Goal: Information Seeking & Learning: Learn about a topic

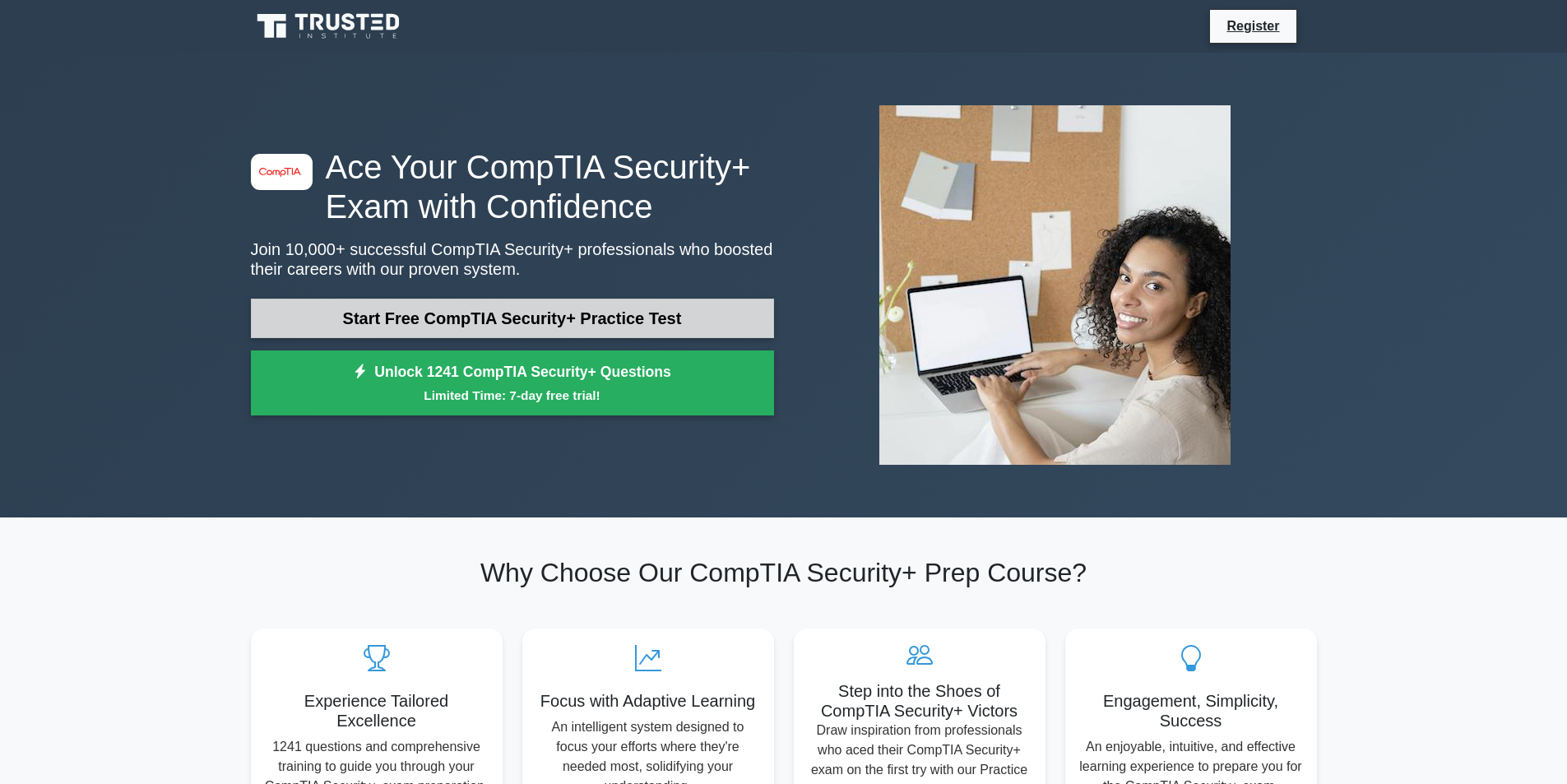
click at [509, 313] on link "Start Free CompTIA Security+ Practice Test" at bounding box center [512, 319] width 523 height 40
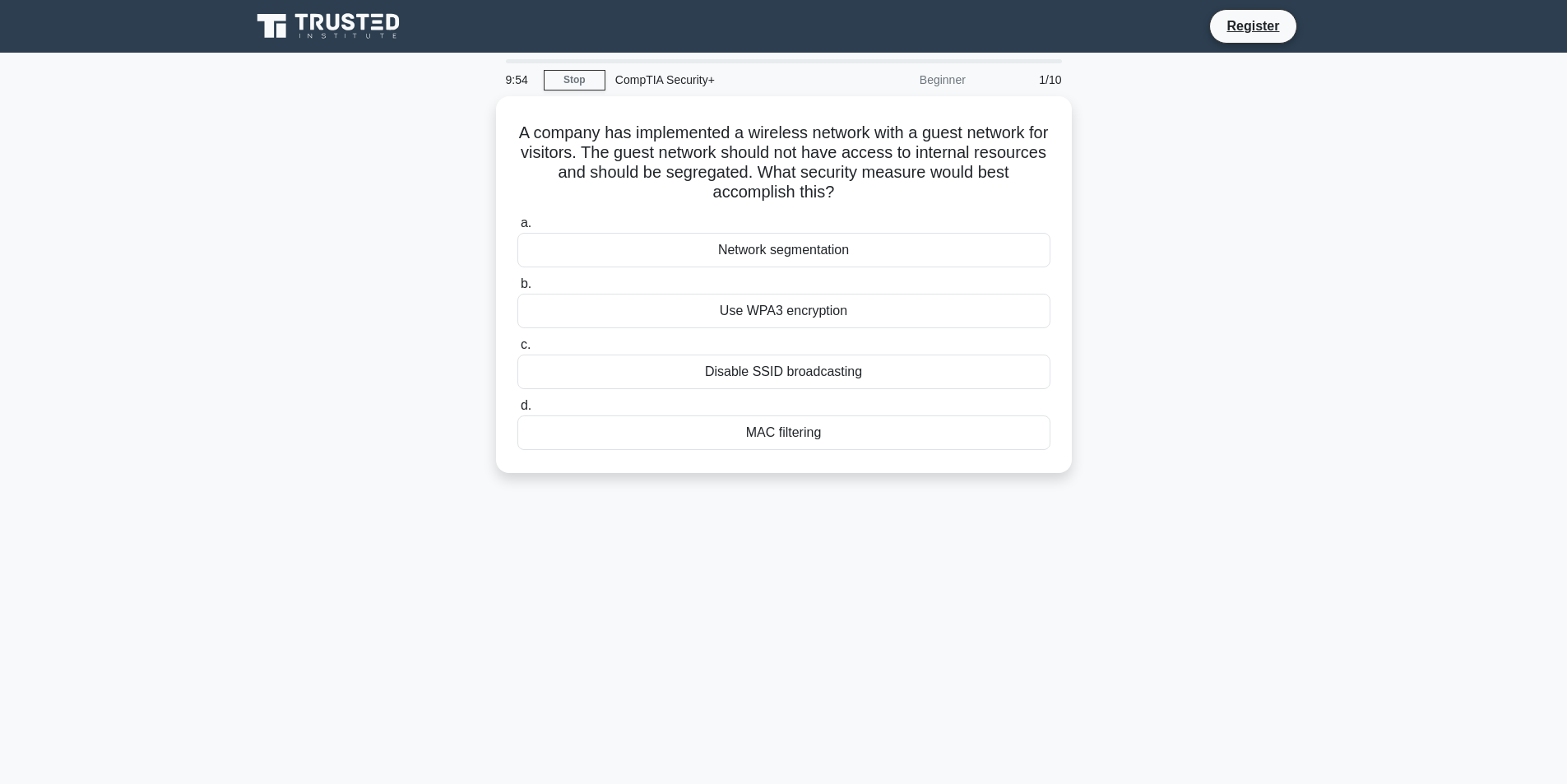
click at [667, 82] on div "CompTIA Security+" at bounding box center [719, 79] width 226 height 33
click at [780, 249] on div "Network segmentation" at bounding box center [784, 246] width 533 height 35
click at [517, 224] on input "a. Network segmentation" at bounding box center [517, 219] width 0 height 10
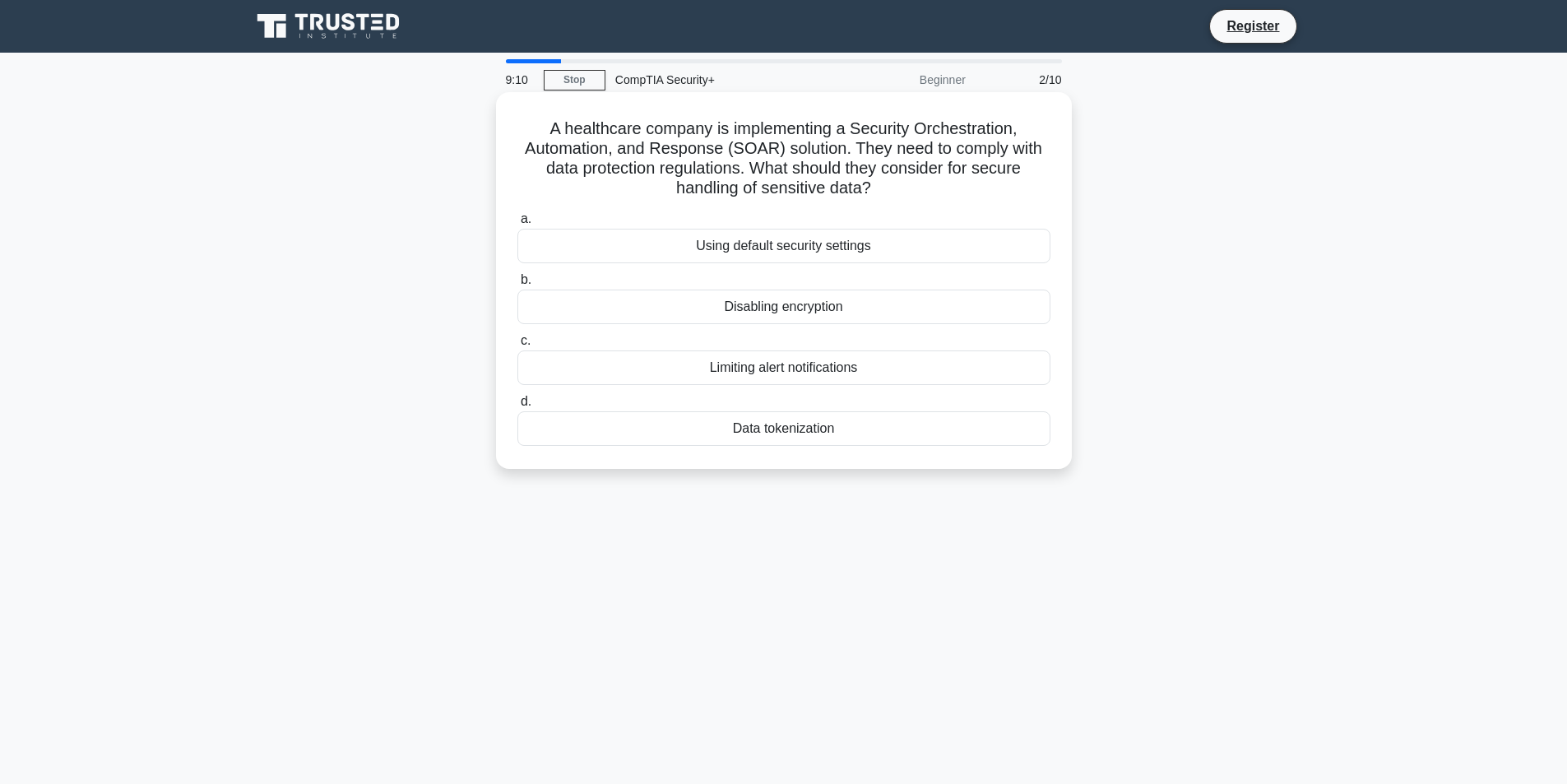
click at [828, 432] on div "Data tokenization" at bounding box center [784, 428] width 533 height 35
click at [517, 407] on input "d. Data tokenization" at bounding box center [517, 401] width 0 height 10
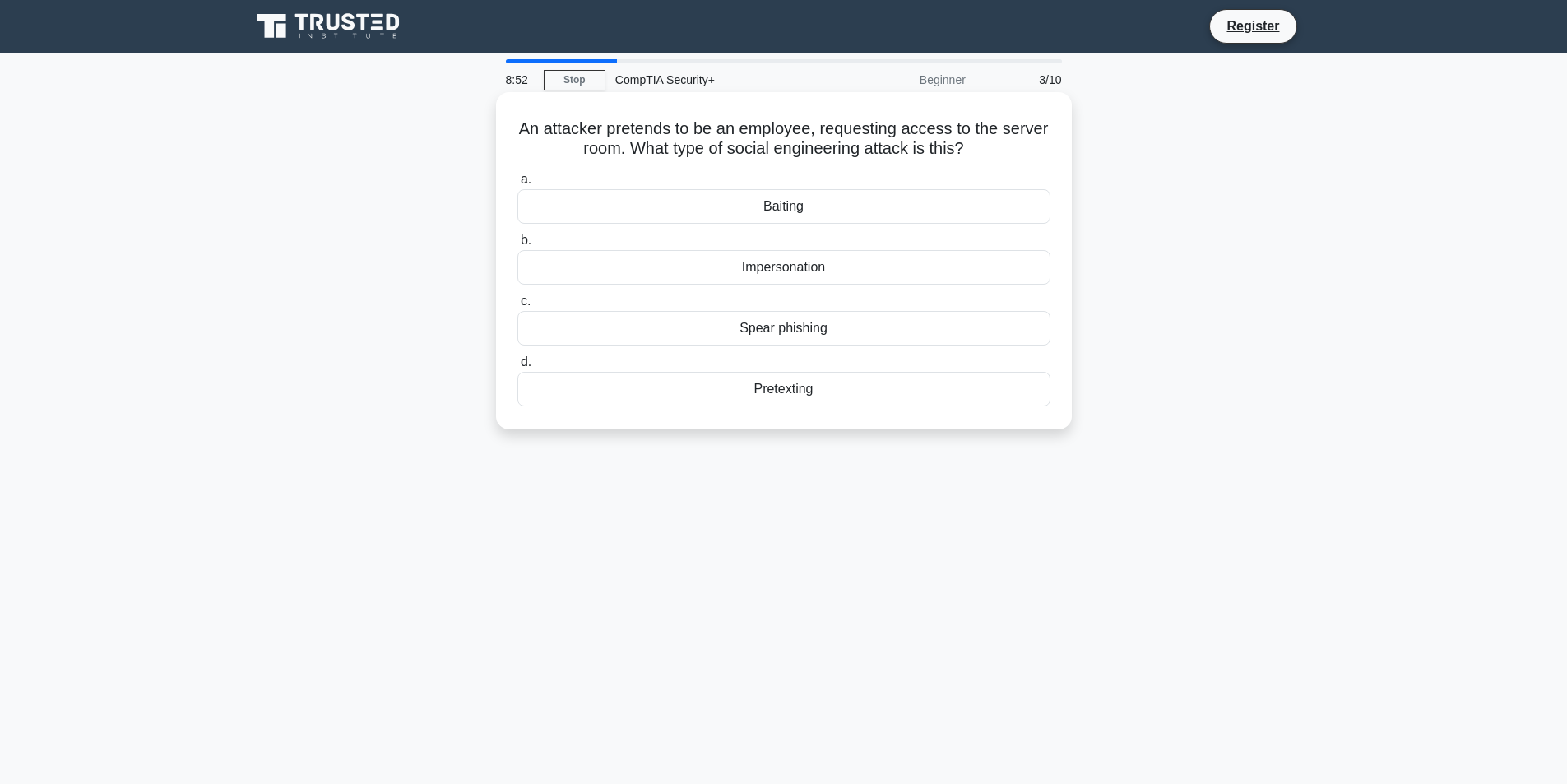
click at [821, 275] on div "Impersonation" at bounding box center [784, 268] width 533 height 35
click at [517, 246] on input "b. Impersonation" at bounding box center [517, 240] width 0 height 10
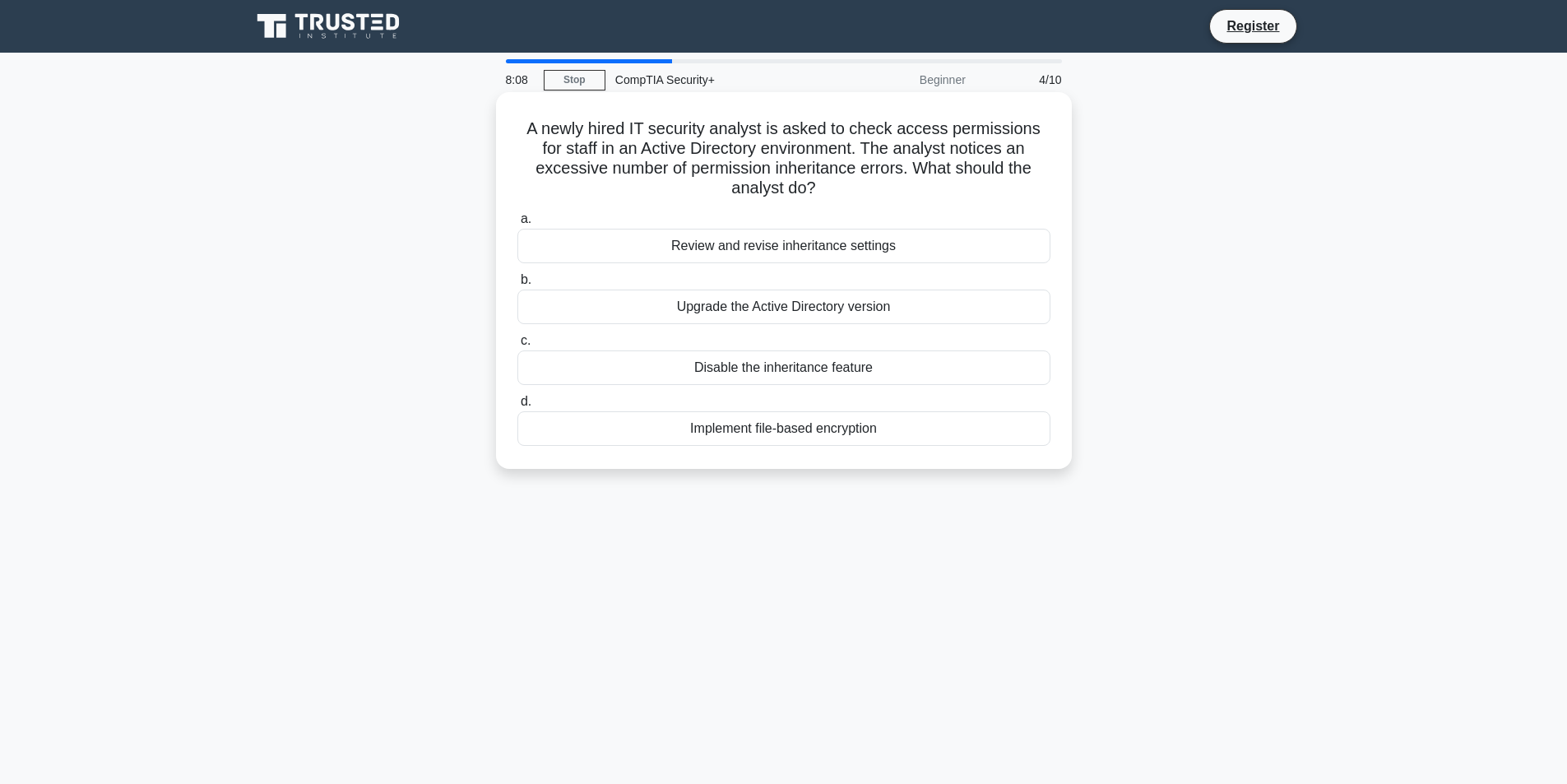
click at [851, 245] on div "Review and revise inheritance settings" at bounding box center [784, 246] width 533 height 35
click at [517, 224] on input "a. Review and revise inheritance settings" at bounding box center [517, 219] width 0 height 10
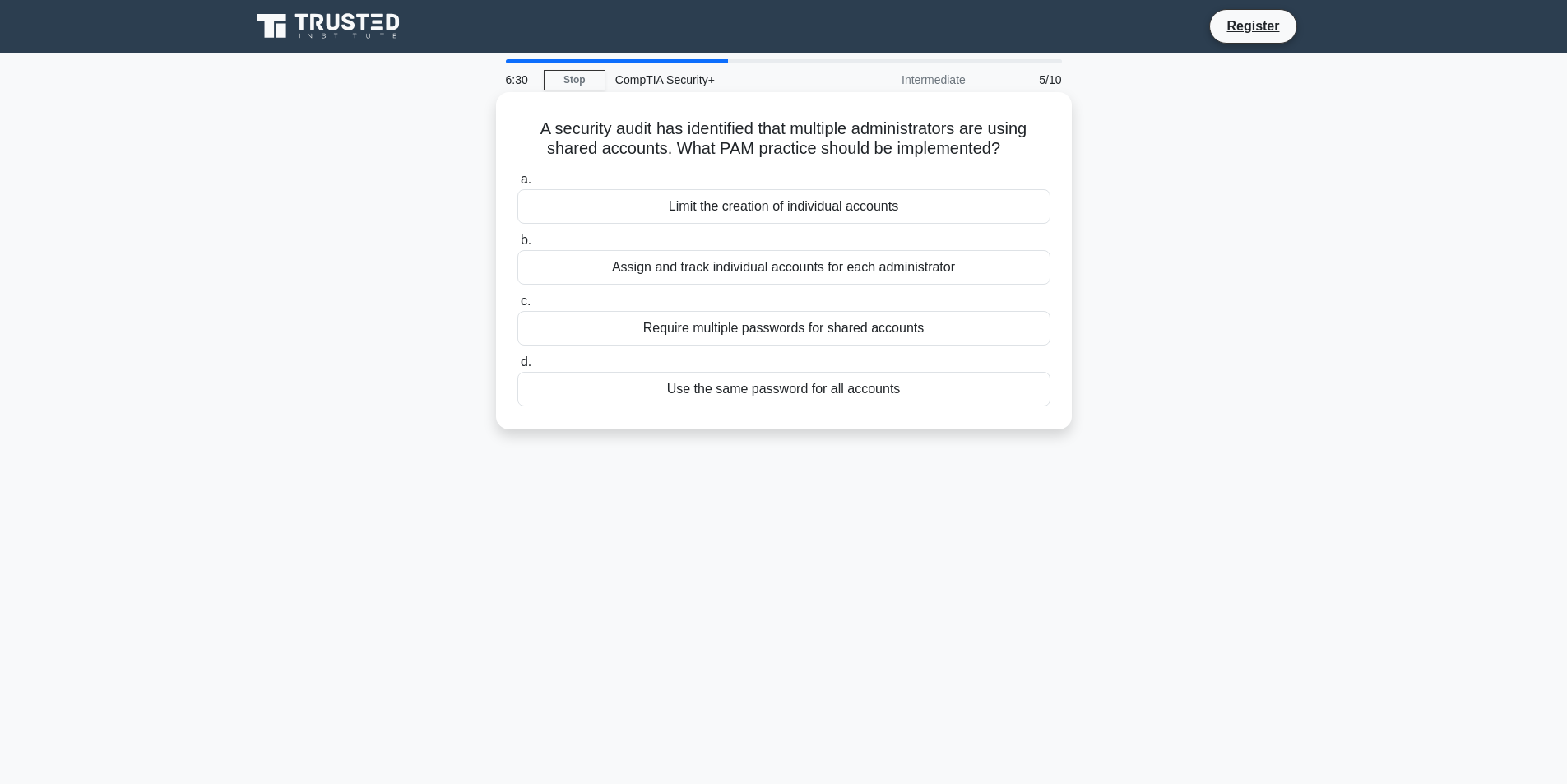
click at [555, 281] on div "Assign and track individual accounts for each administrator" at bounding box center [784, 268] width 533 height 35
click at [517, 246] on input "b. Assign and track individual accounts for each administrator" at bounding box center [517, 240] width 0 height 10
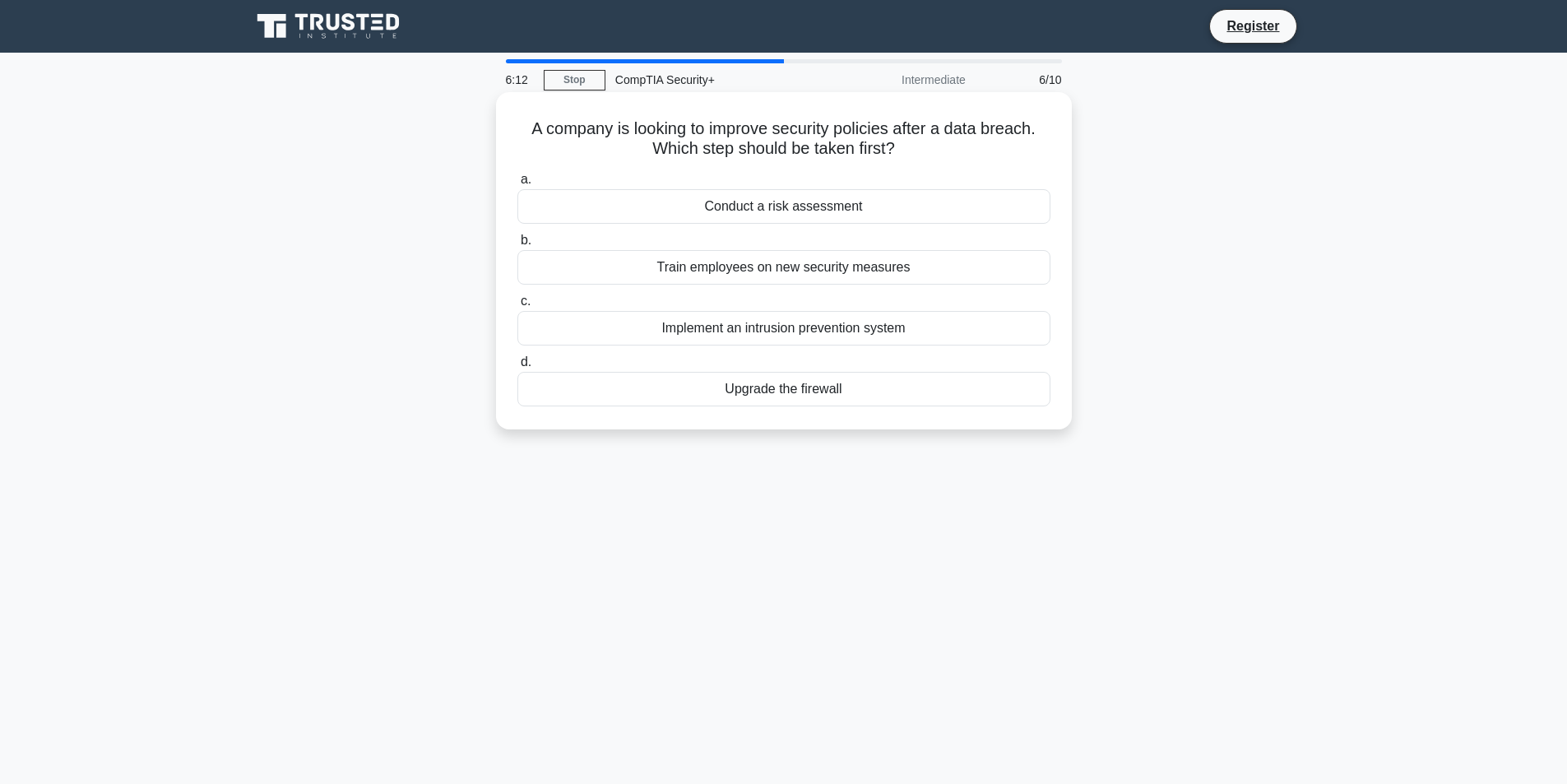
click at [827, 268] on div "Train employees on new security measures" at bounding box center [784, 268] width 533 height 35
click at [517, 246] on input "b. Train employees on new security measures" at bounding box center [517, 240] width 0 height 10
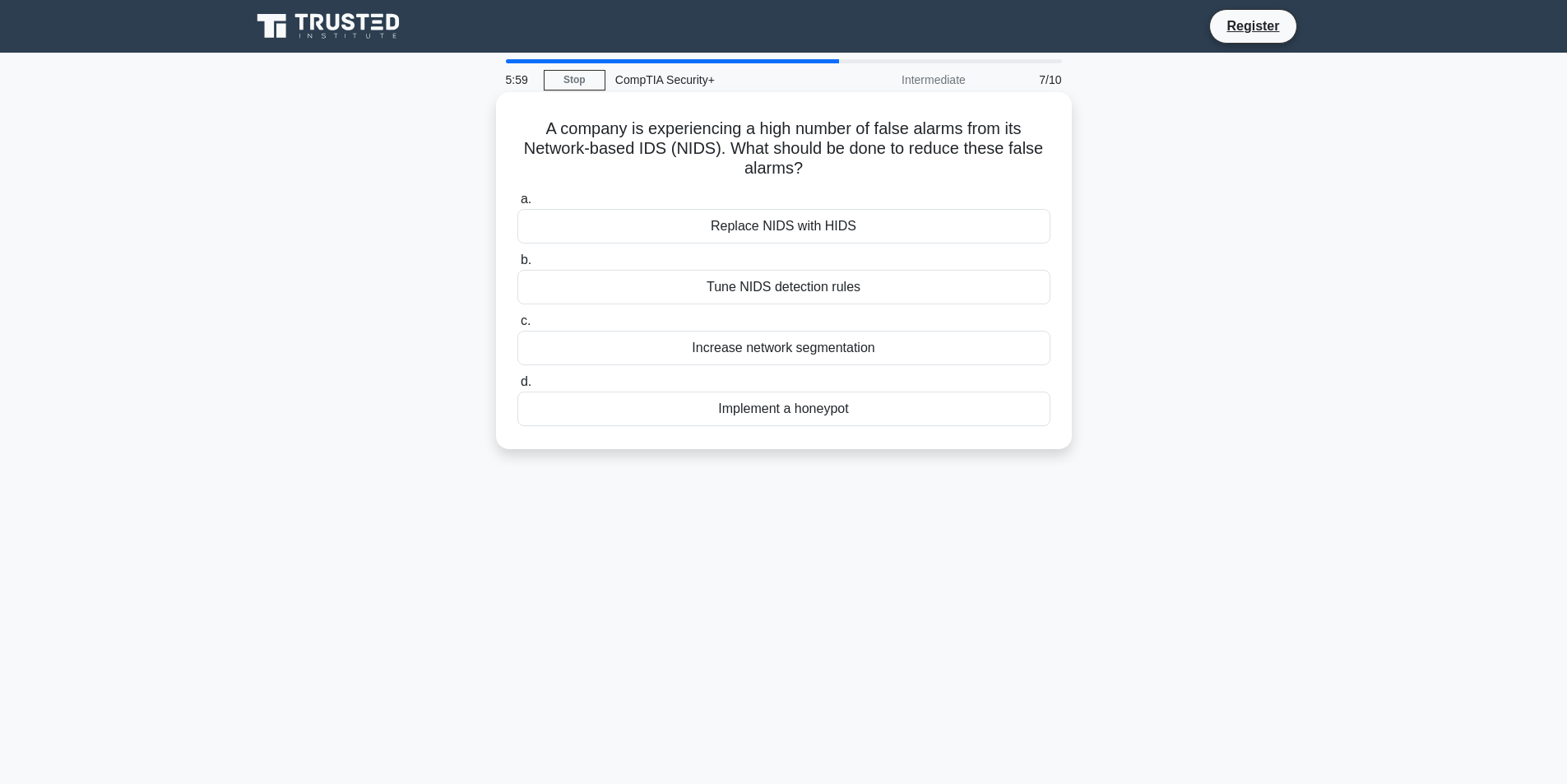
click at [833, 294] on div "Tune NIDS detection rules" at bounding box center [784, 287] width 533 height 35
click at [517, 266] on input "b. Tune NIDS detection rules" at bounding box center [517, 260] width 0 height 10
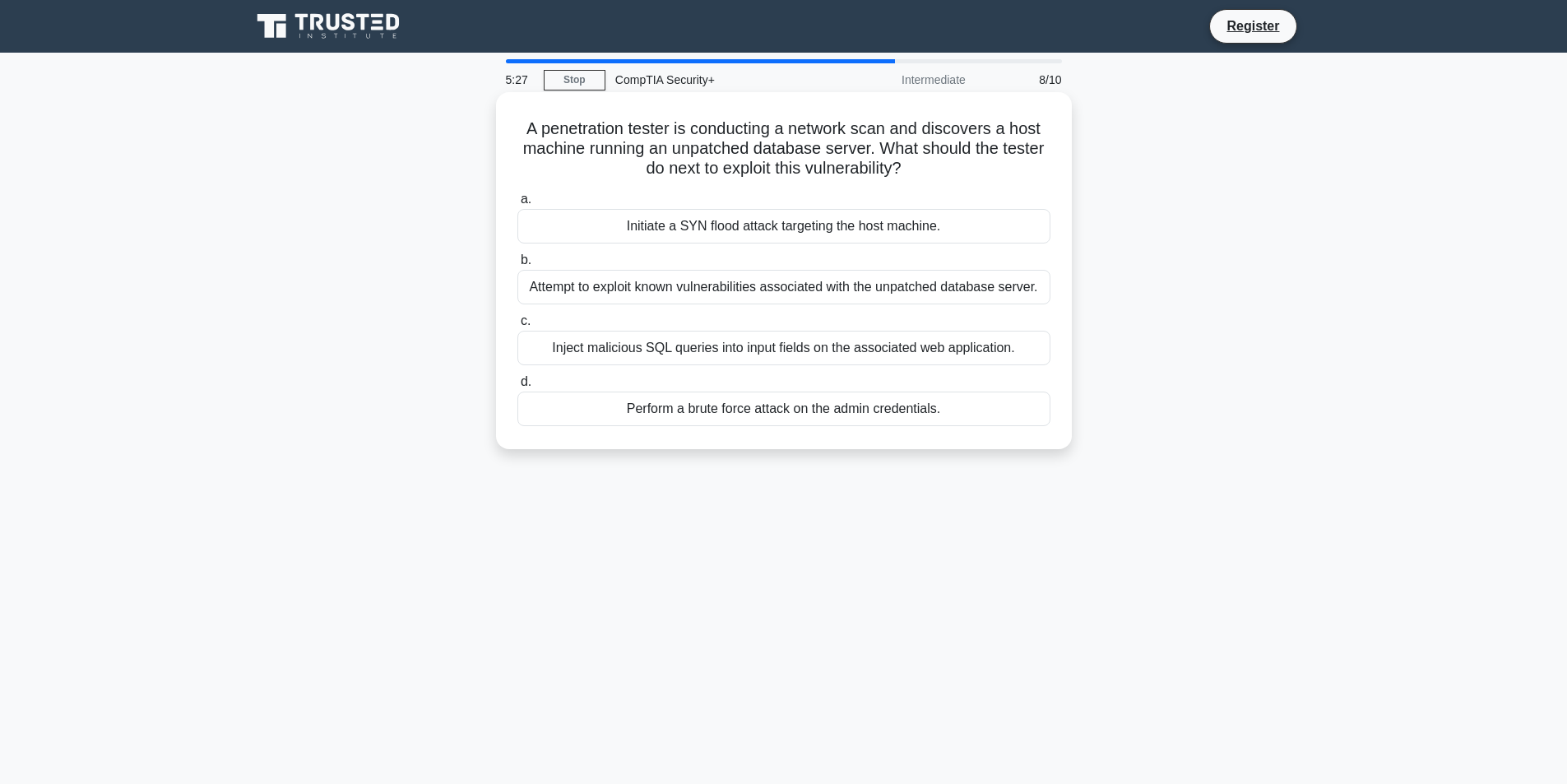
click at [852, 294] on div "Attempt to exploit known vulnerabilities associated with the unpatched database…" at bounding box center [784, 287] width 533 height 35
click at [517, 266] on input "b. Attempt to exploit known vulnerabilities associated with the unpatched datab…" at bounding box center [517, 260] width 0 height 10
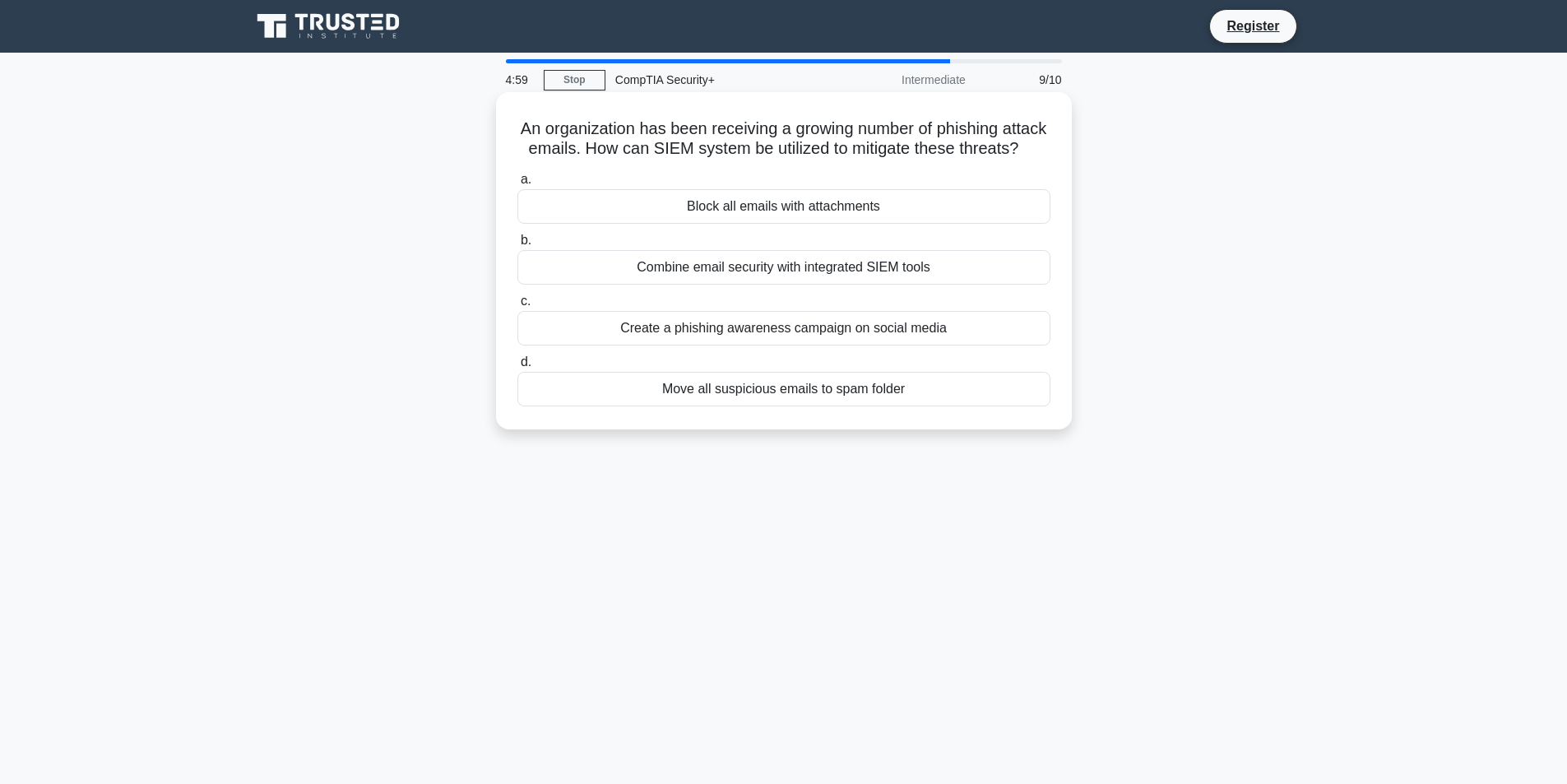
click at [843, 345] on div "Create a phishing awareness campaign on social media" at bounding box center [784, 328] width 533 height 35
click at [517, 307] on input "c. Create a phishing awareness campaign on social media" at bounding box center [517, 301] width 0 height 10
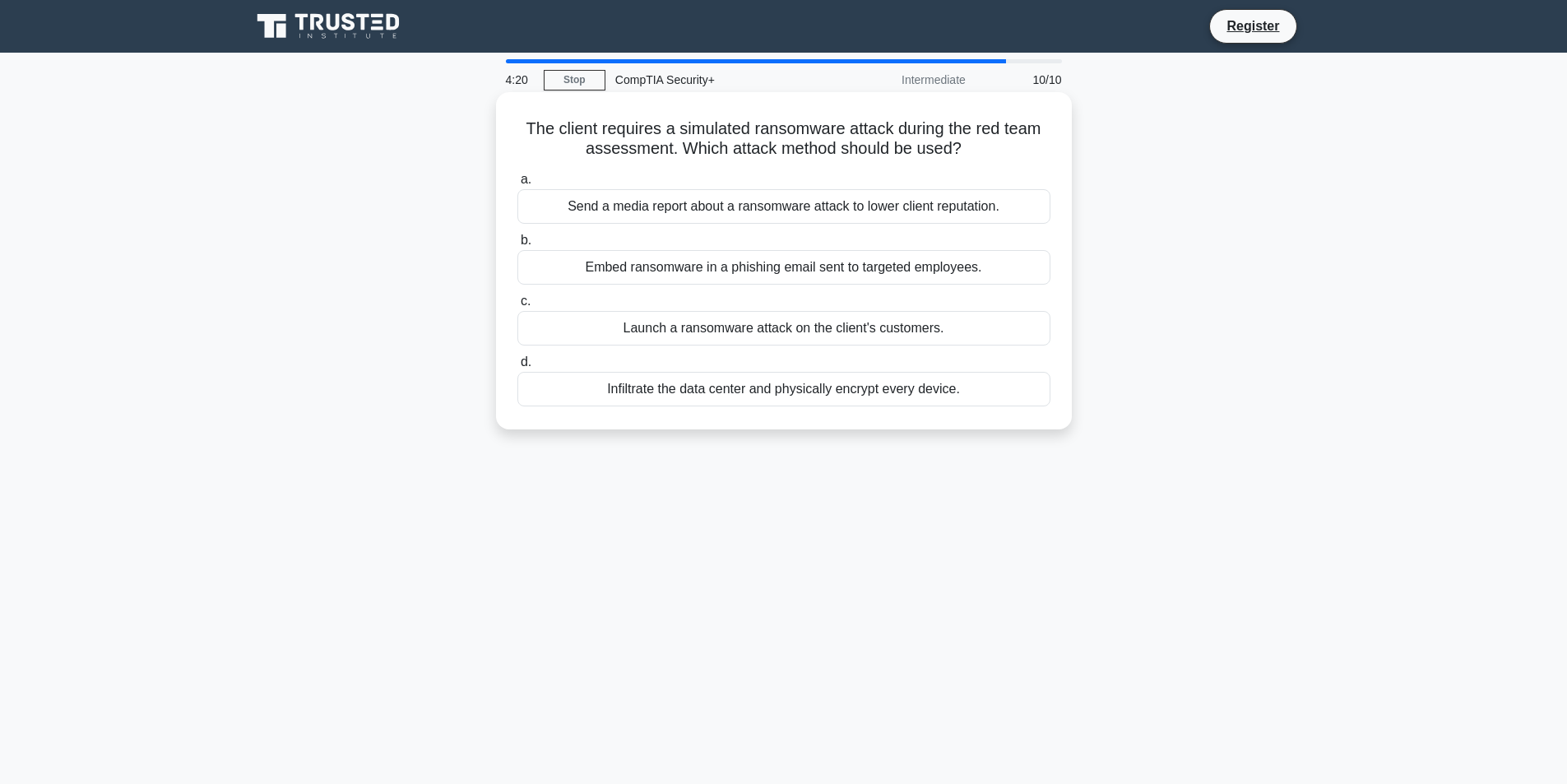
click at [834, 334] on div "Launch a ransomware attack on the client's customers." at bounding box center [784, 328] width 533 height 35
click at [517, 307] on input "c. Launch a ransomware attack on the client's customers." at bounding box center [517, 301] width 0 height 10
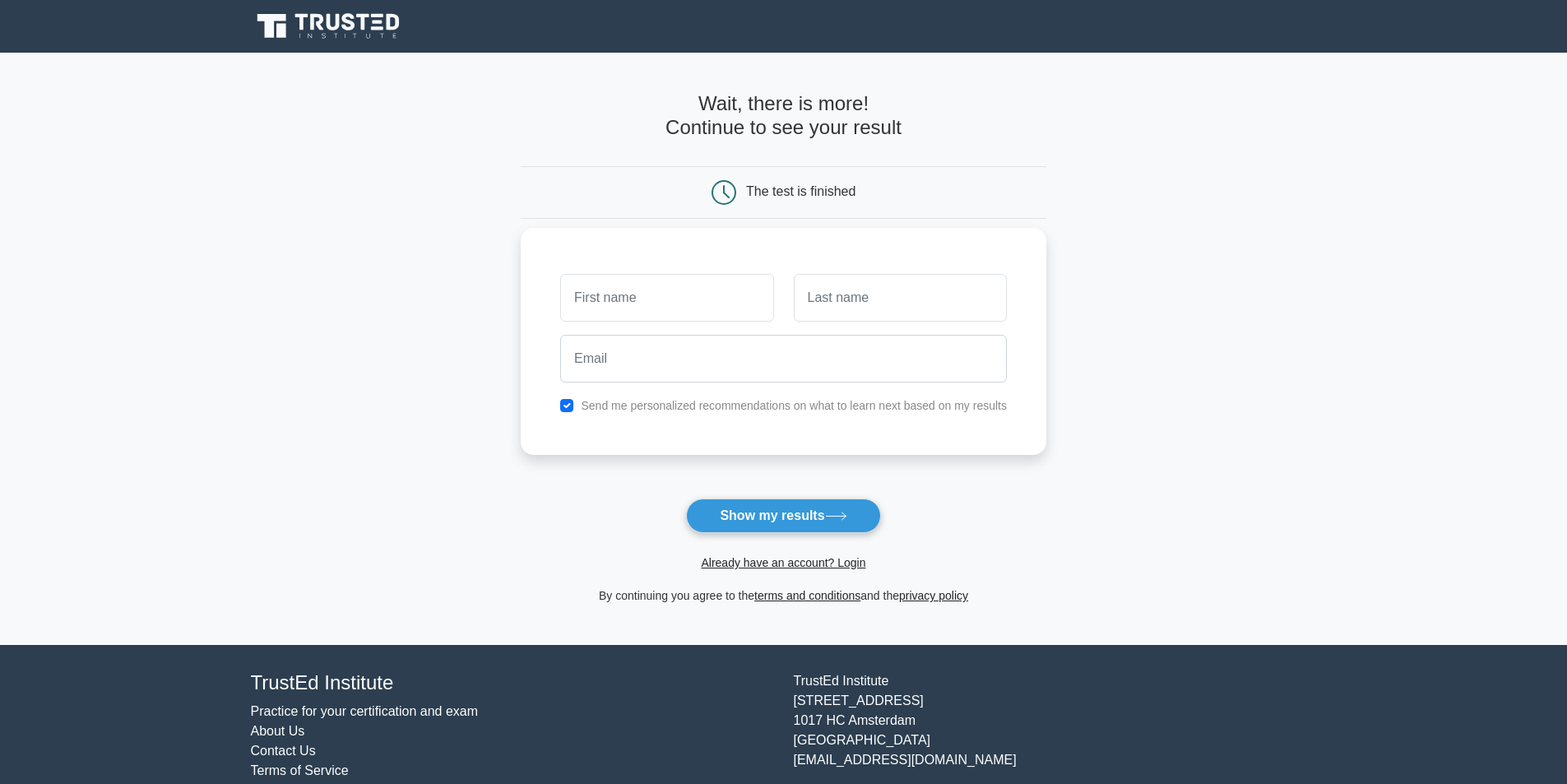
click at [643, 304] on input "text" at bounding box center [667, 297] width 213 height 47
type input "asad"
click at [838, 300] on input "text" at bounding box center [900, 297] width 213 height 47
type input "khan"
click at [726, 350] on input "email" at bounding box center [784, 358] width 447 height 47
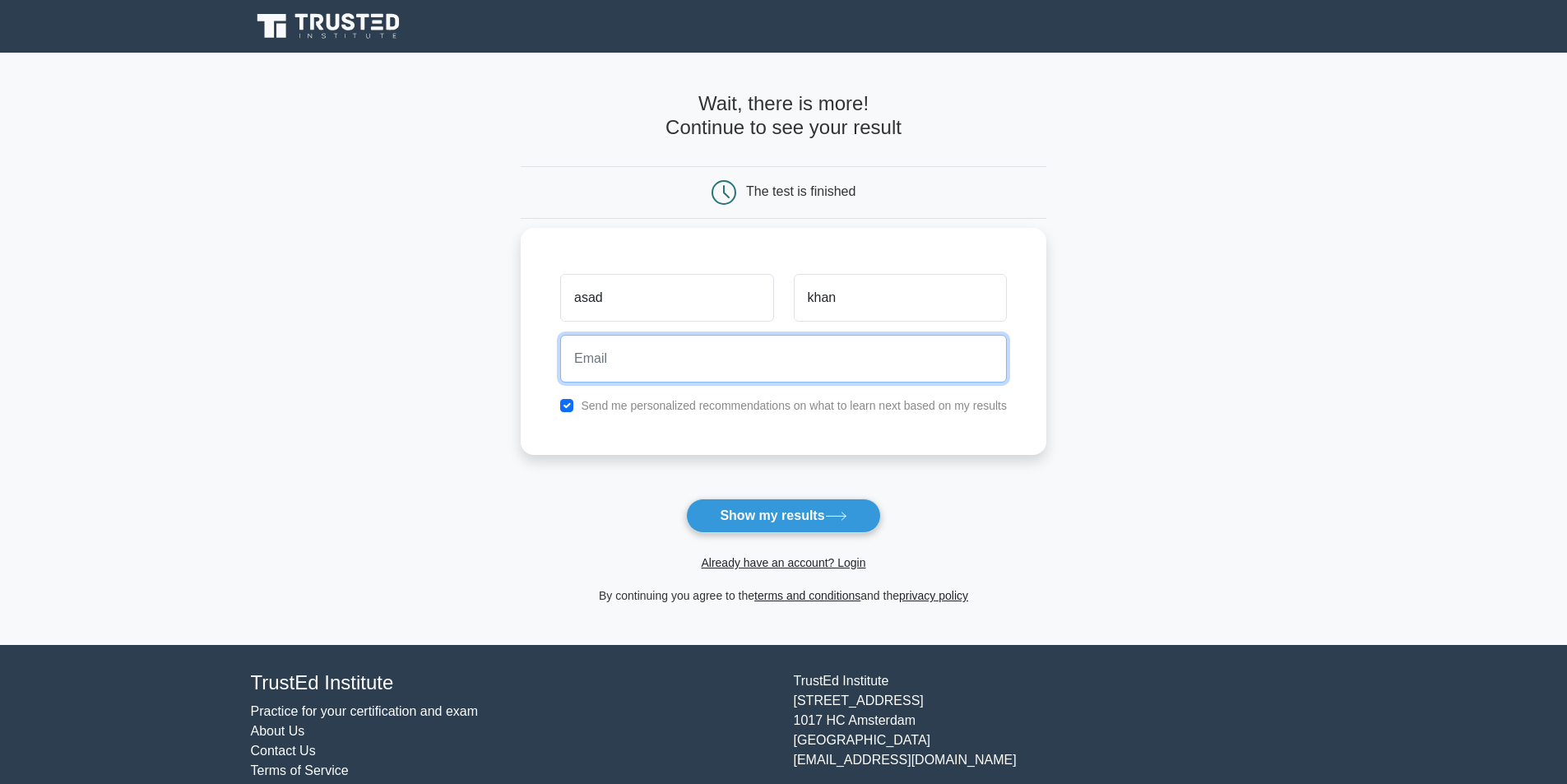
type input "asadkhan-1@hotmail.com"
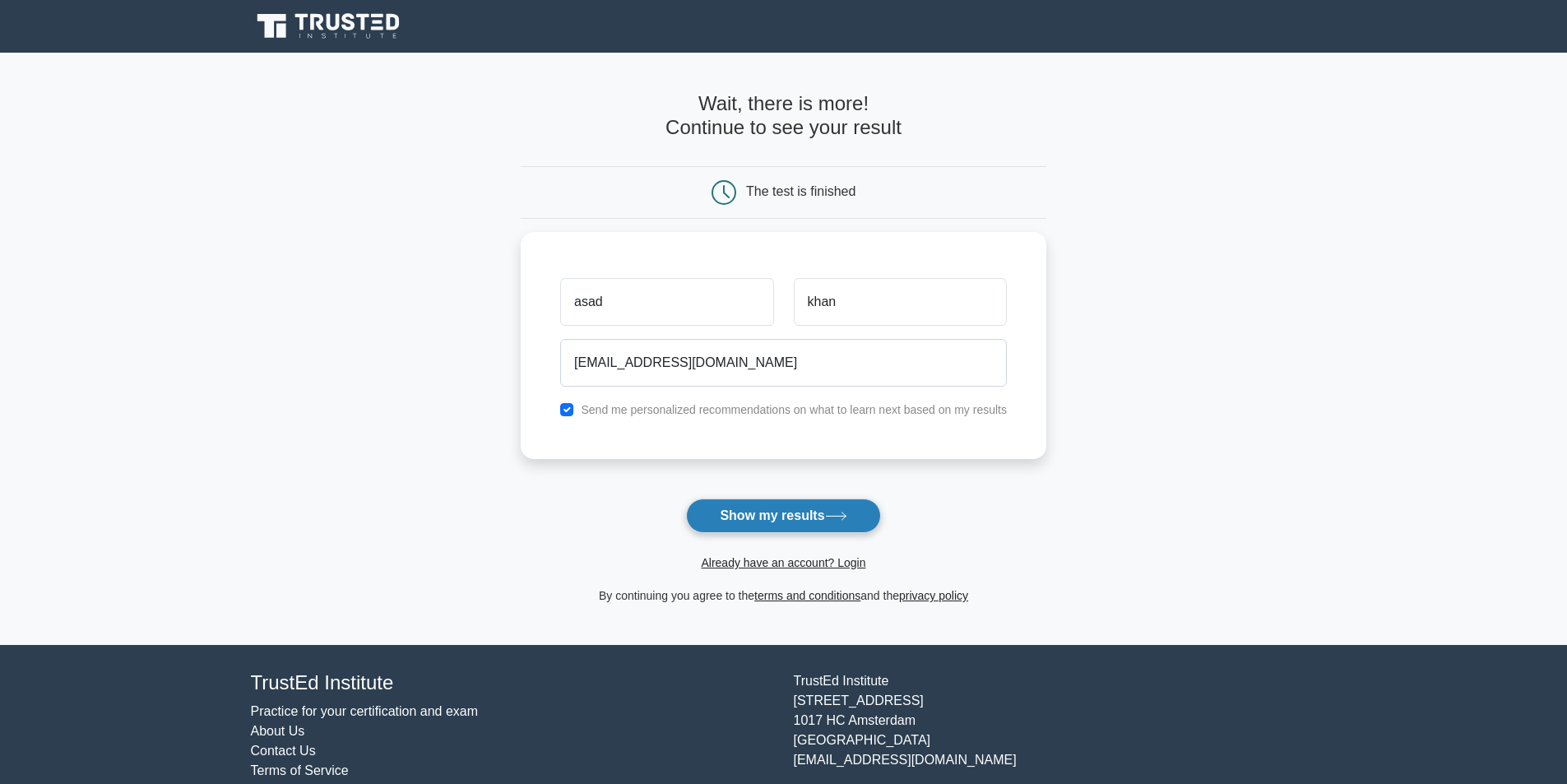
click at [758, 518] on button "Show my results" at bounding box center [783, 515] width 194 height 35
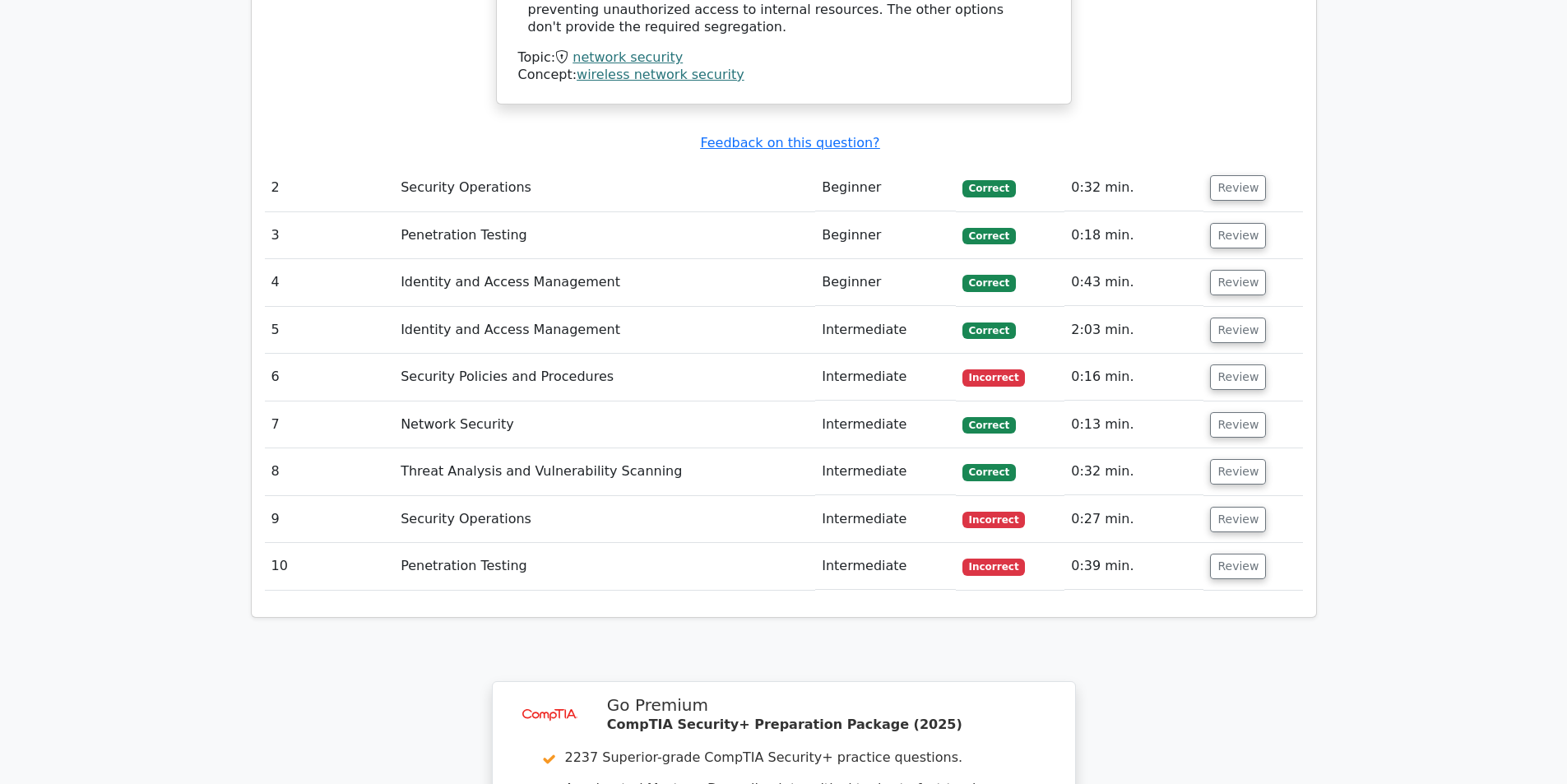
scroll to position [1809, 0]
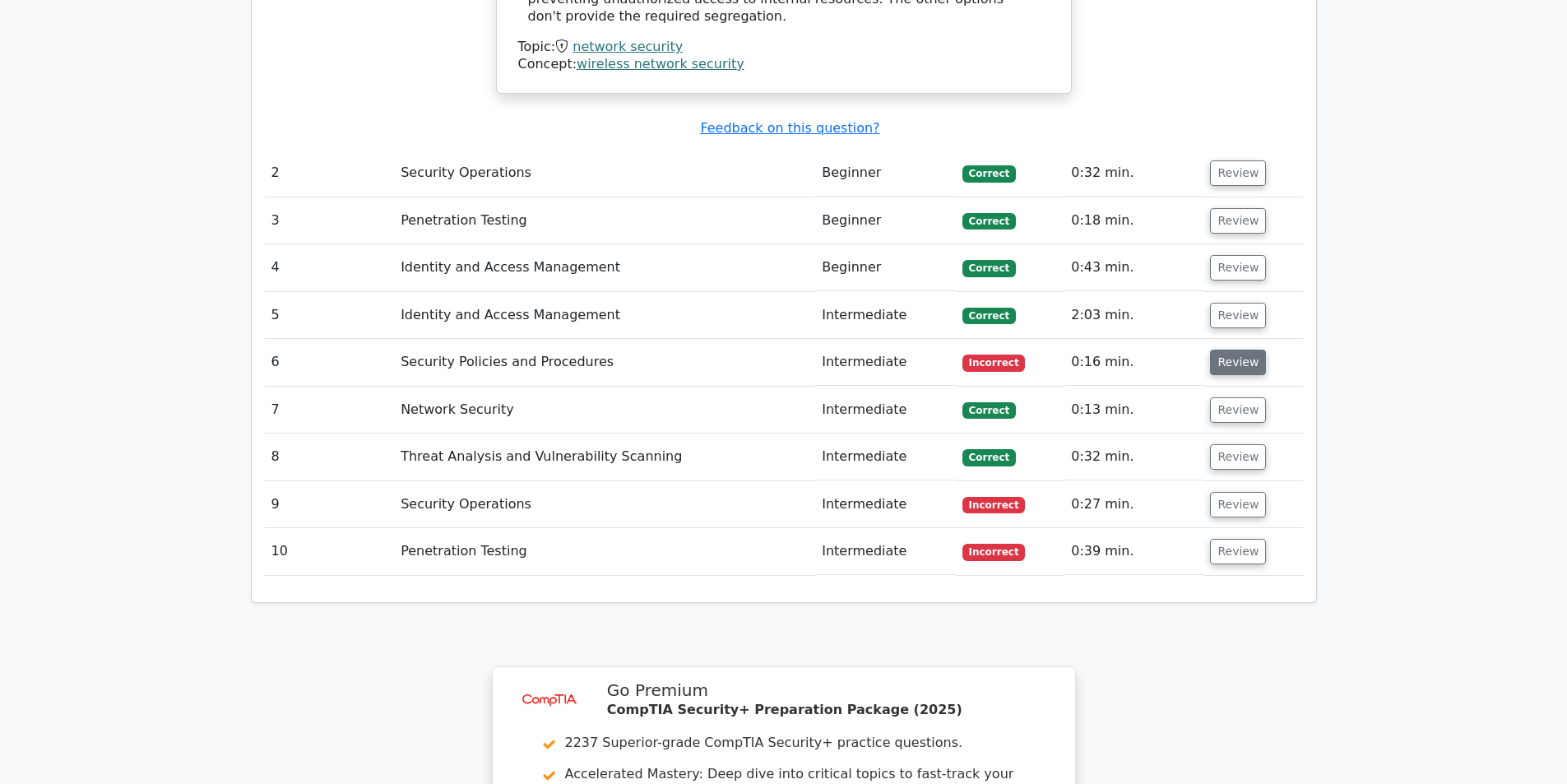
click at [1222, 350] on button "Review" at bounding box center [1238, 363] width 56 height 26
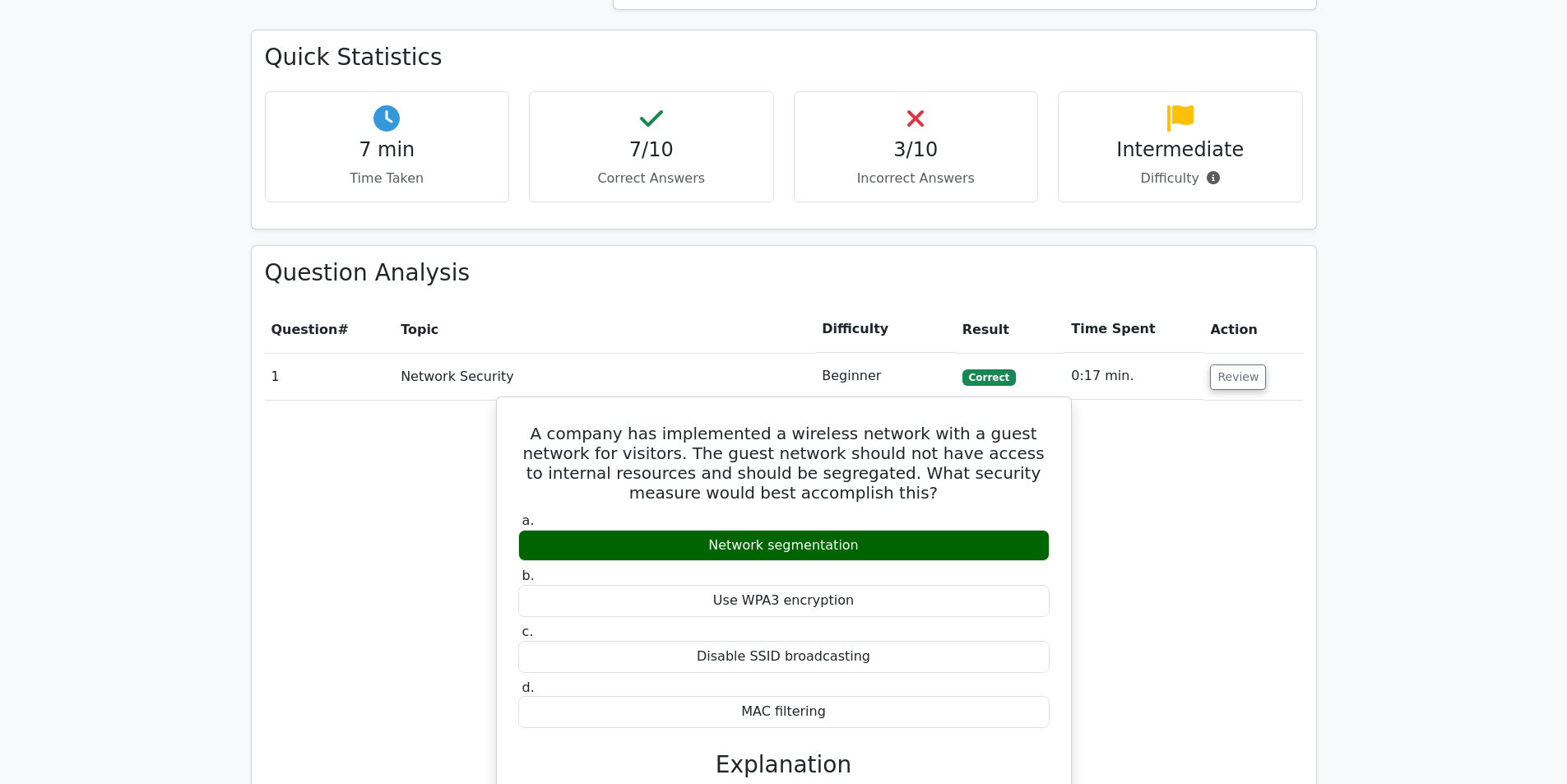
scroll to position [987, 0]
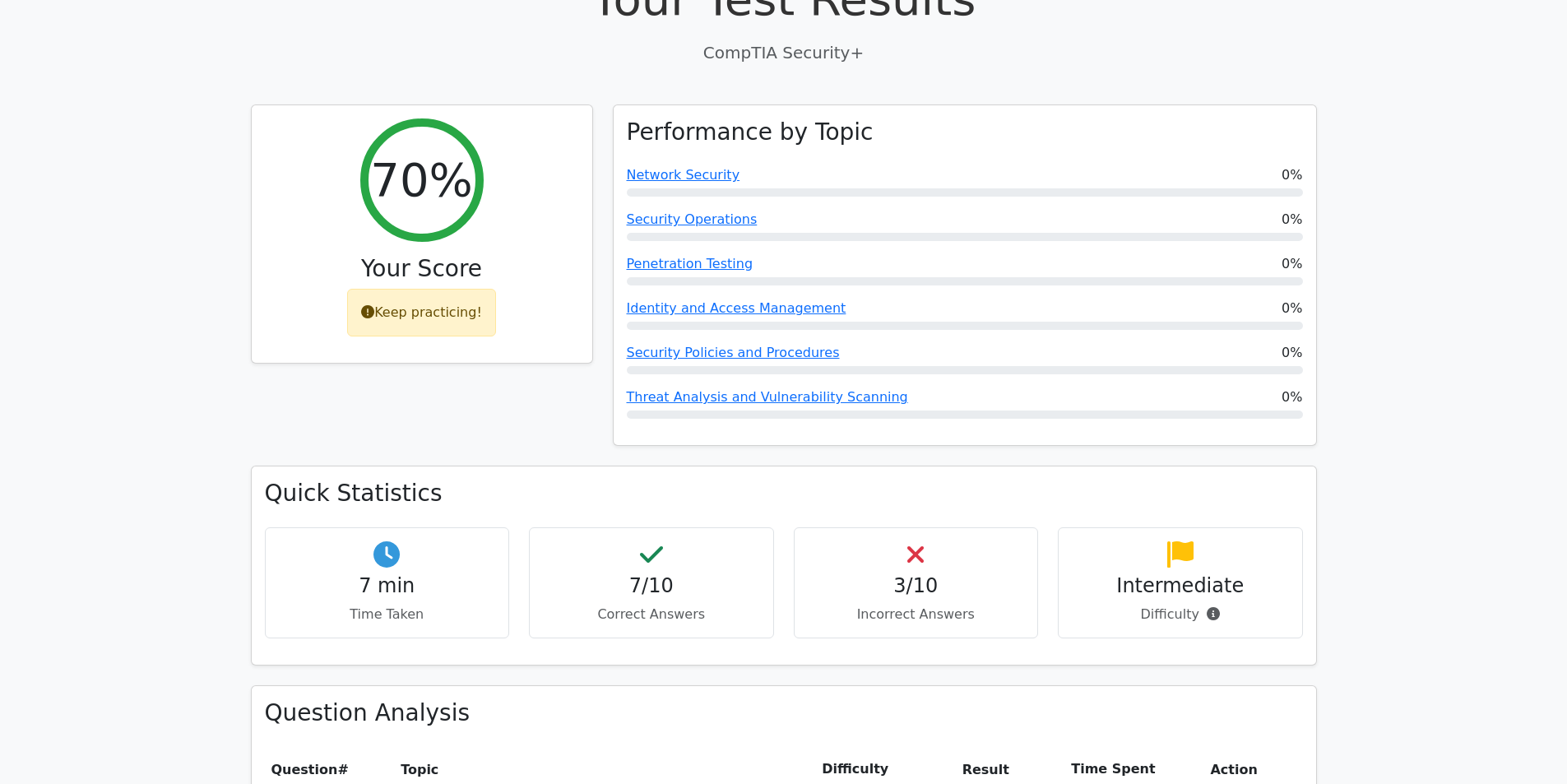
scroll to position [411, 0]
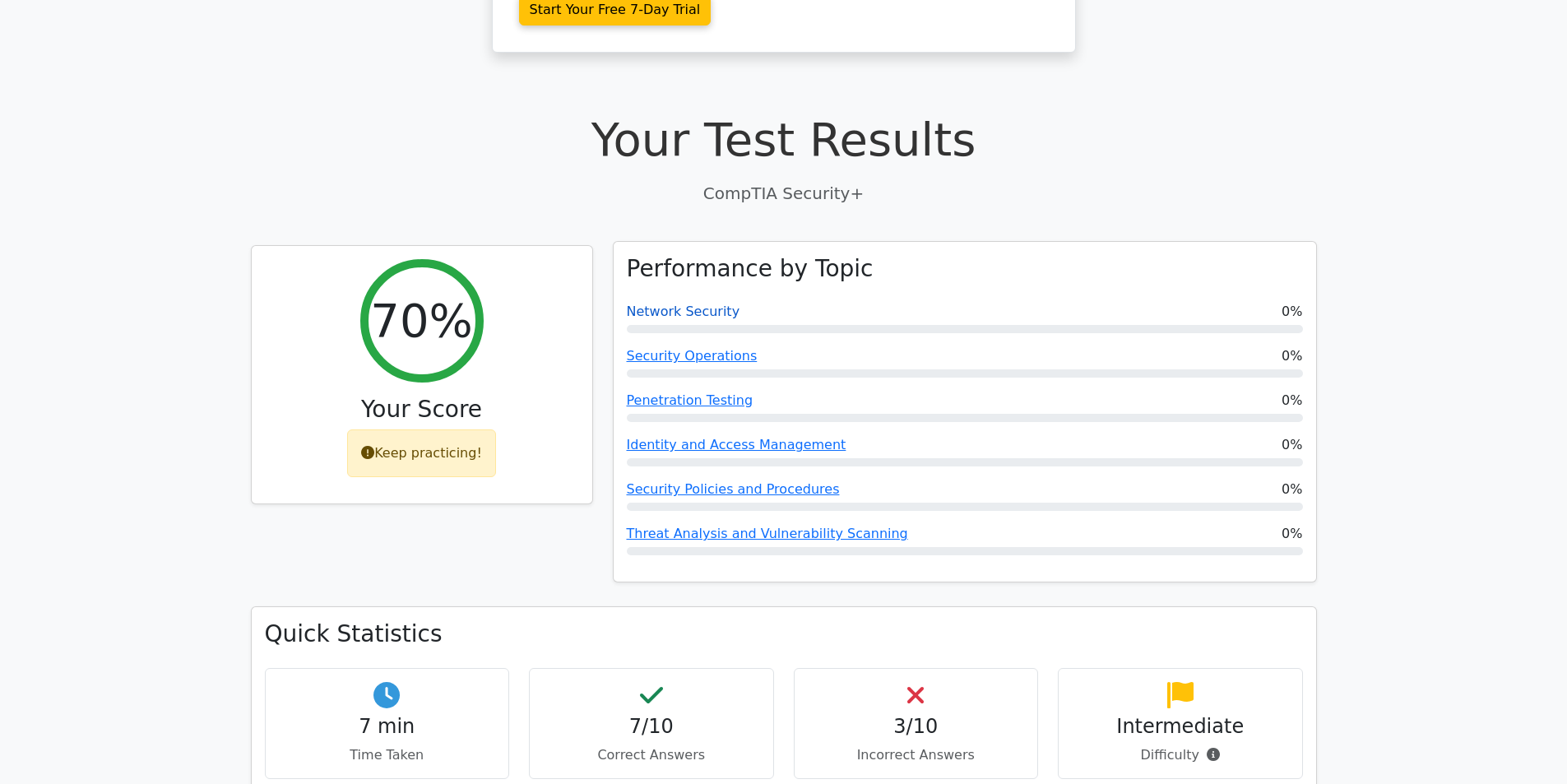
click at [663, 303] on link "Network Security" at bounding box center [683, 311] width 113 height 16
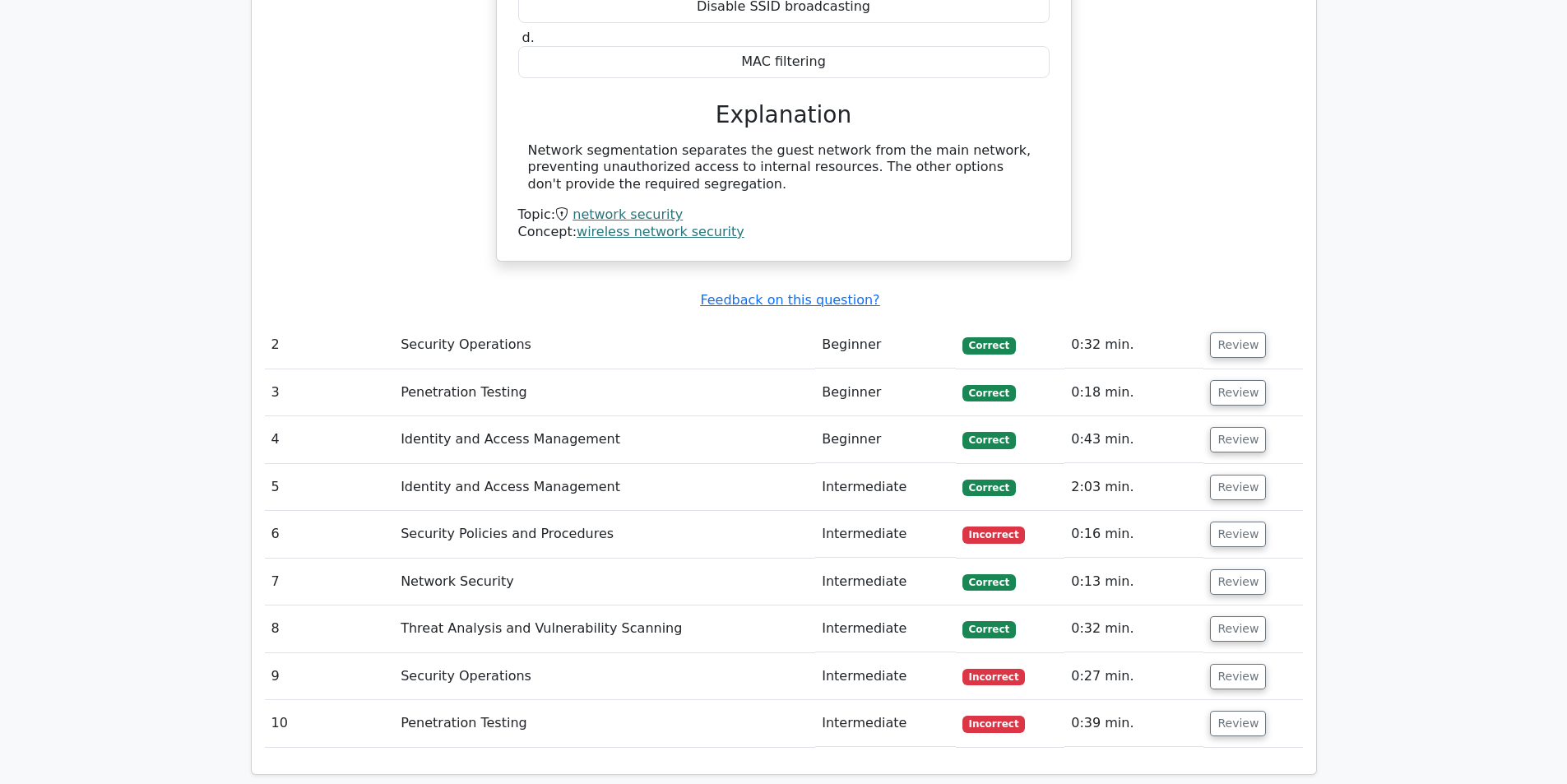
scroll to position [1645, 0]
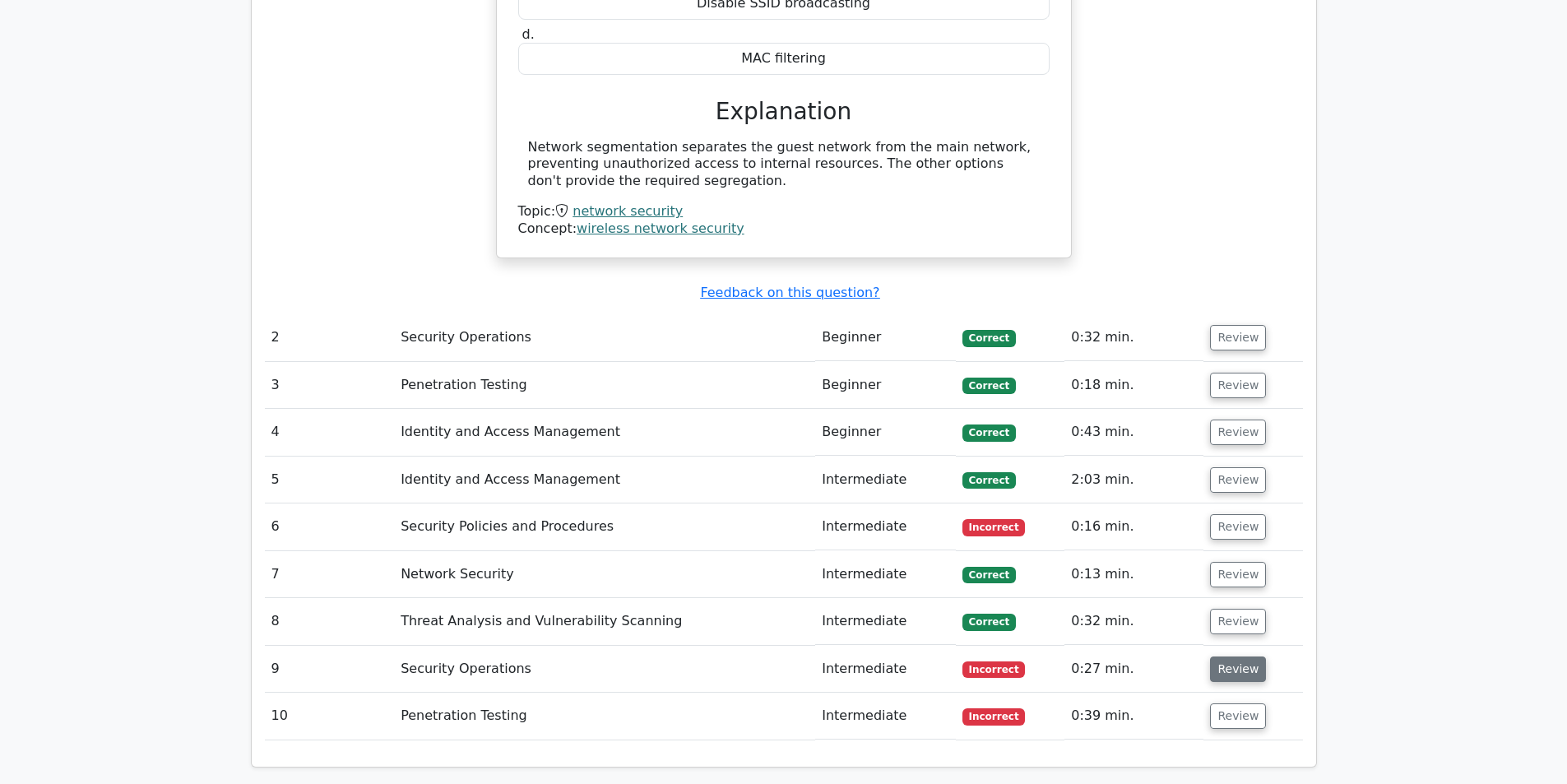
click at [1233, 656] on button "Review" at bounding box center [1238, 669] width 56 height 26
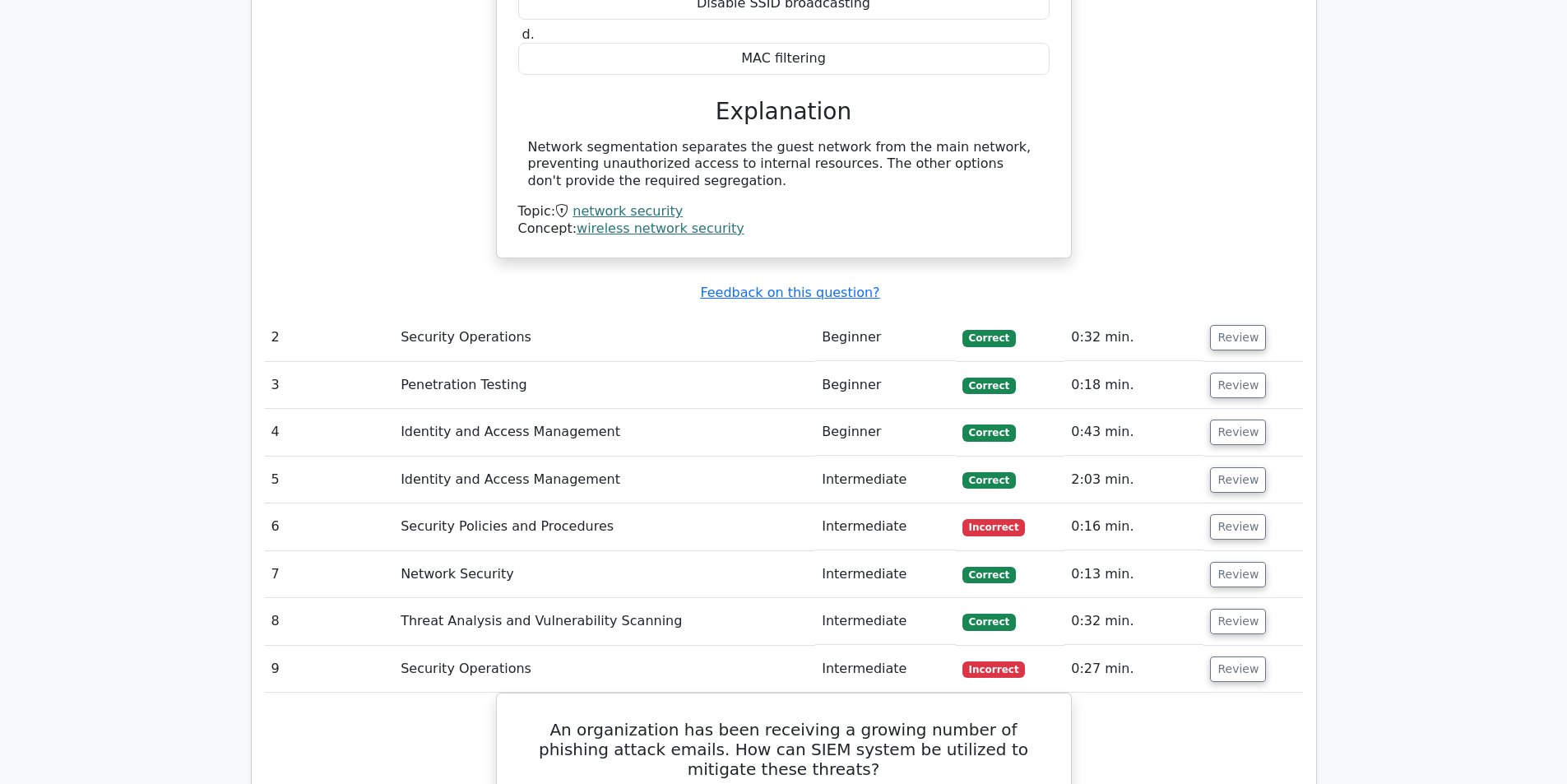
scroll to position [1974, 0]
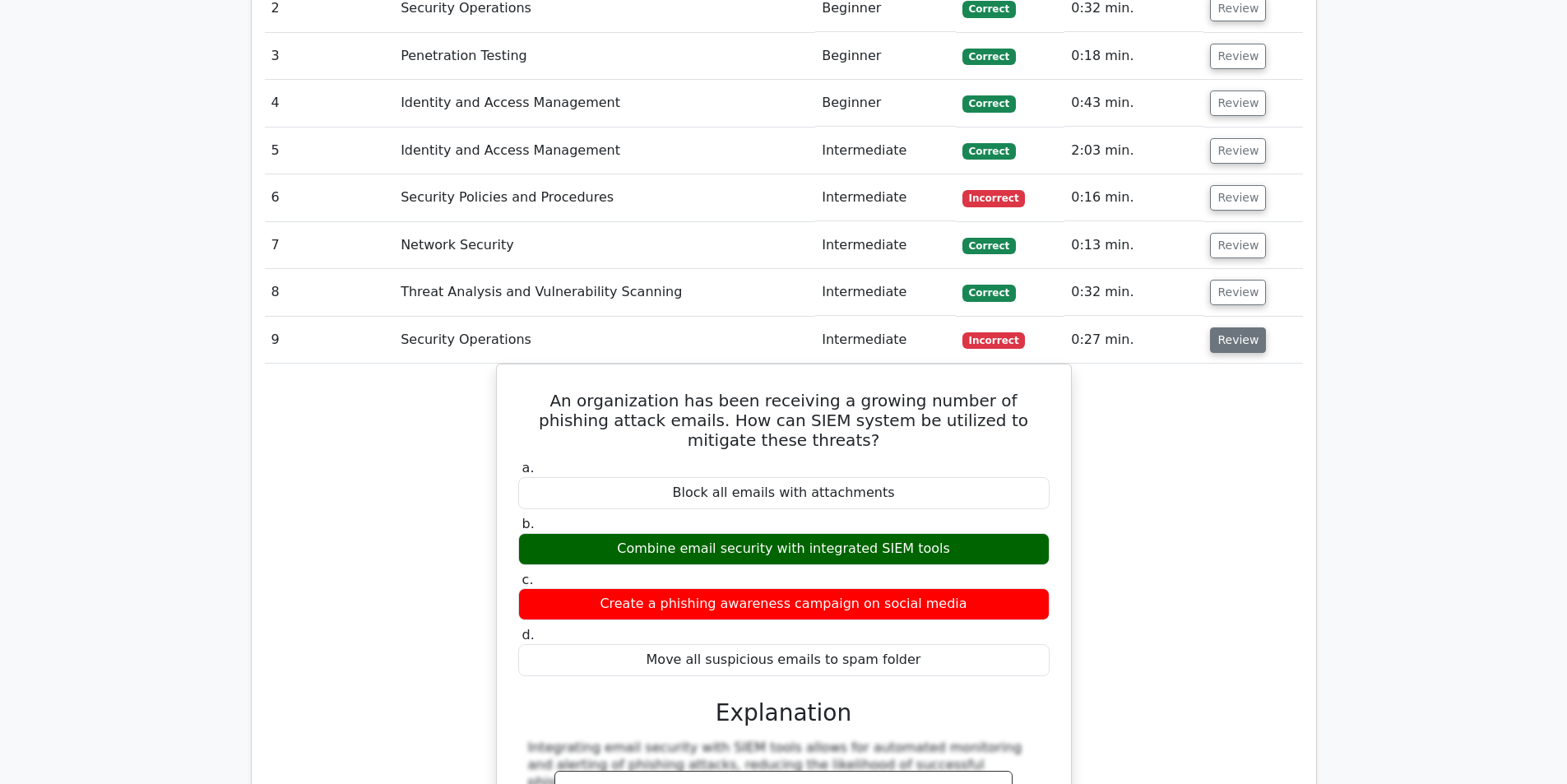
click at [1218, 327] on button "Review" at bounding box center [1238, 340] width 56 height 26
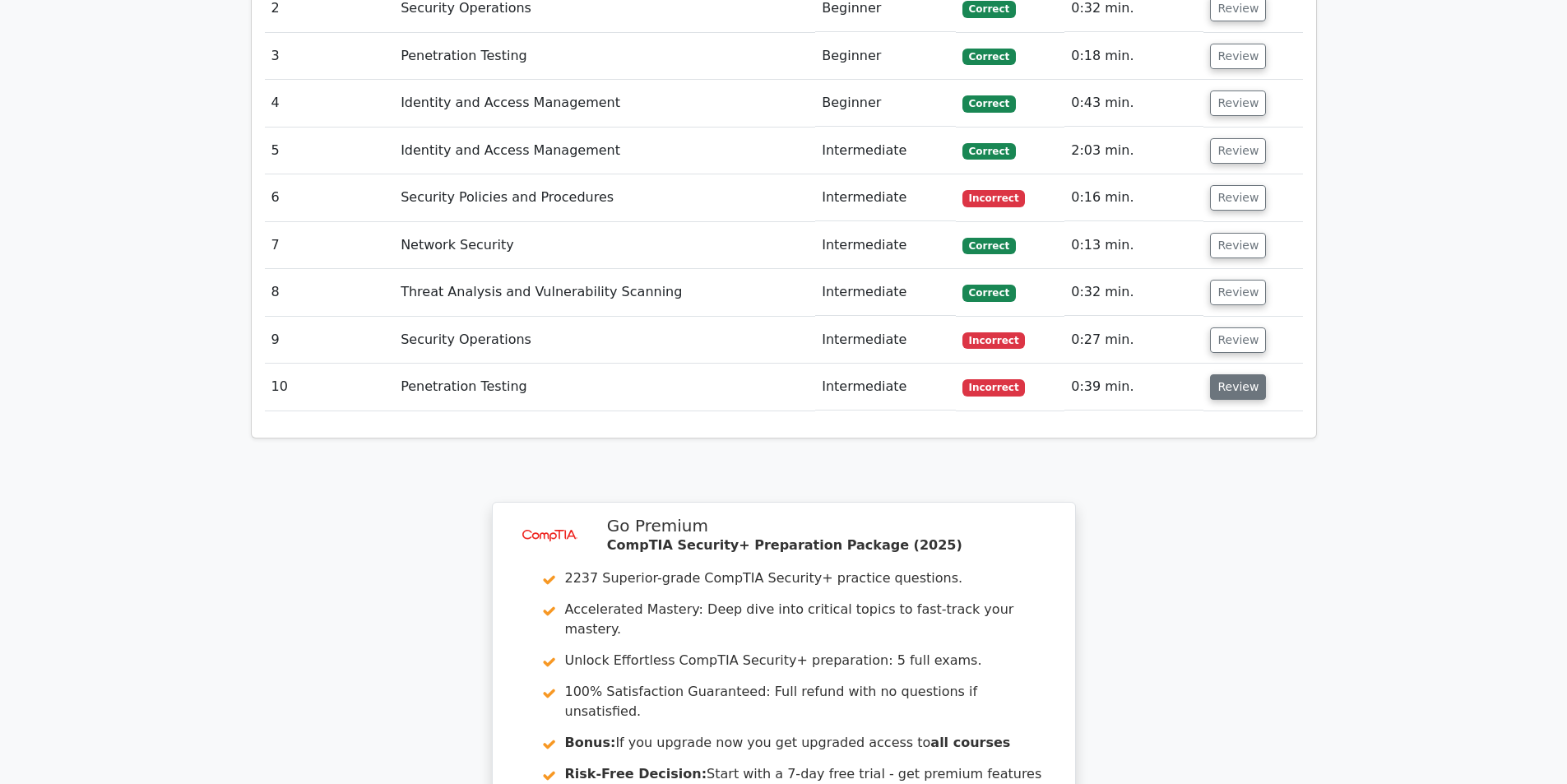
click at [1224, 374] on button "Review" at bounding box center [1238, 387] width 56 height 26
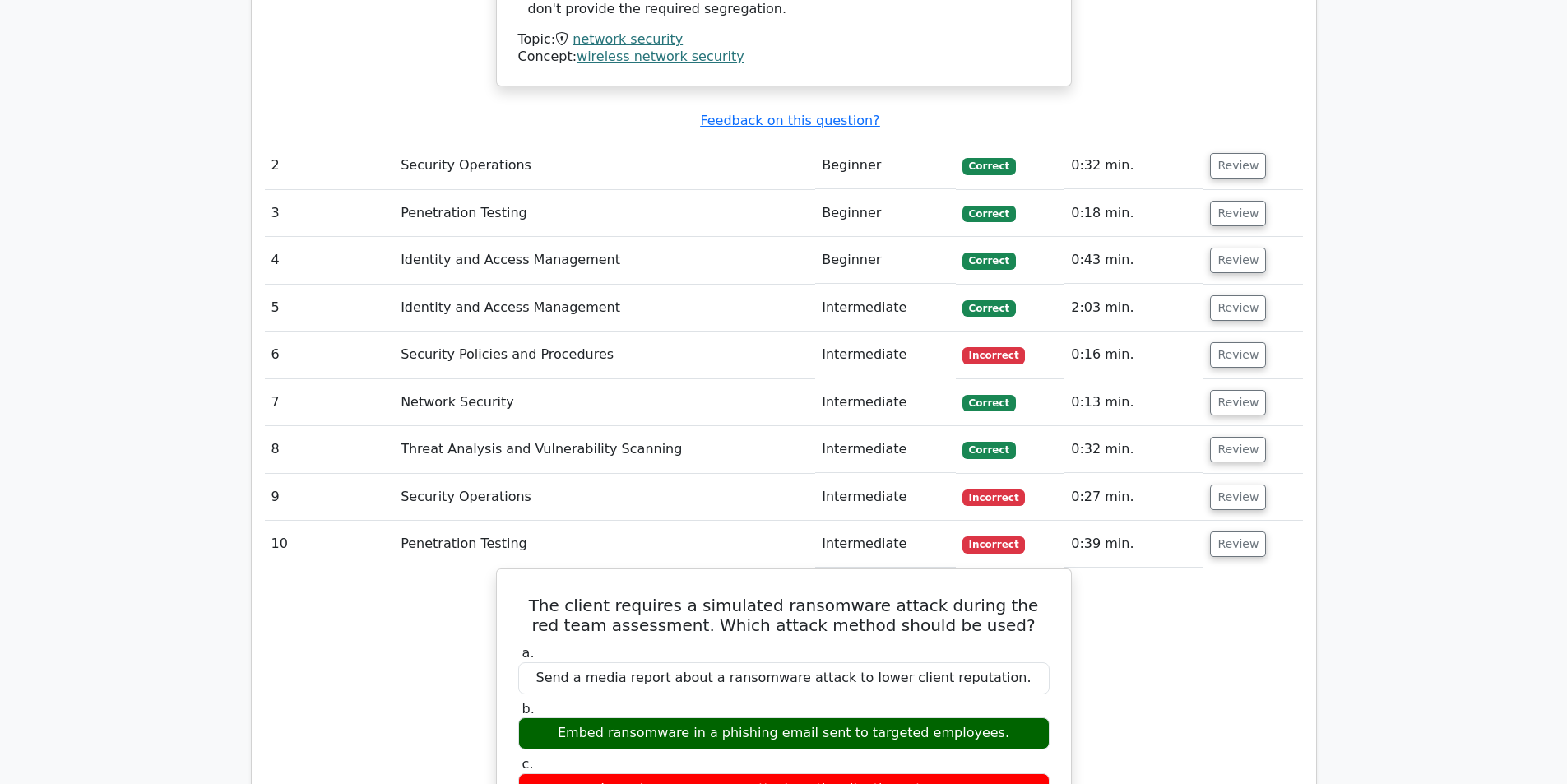
scroll to position [1809, 0]
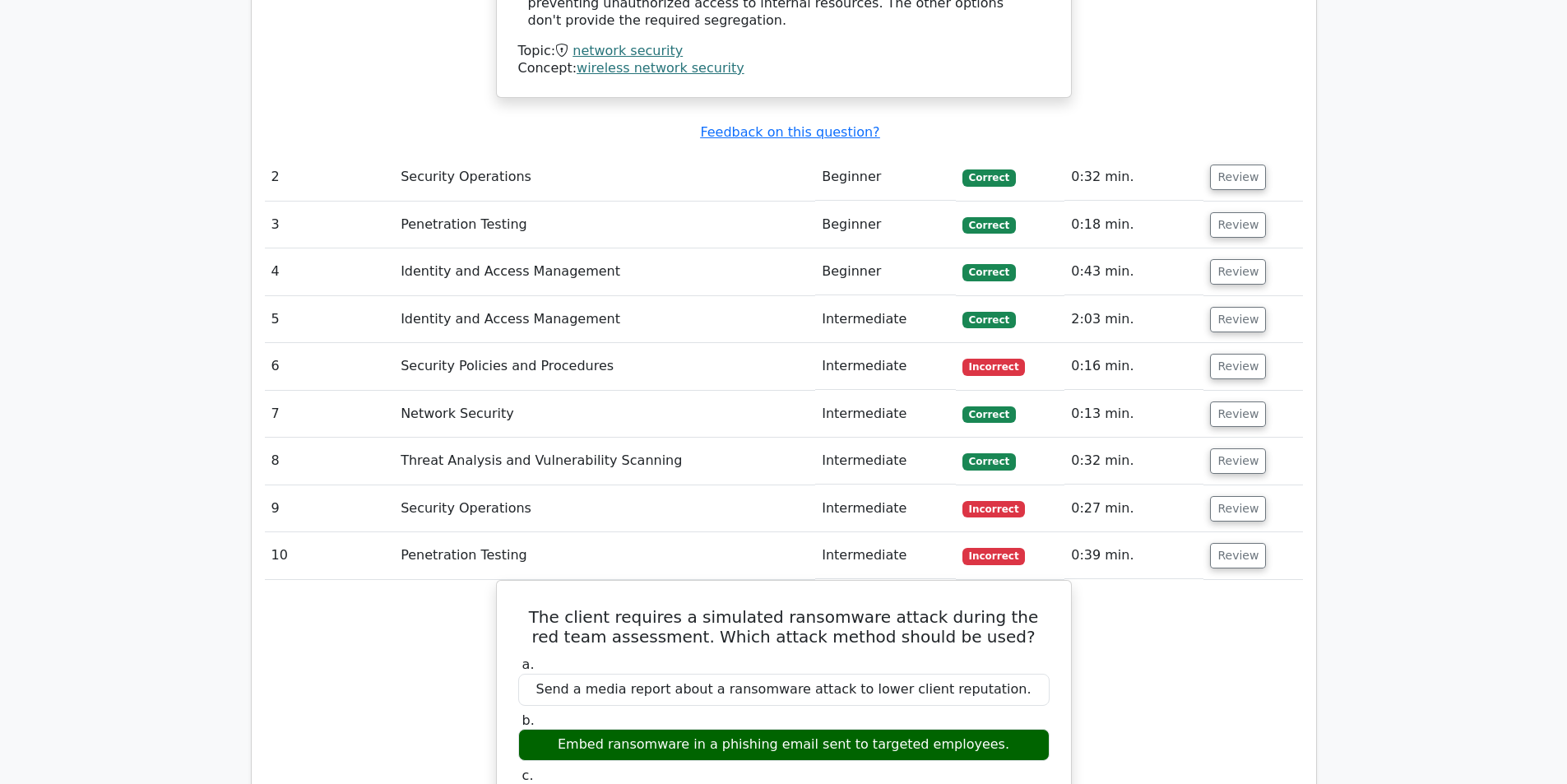
click at [42, 126] on main "image/svg+xml Go Premium CompTIA Security+ Preparation Package (2025) 2237 Supe…" at bounding box center [784, 50] width 1567 height 3613
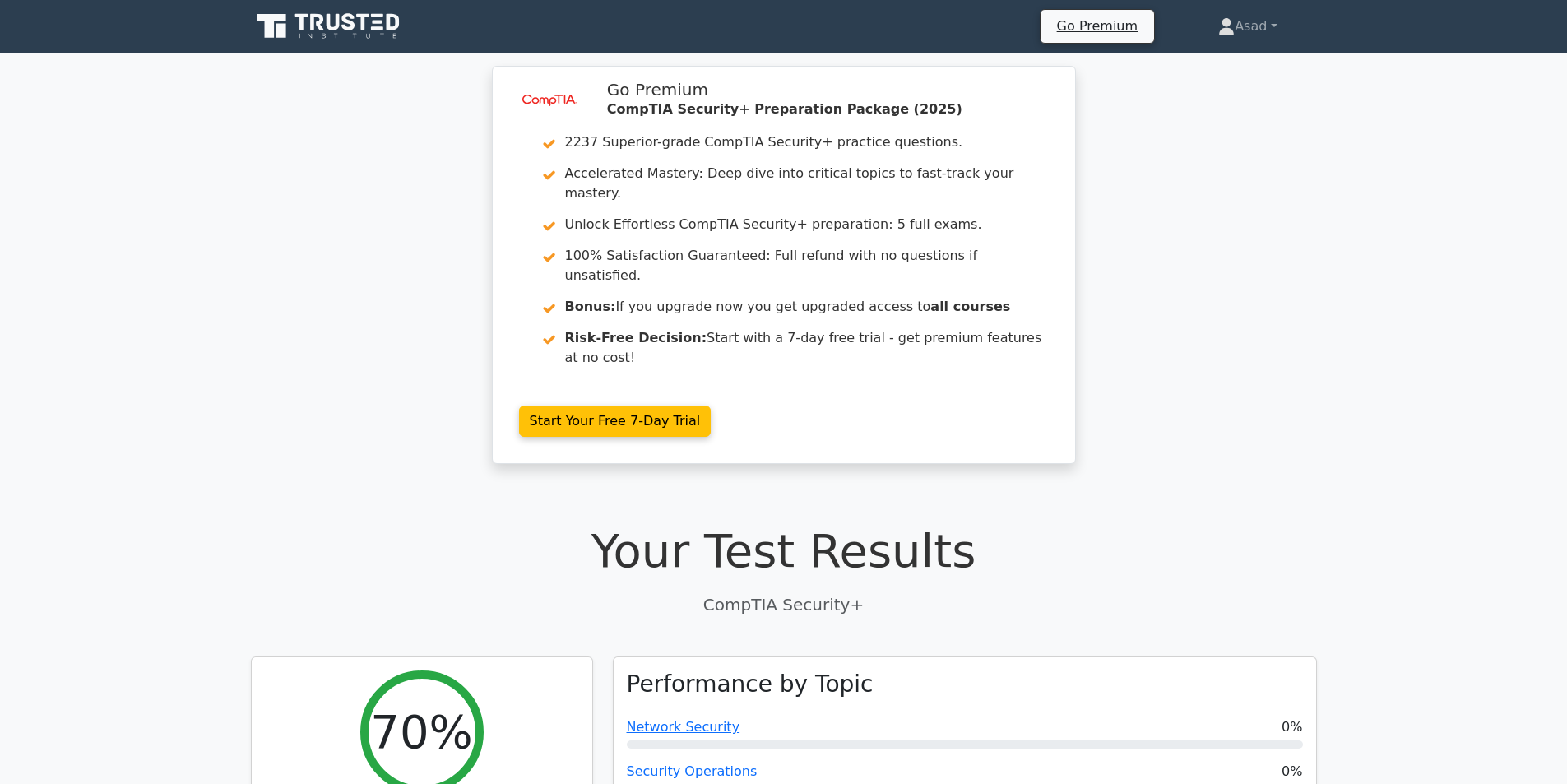
scroll to position [247, 0]
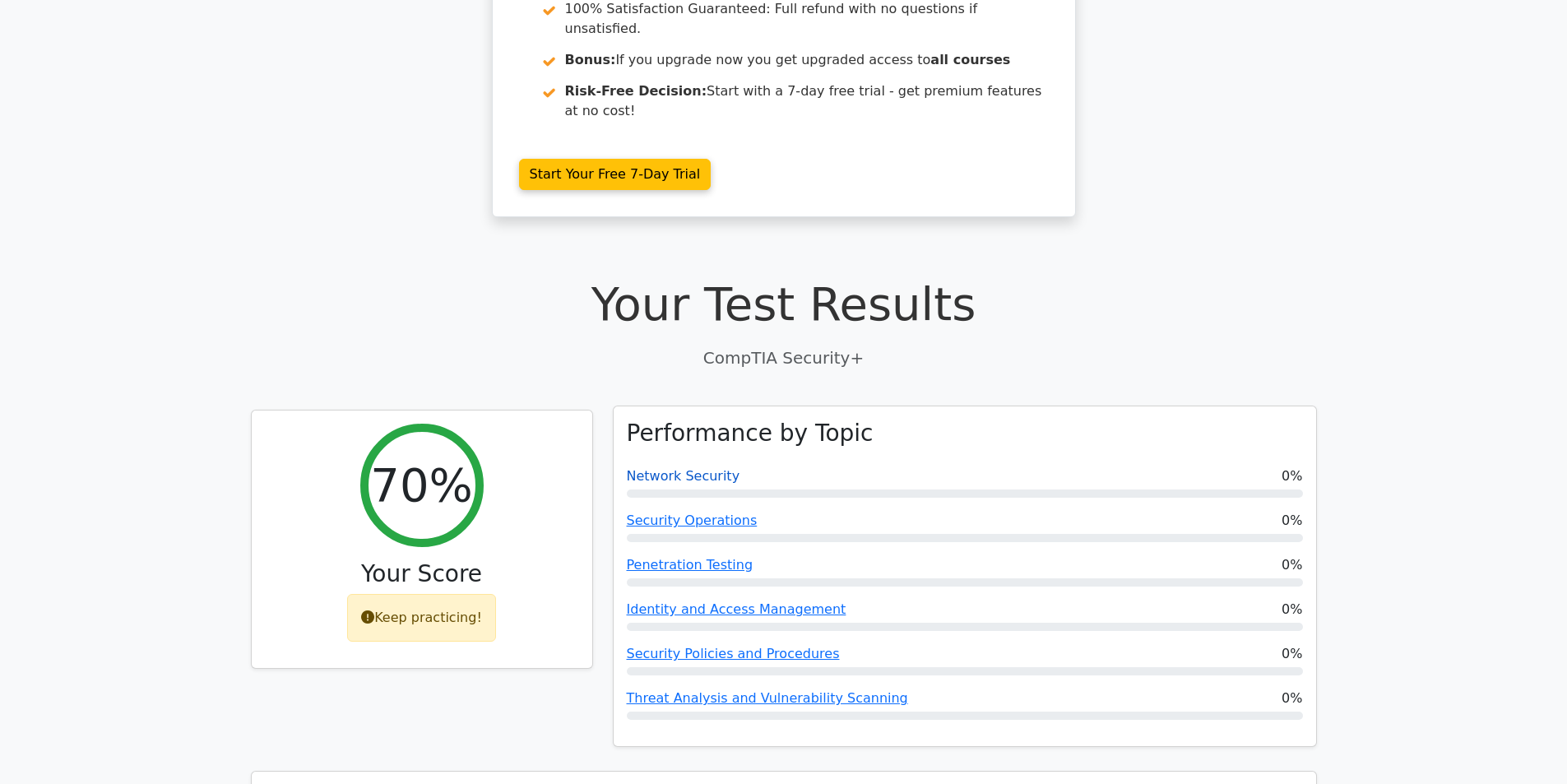
click at [674, 468] on link "Network Security" at bounding box center [683, 476] width 113 height 16
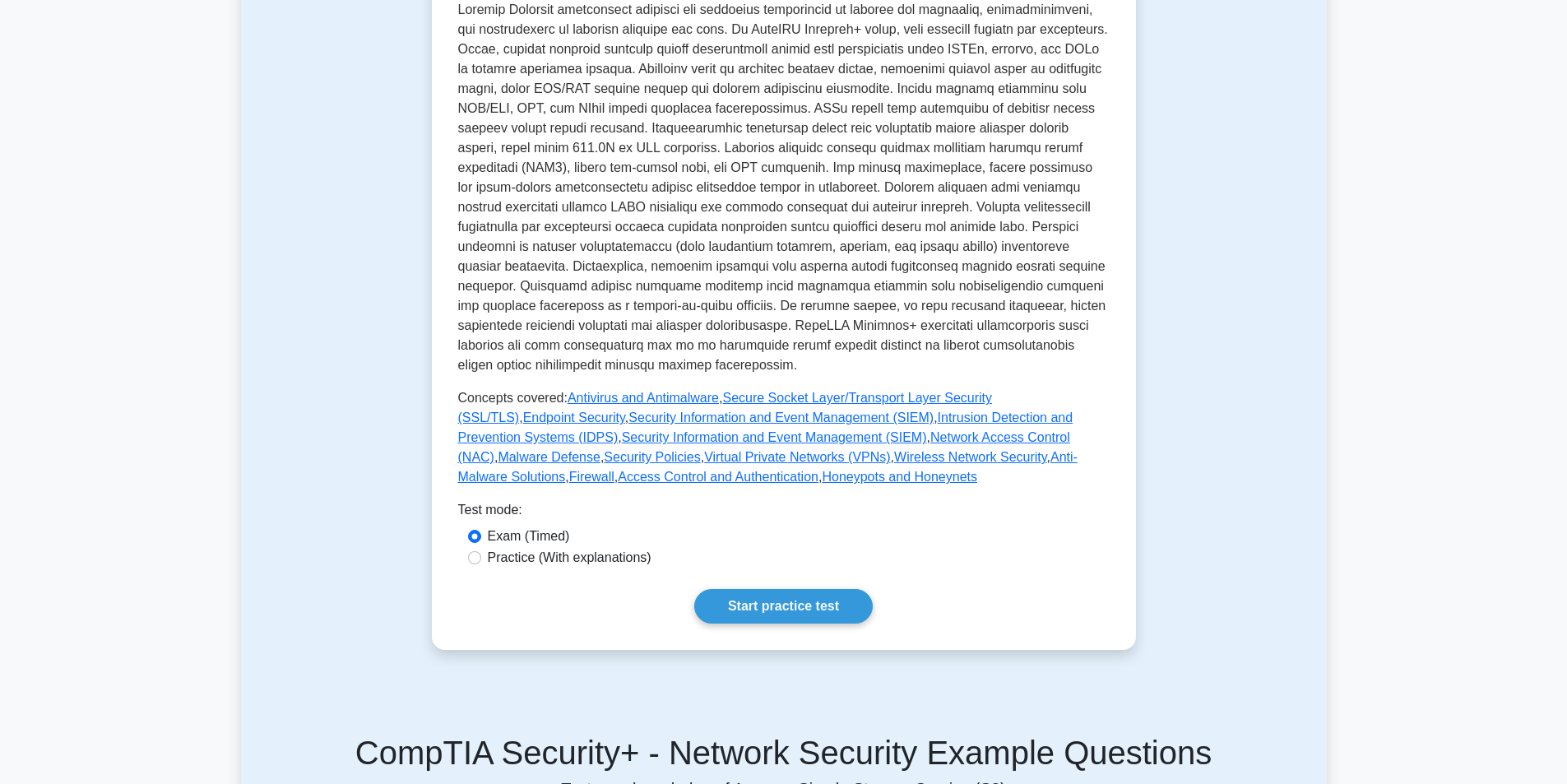
scroll to position [576, 0]
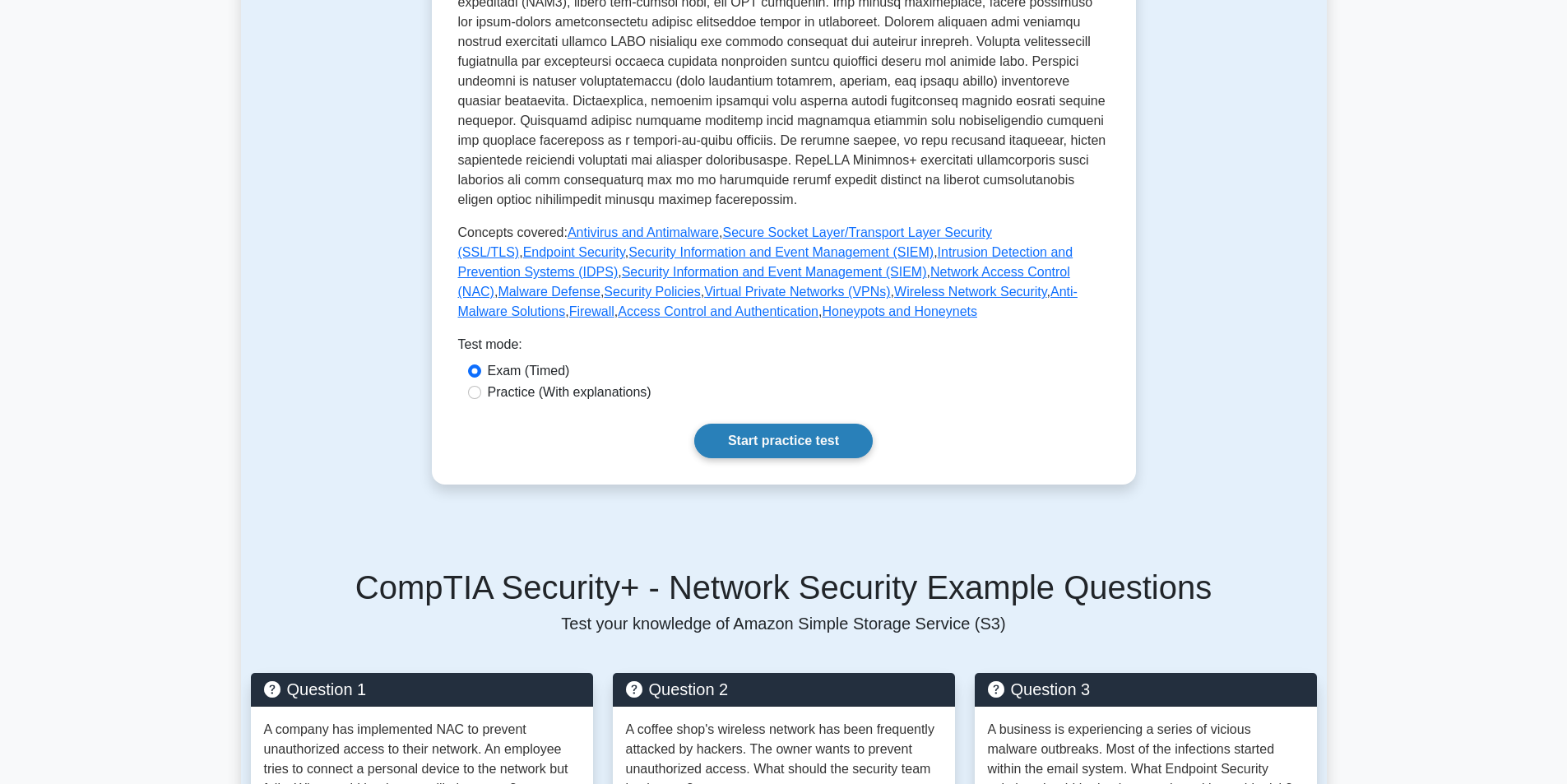
click at [809, 453] on link "Start practice test" at bounding box center [784, 440] width 179 height 35
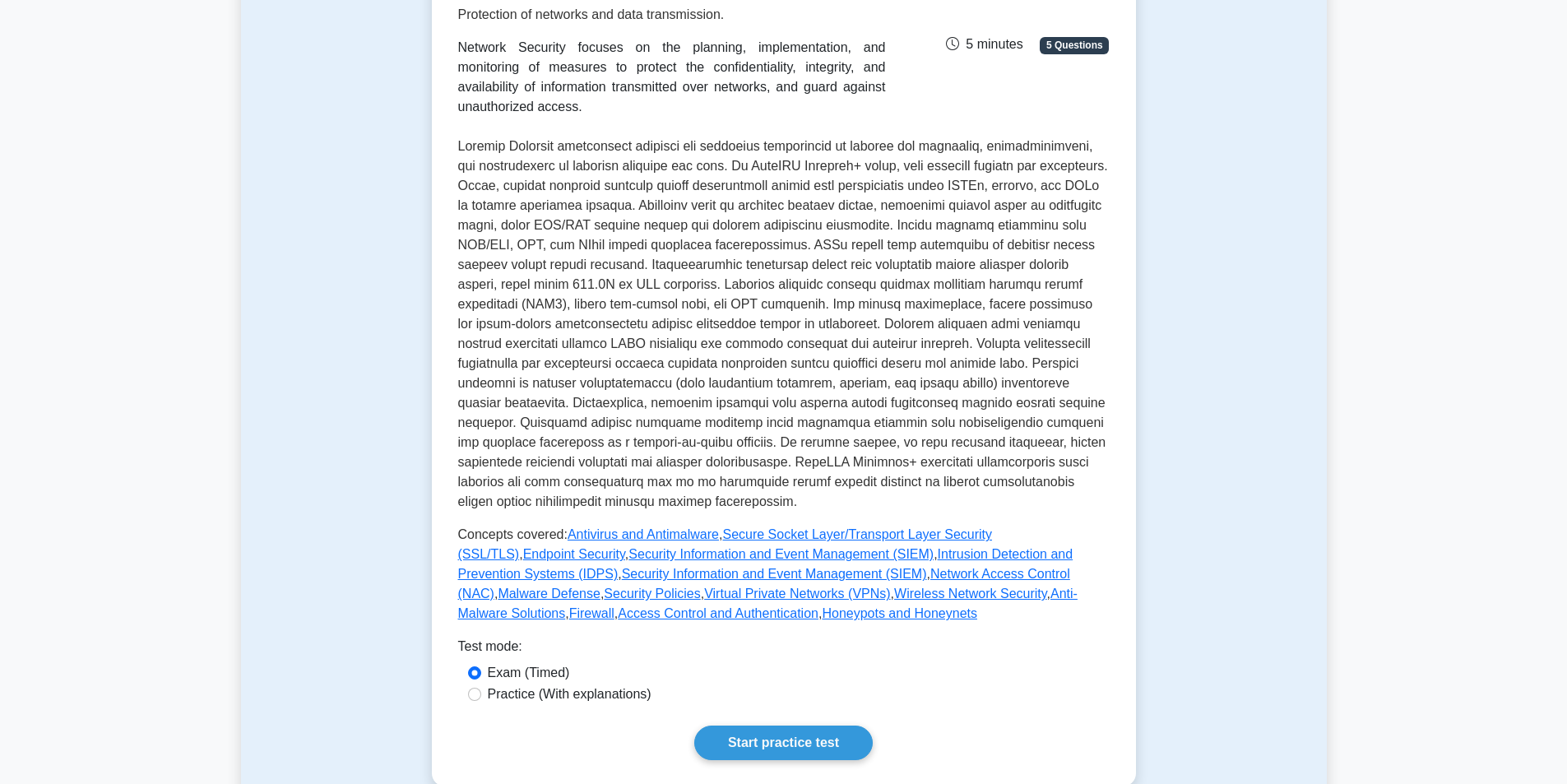
scroll to position [247, 0]
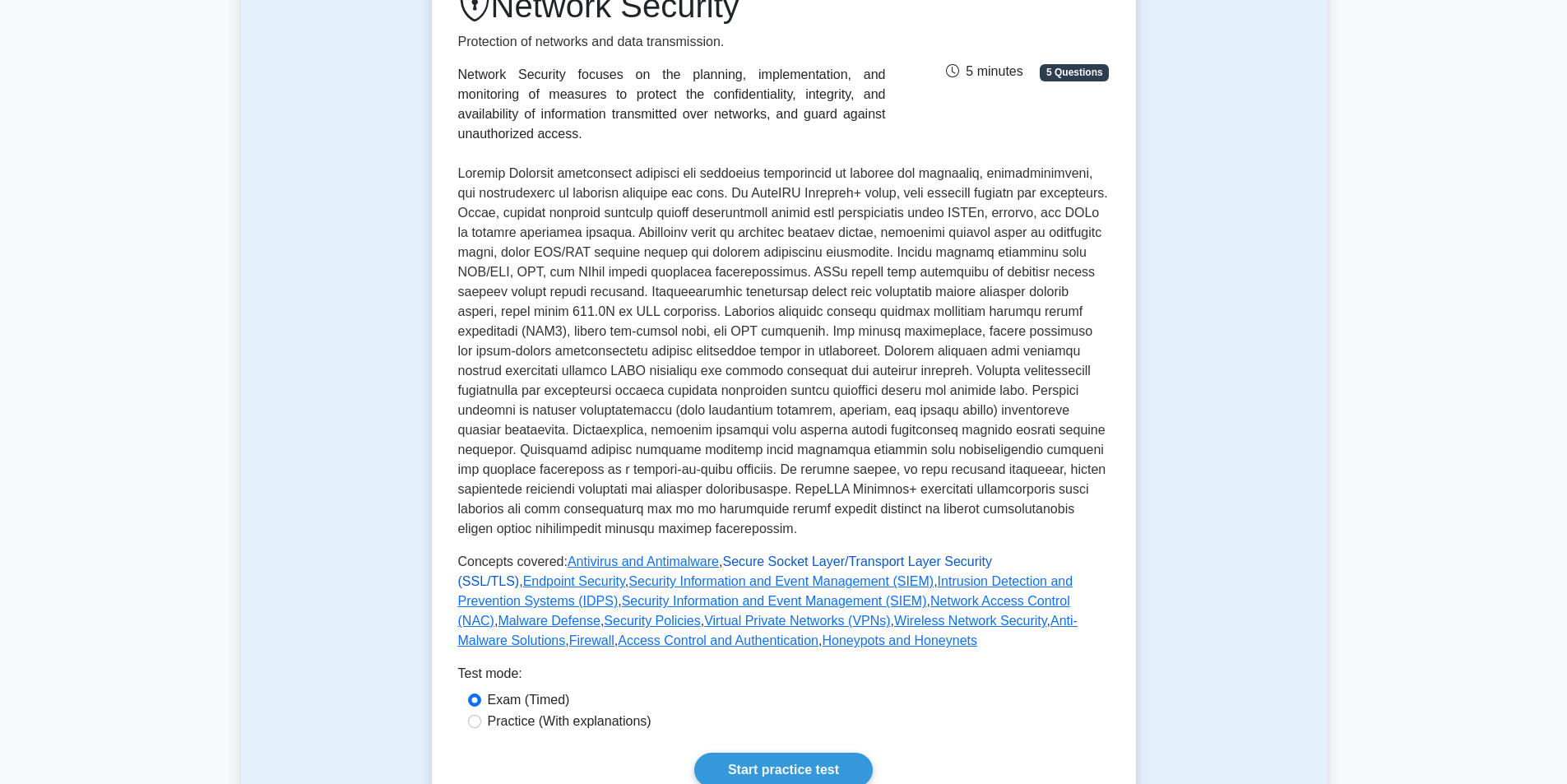
click at [766, 560] on link "Secure Socket Layer/Transport Layer Security (SSL/TLS)" at bounding box center [725, 571] width 535 height 34
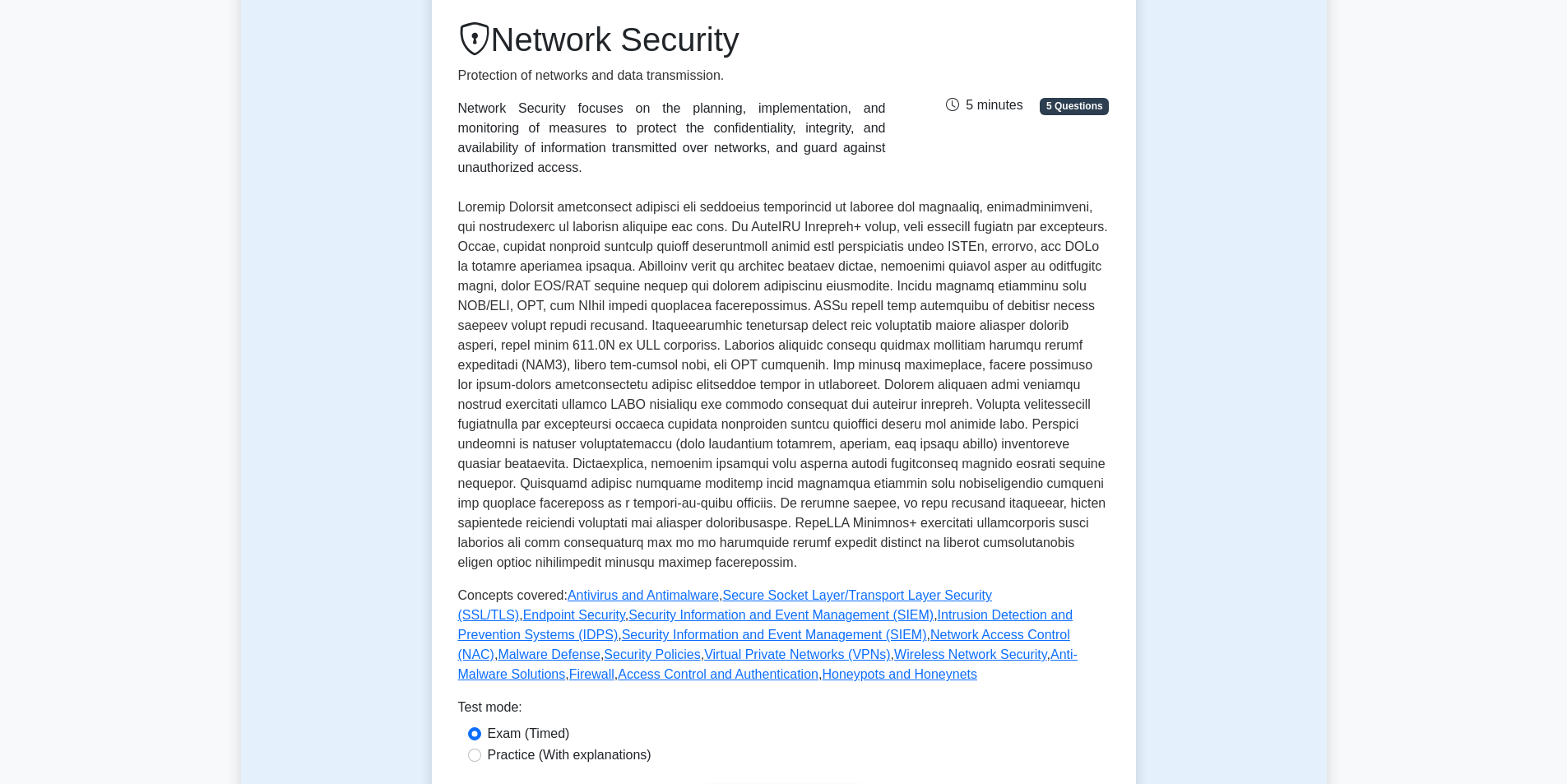
scroll to position [82, 0]
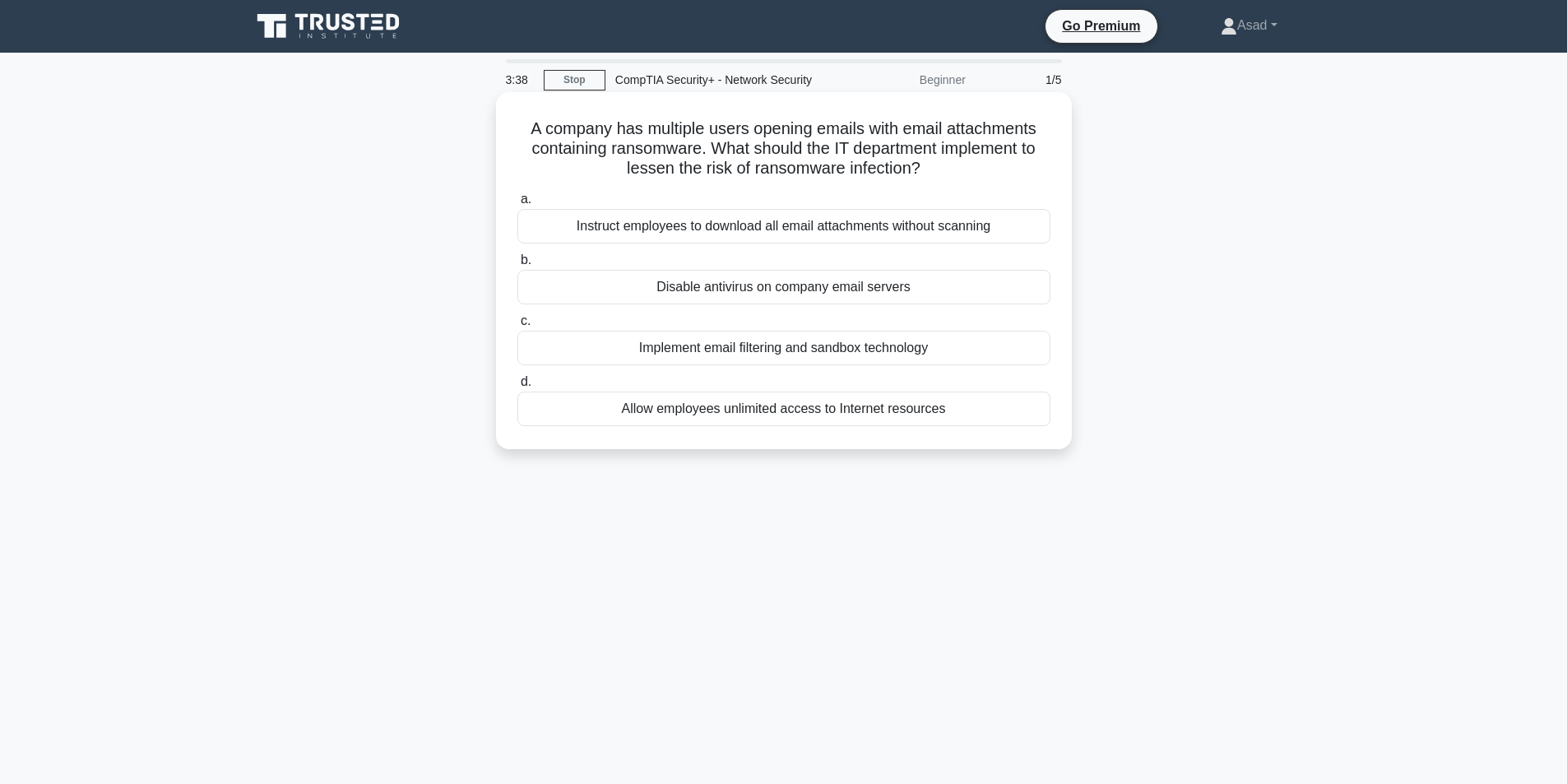
click at [779, 226] on div "Instruct employees to download all email attachments without scanning" at bounding box center [784, 226] width 533 height 35
click at [517, 205] on input "a. Instruct employees to download all email attachments without scanning" at bounding box center [517, 199] width 0 height 10
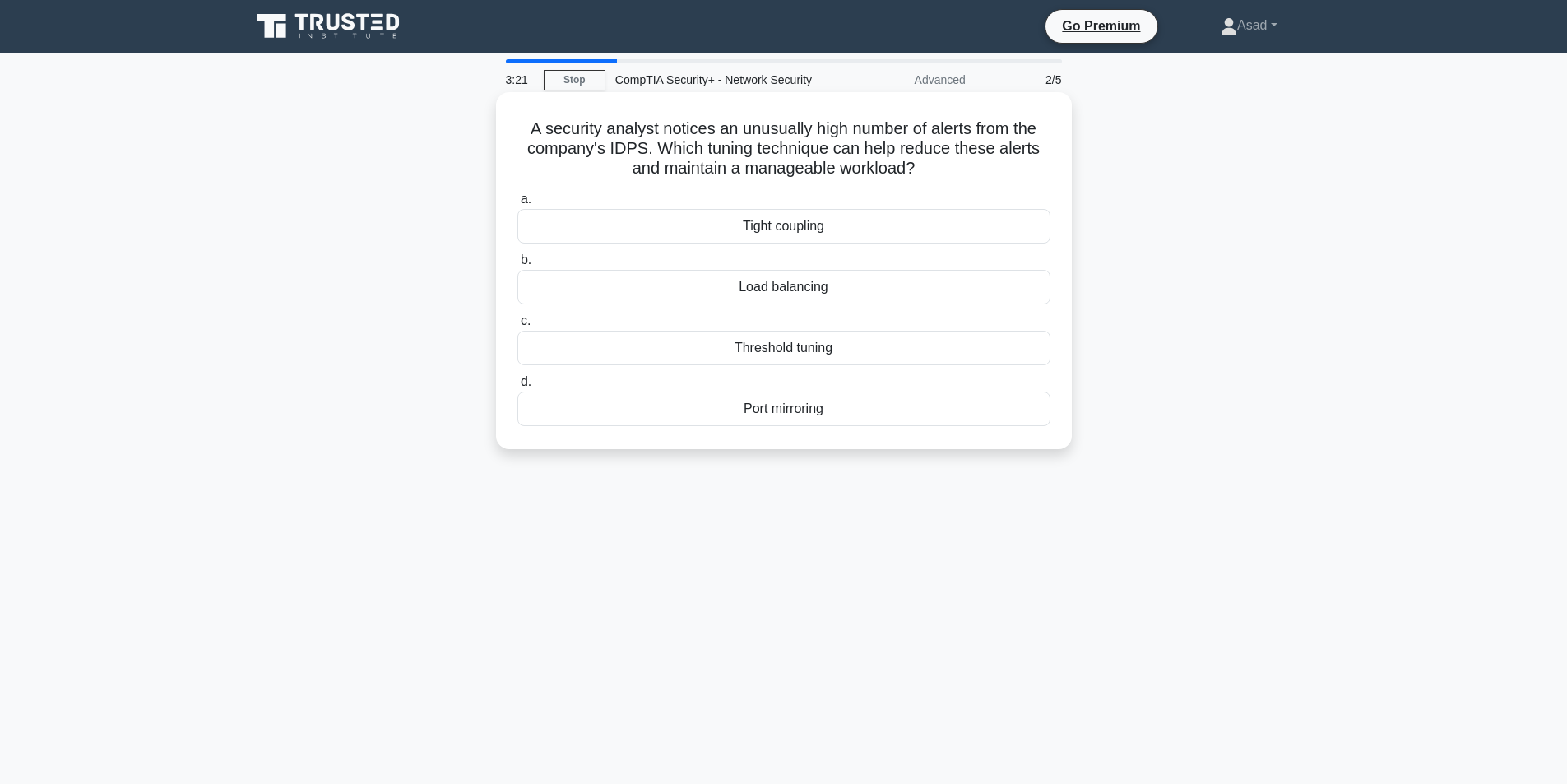
drag, startPoint x: 523, startPoint y: 130, endPoint x: 947, endPoint y: 174, distance: 426.3
click at [947, 174] on h5 "A security analyst notices an unusually high number of alerts from the company'…" at bounding box center [784, 149] width 536 height 60
drag, startPoint x: 872, startPoint y: 164, endPoint x: 771, endPoint y: 186, distance: 103.4
click at [782, 186] on div "A security analyst notices an unusually high number of alerts from the company'…" at bounding box center [784, 270] width 562 height 344
drag, startPoint x: 519, startPoint y: 127, endPoint x: 840, endPoint y: 137, distance: 321.2
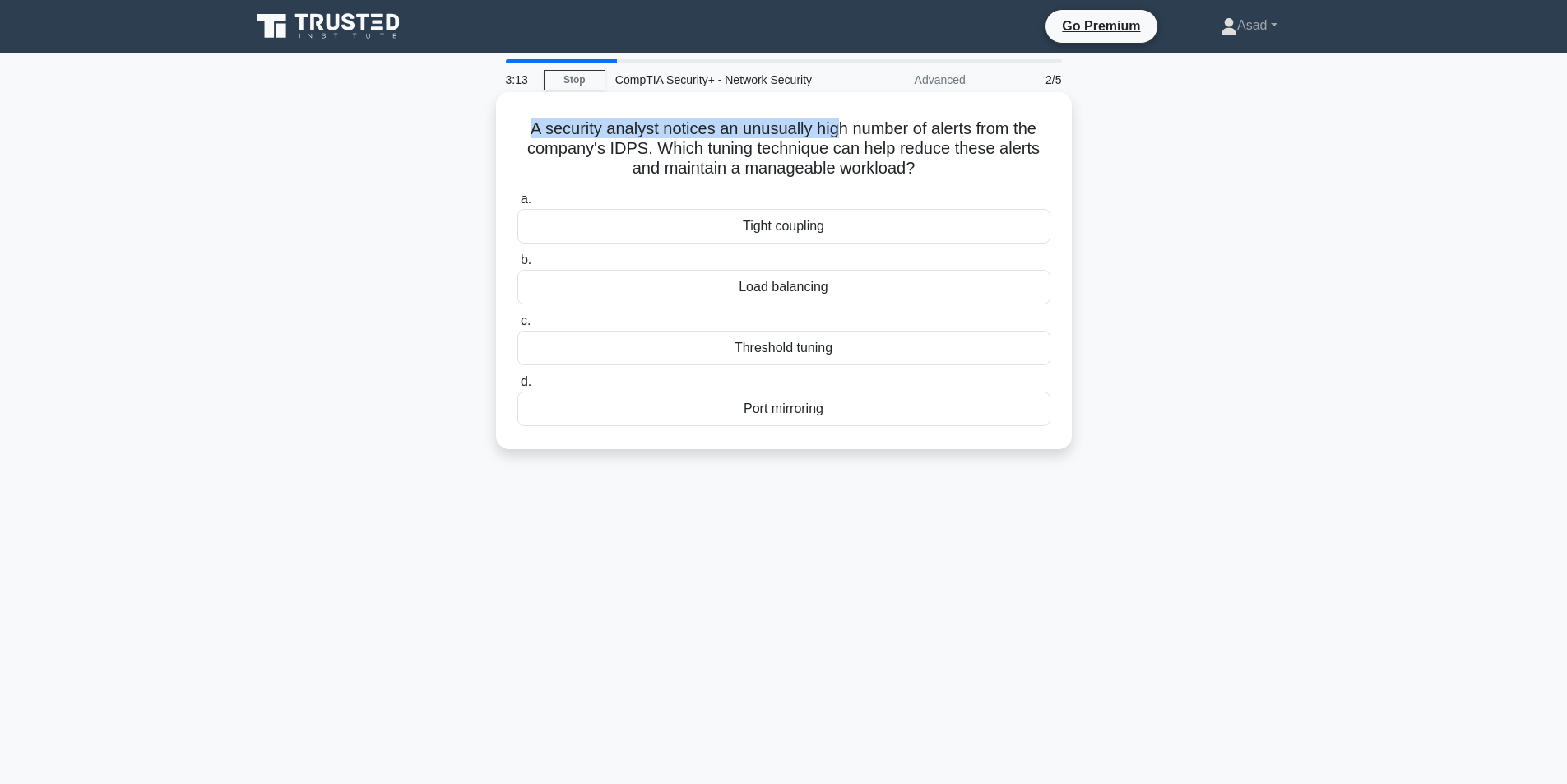
click at [840, 137] on h5 "A security analyst notices an unusually high number of alerts from the company'…" at bounding box center [784, 149] width 536 height 60
click at [721, 171] on h5 "A security analyst notices an unusually high number of alerts from the company'…" at bounding box center [784, 149] width 536 height 60
click at [799, 294] on div "Load balancing" at bounding box center [784, 287] width 533 height 35
click at [517, 266] on input "b. Load balancing" at bounding box center [517, 260] width 0 height 10
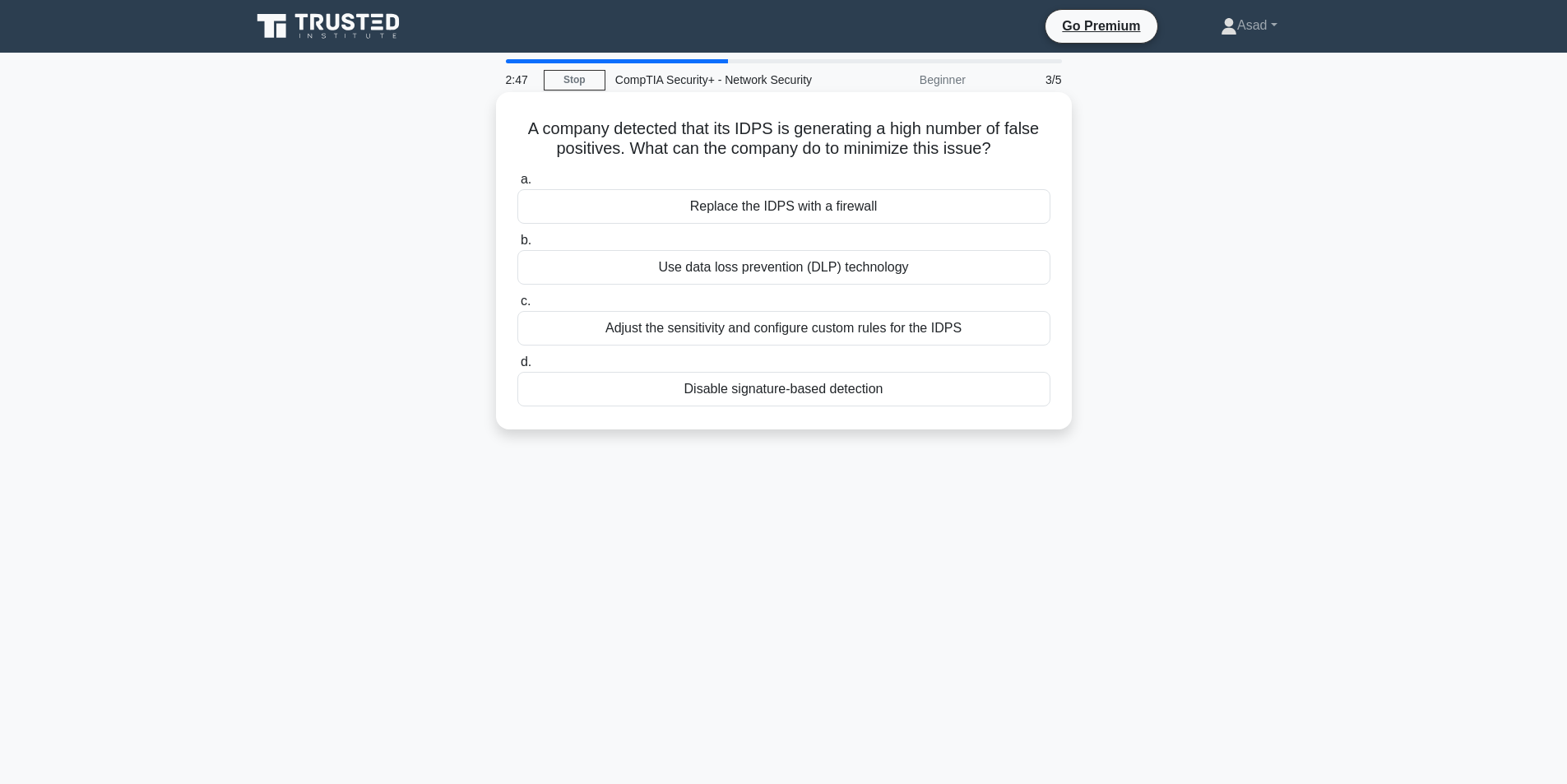
click at [909, 334] on div "Adjust the sensitivity and configure custom rules for the IDPS" at bounding box center [784, 328] width 533 height 35
click at [517, 307] on input "c. Adjust the sensitivity and configure custom rules for the IDPS" at bounding box center [517, 301] width 0 height 10
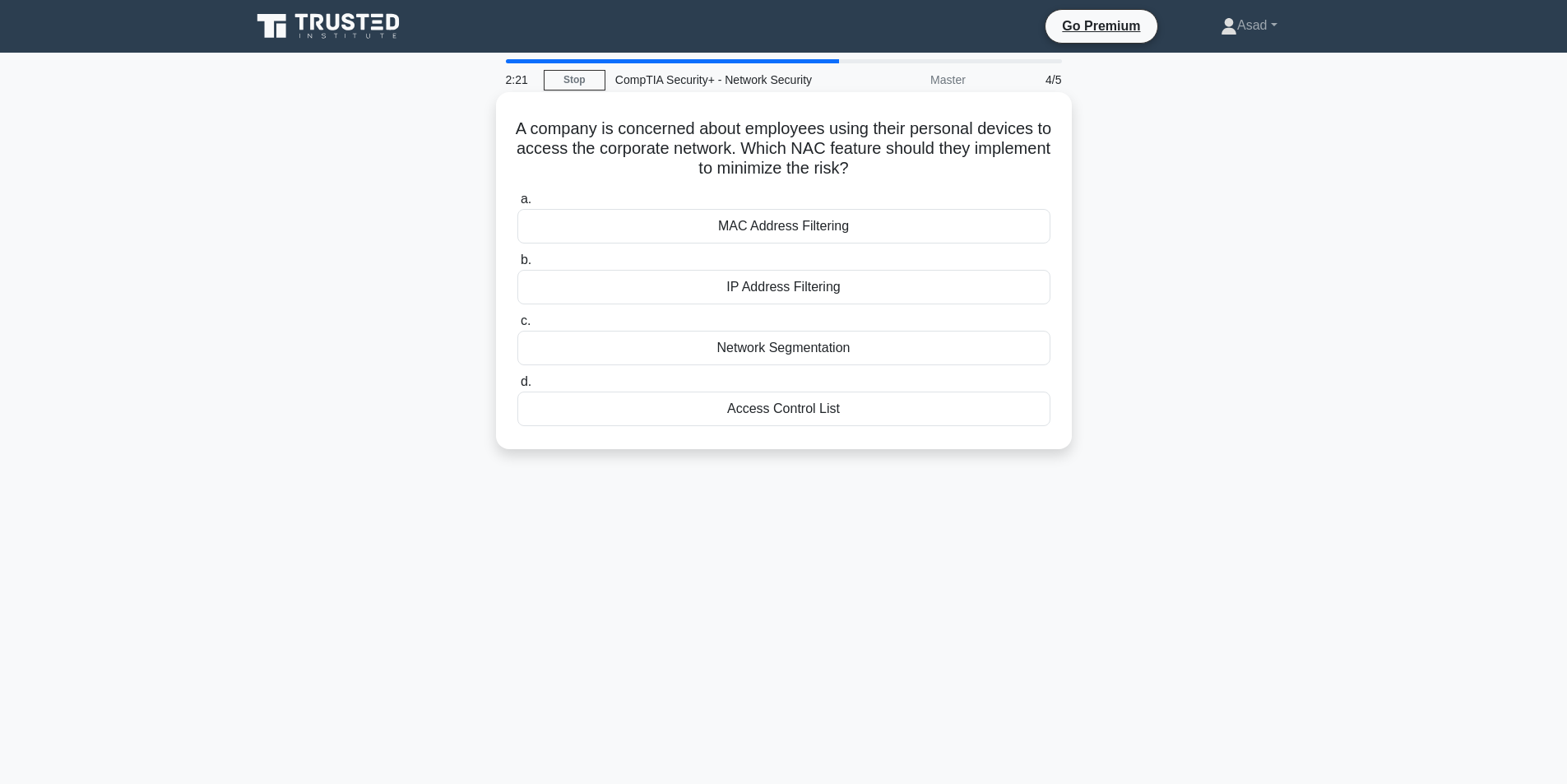
click at [809, 231] on div "MAC Address Filtering" at bounding box center [784, 226] width 533 height 35
click at [517, 205] on input "a. MAC Address Filtering" at bounding box center [517, 199] width 0 height 10
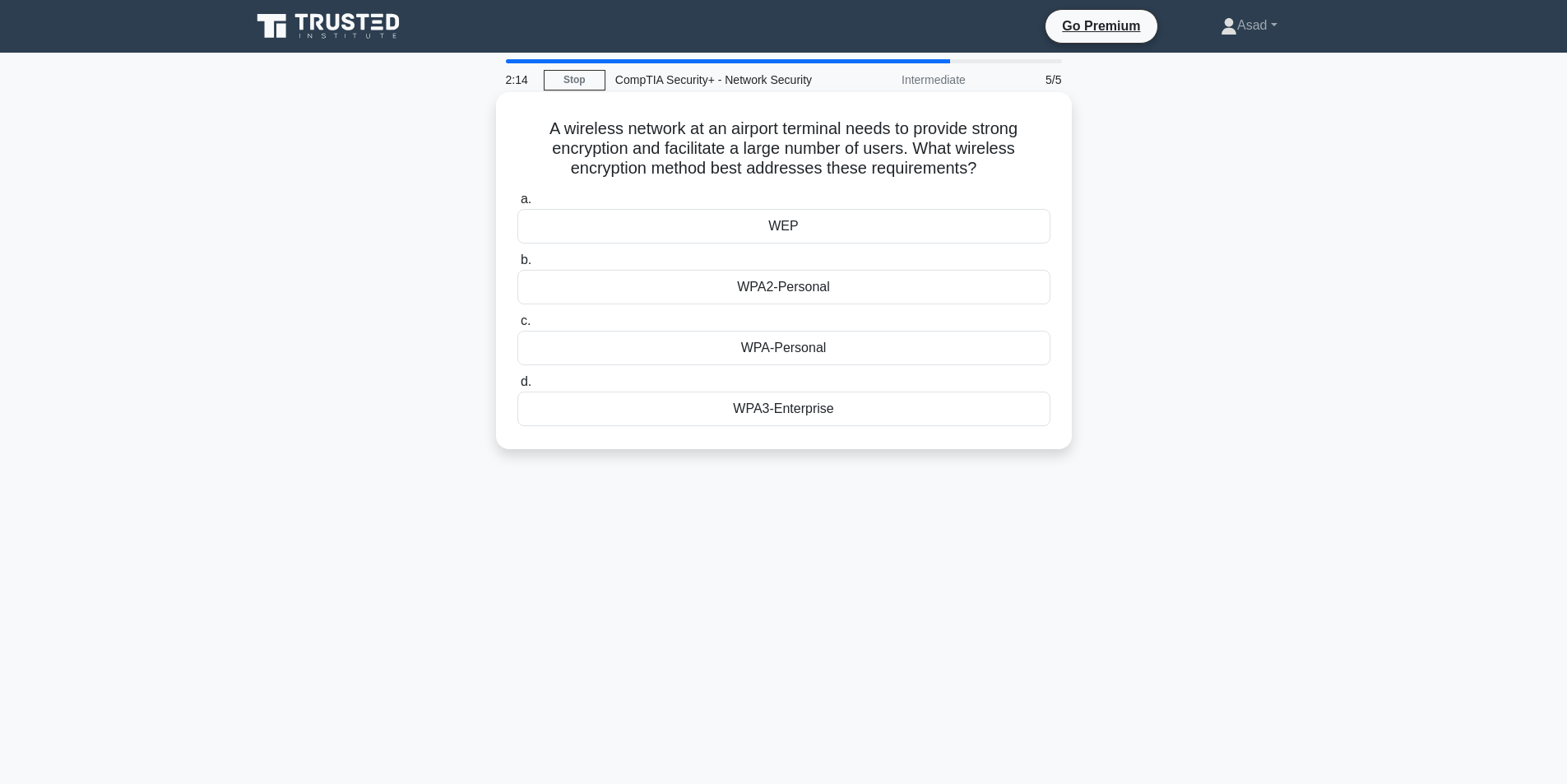
click at [806, 411] on div "WPA3-Enterprise" at bounding box center [784, 408] width 533 height 35
click at [517, 388] on input "d. WPA3-Enterprise" at bounding box center [517, 382] width 0 height 10
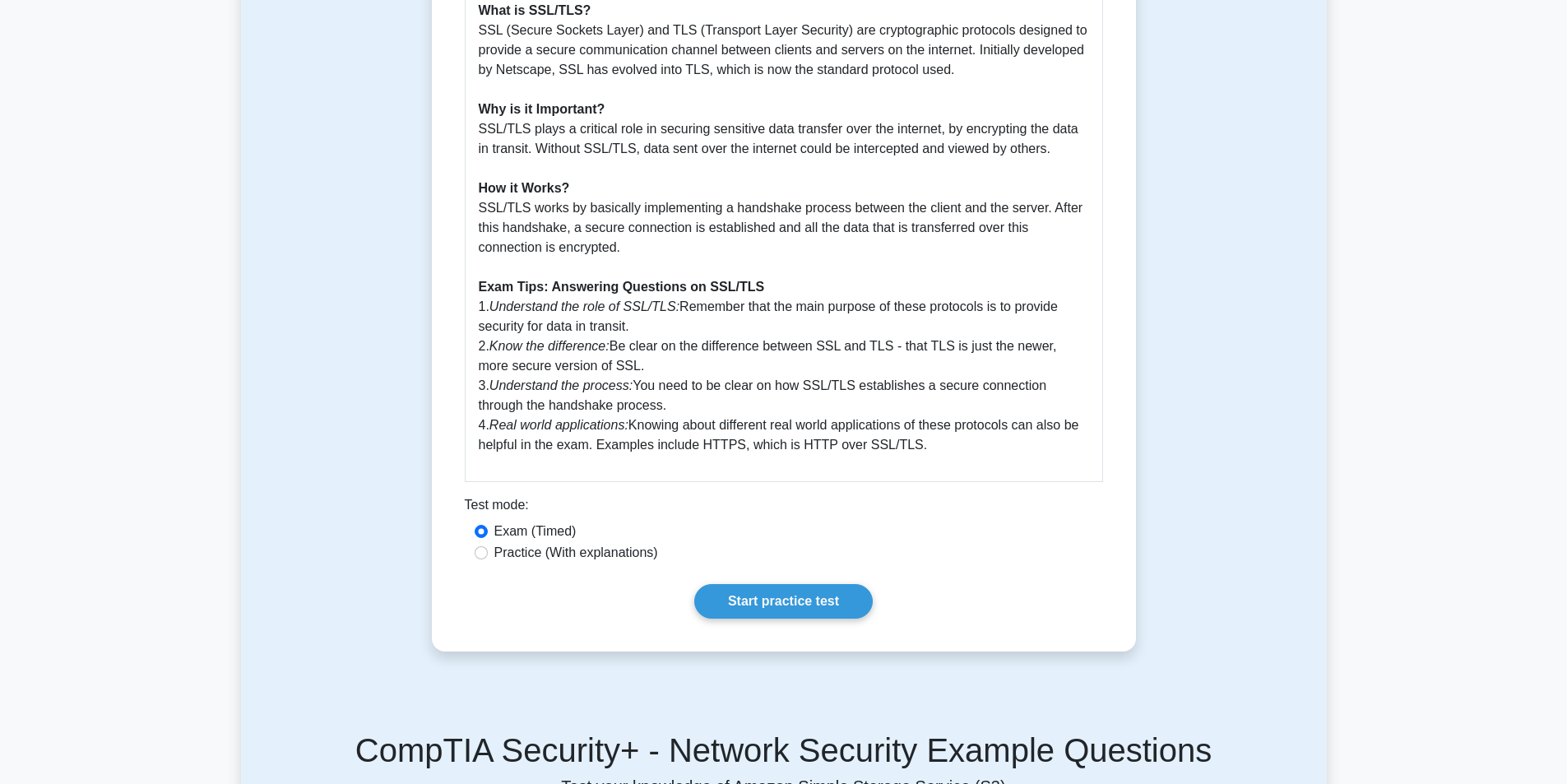
scroll to position [576, 0]
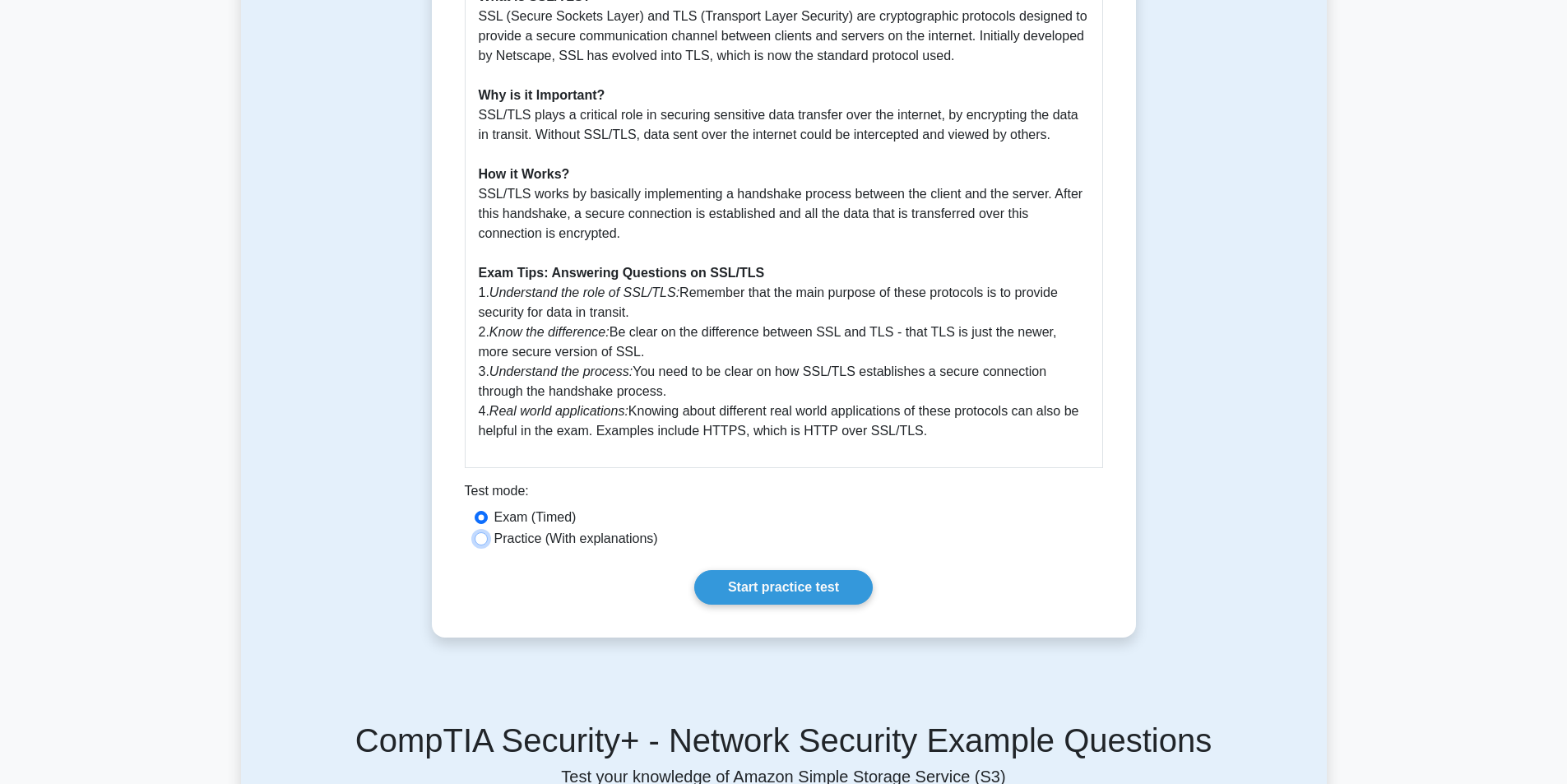
click at [486, 539] on input "Practice (With explanations)" at bounding box center [481, 538] width 13 height 13
radio input "true"
click at [777, 579] on link "Start practice test" at bounding box center [784, 587] width 179 height 35
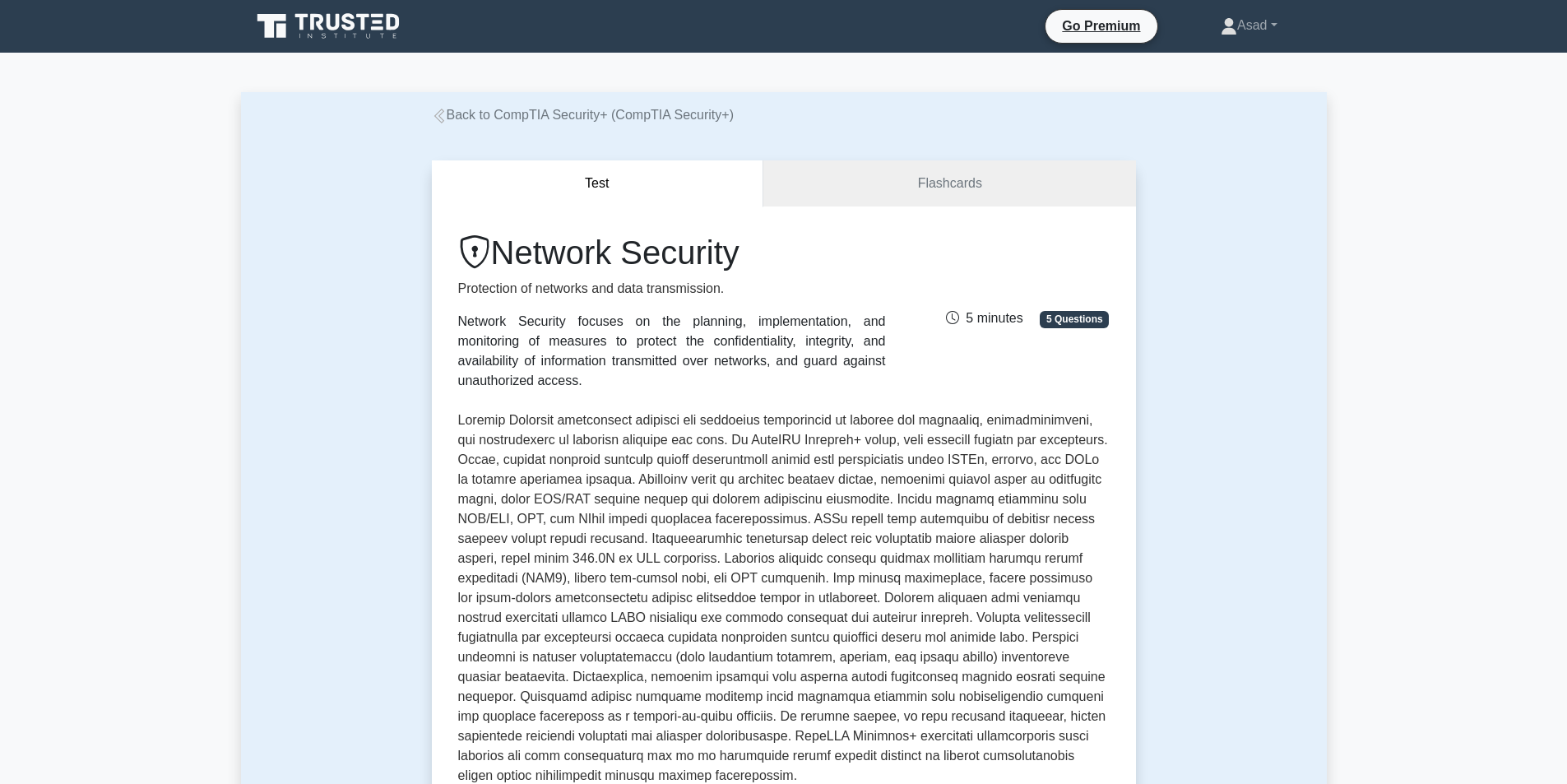
scroll to position [329, 0]
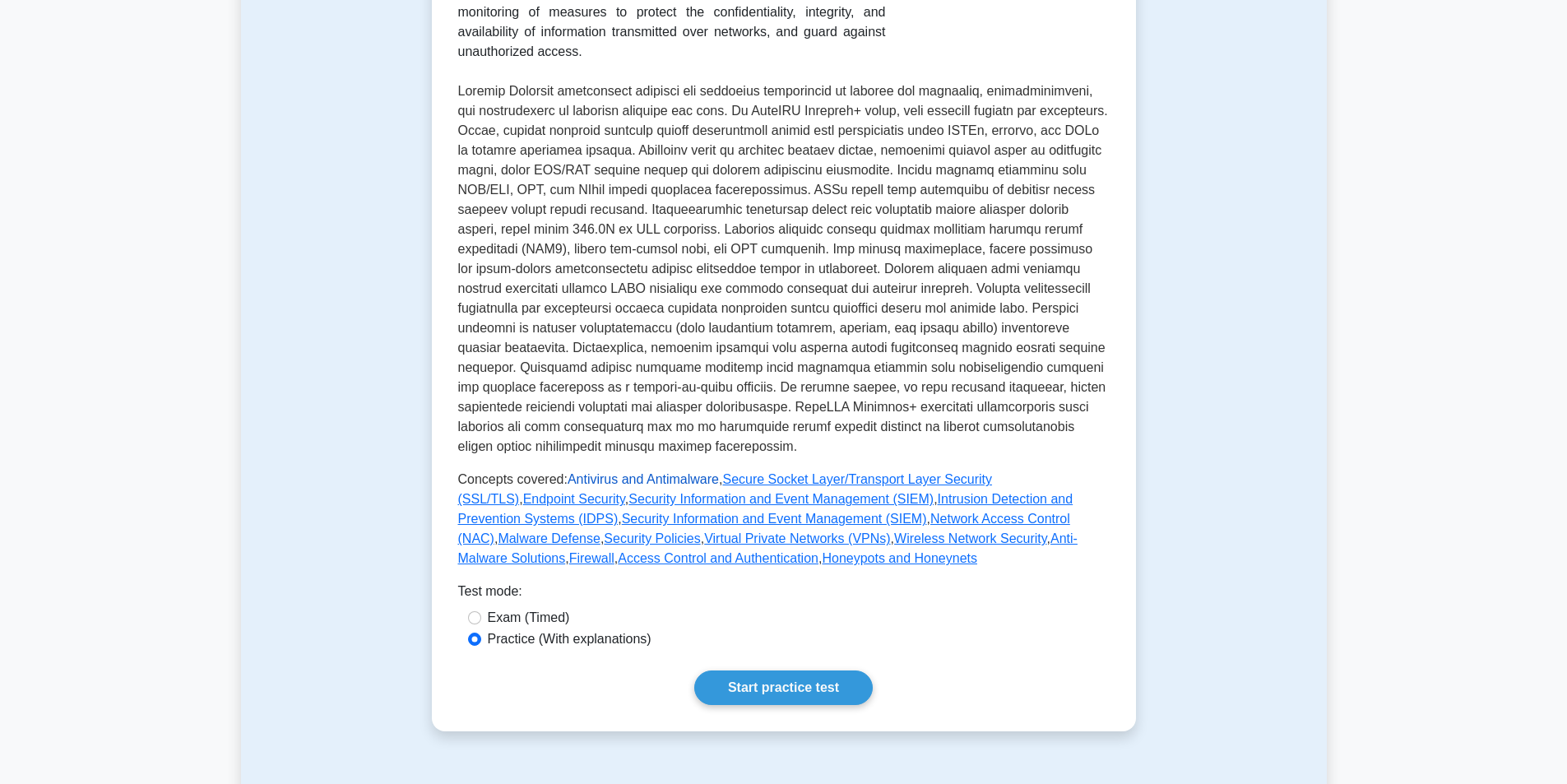
click at [650, 475] on link "Antivirus and Antimalware" at bounding box center [643, 479] width 151 height 14
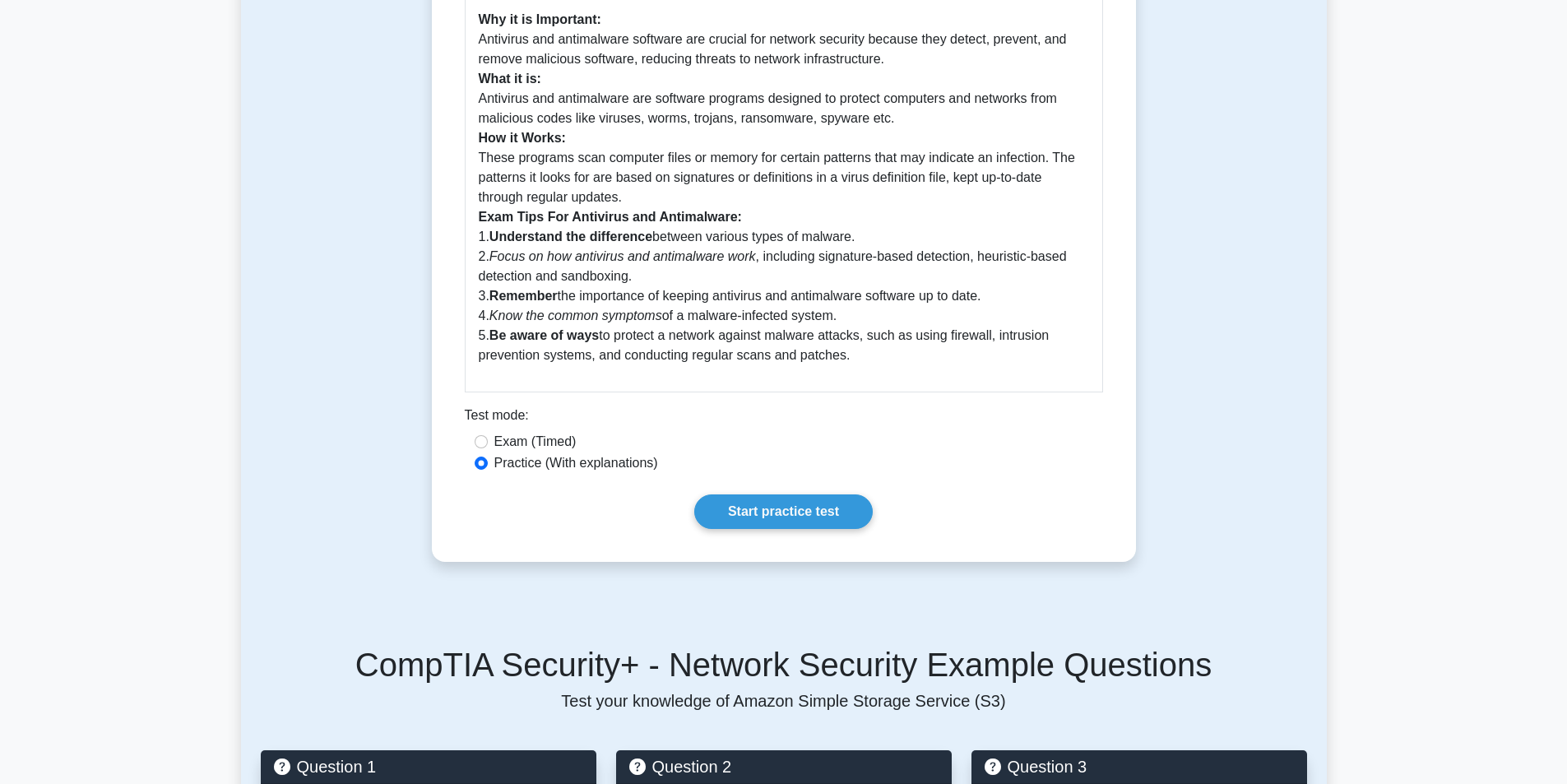
scroll to position [493, 0]
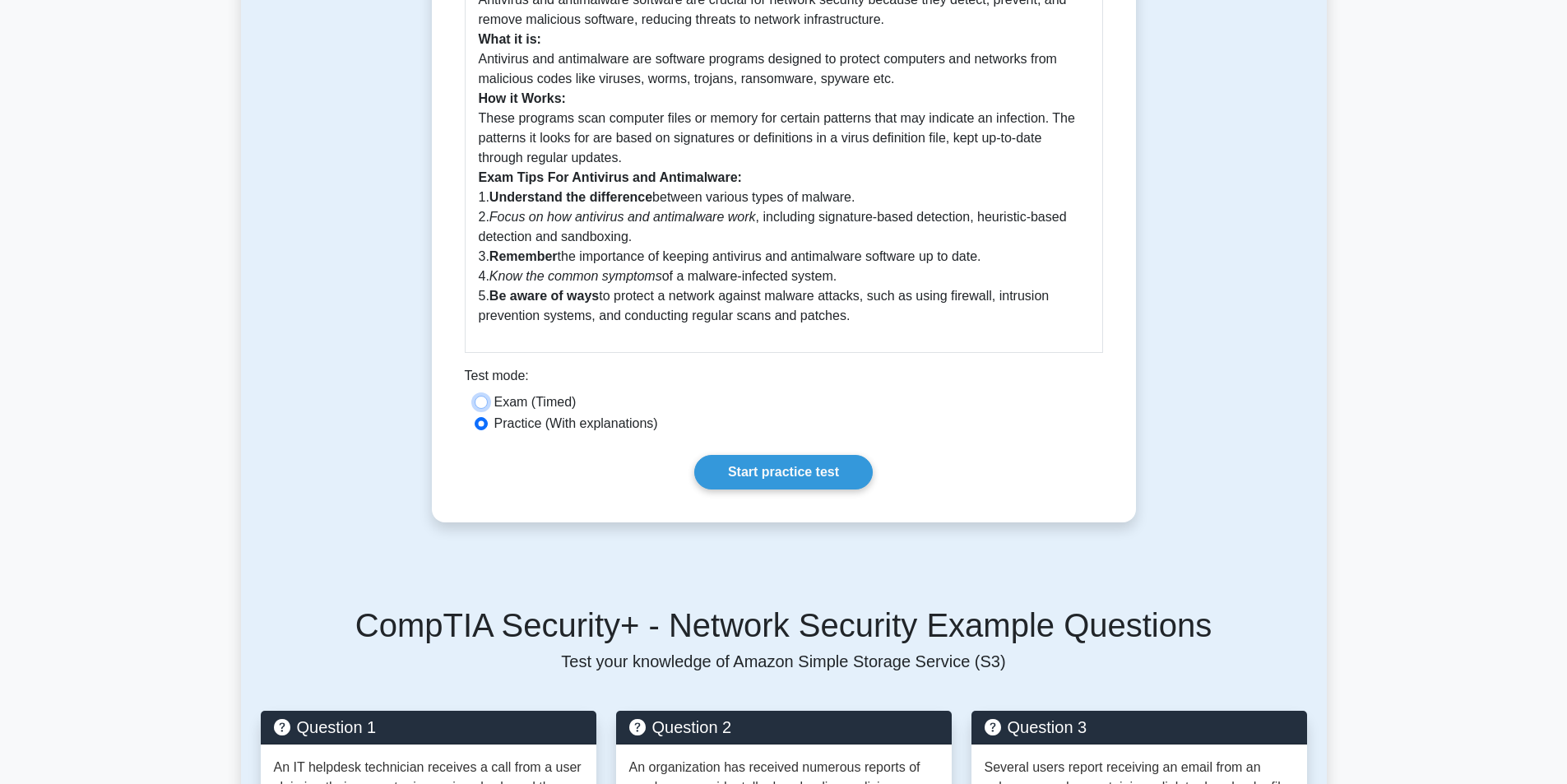
click at [486, 408] on input "Exam (Timed)" at bounding box center [481, 401] width 13 height 13
radio input "true"
click at [481, 430] on input "Practice (With explanations)" at bounding box center [481, 423] width 13 height 13
radio input "true"
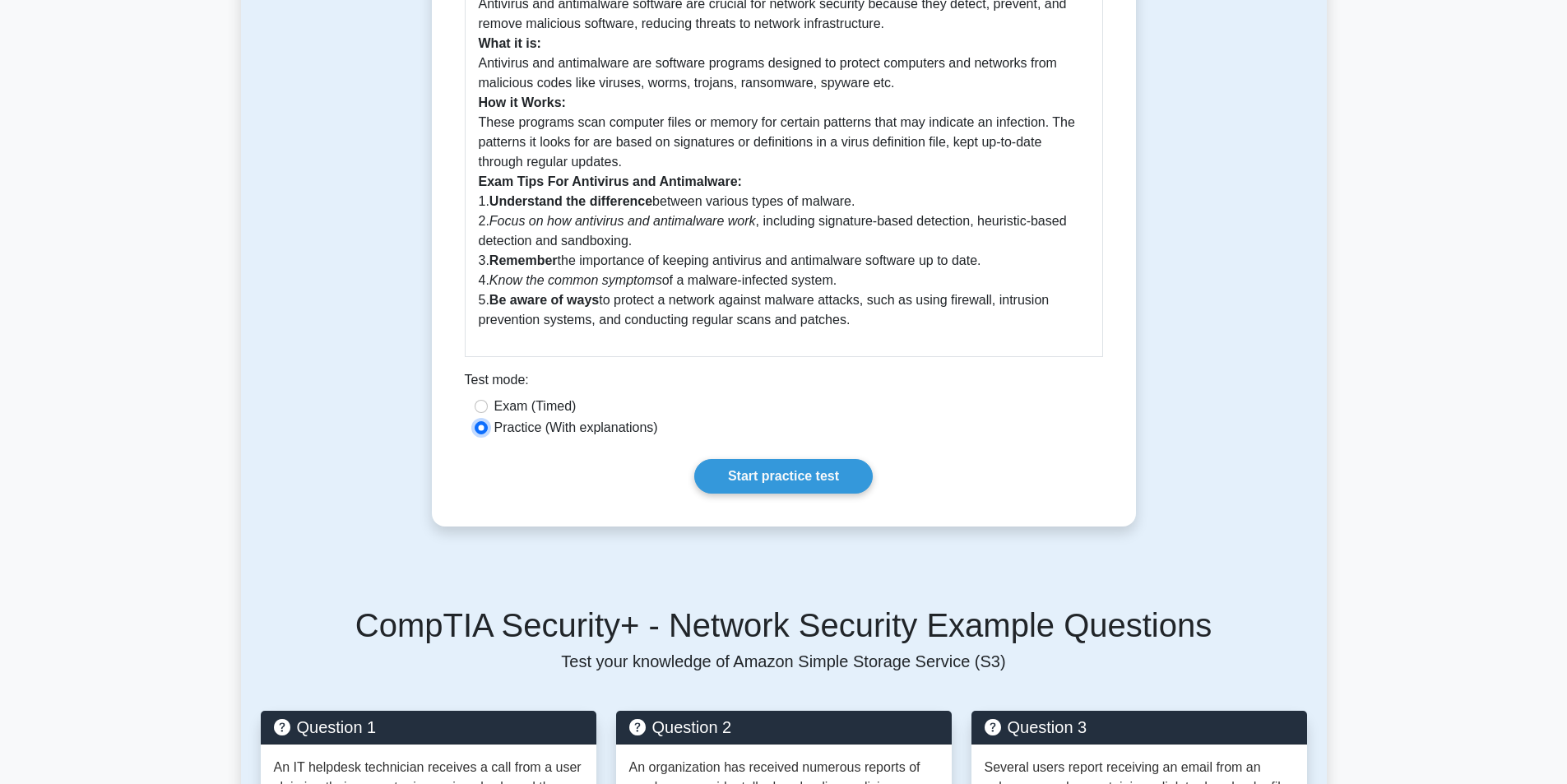
scroll to position [0, 0]
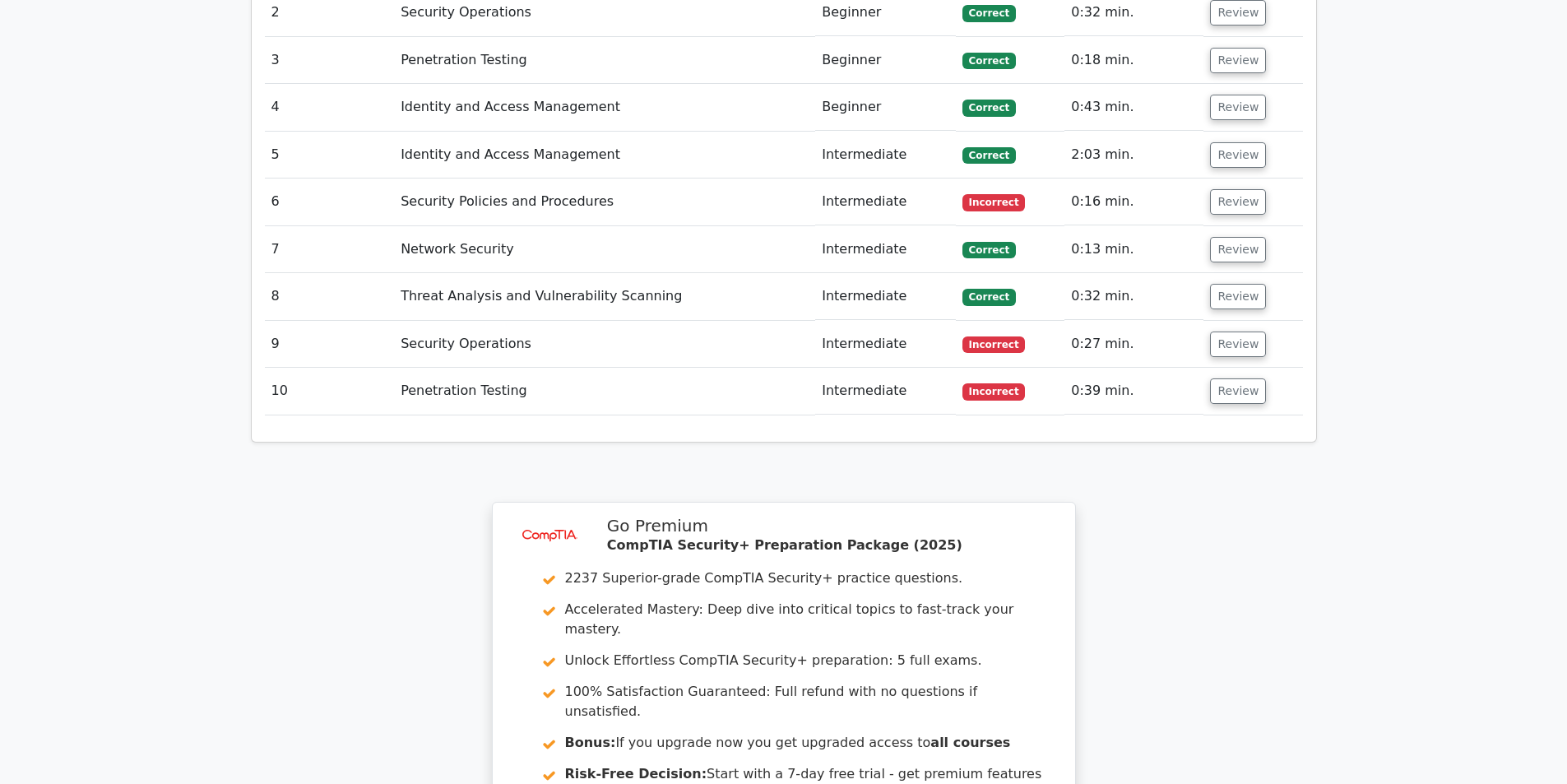
scroll to position [1727, 0]
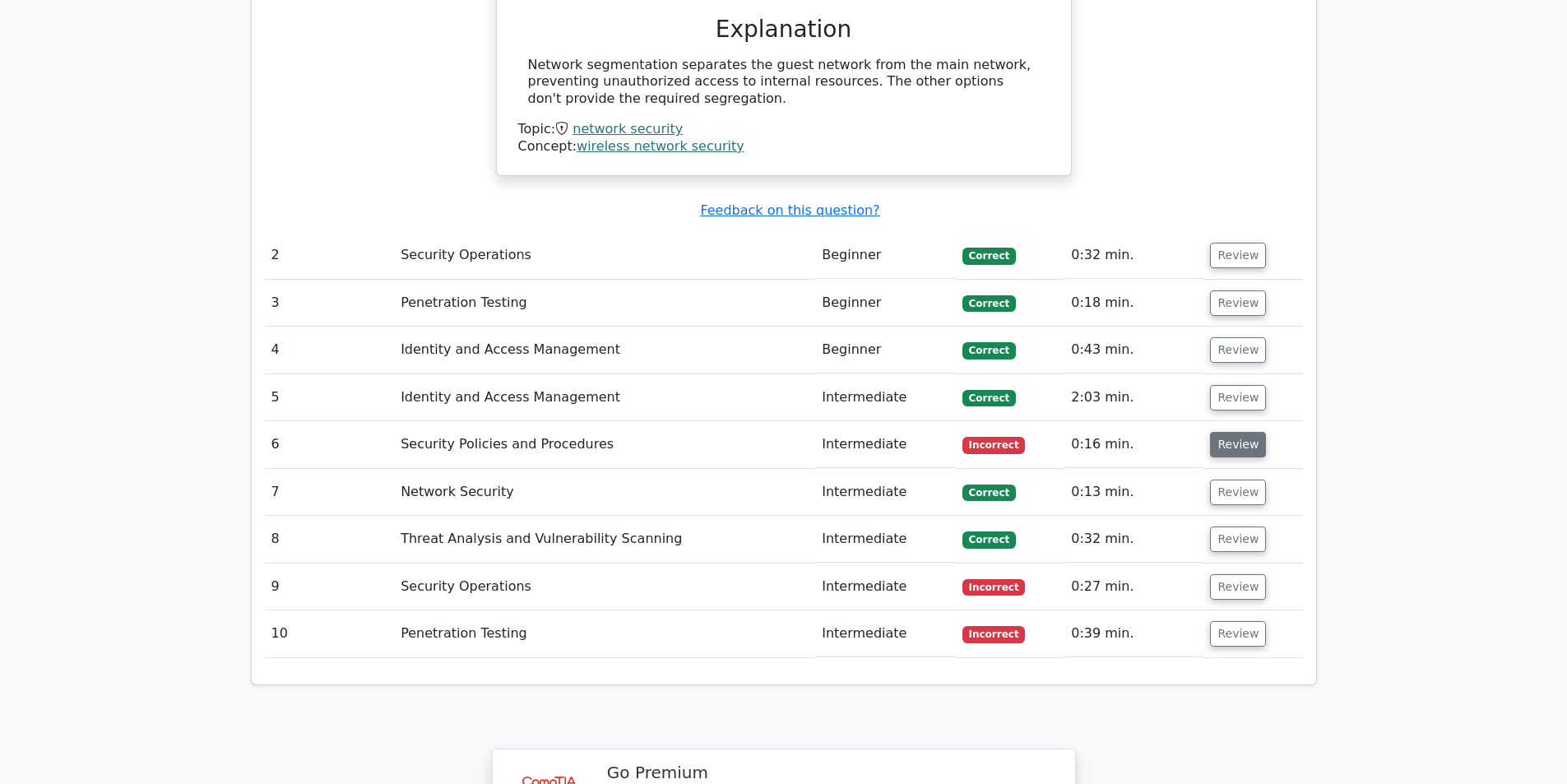
click at [1215, 432] on button "Review" at bounding box center [1238, 445] width 56 height 26
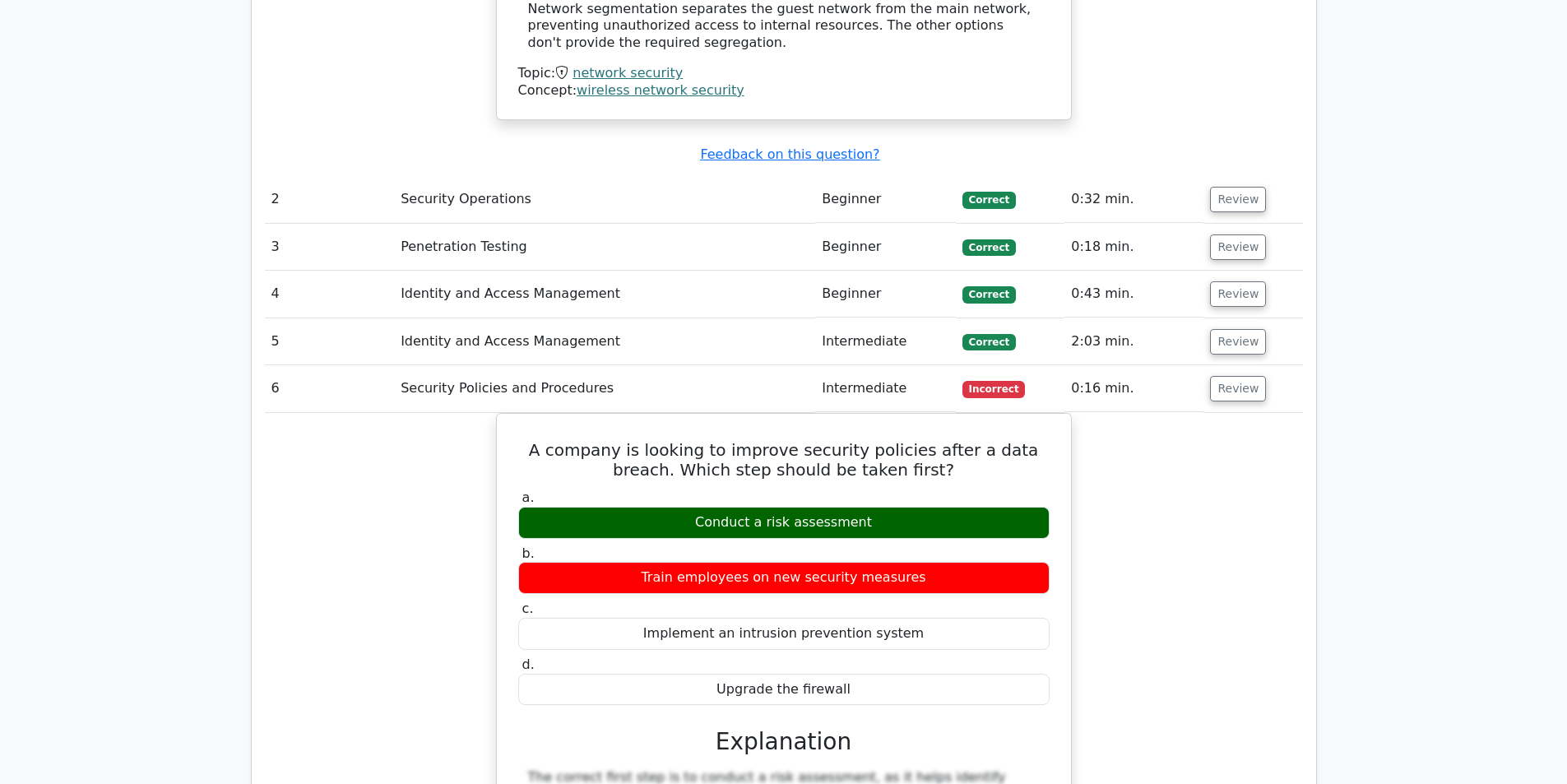
scroll to position [1809, 0]
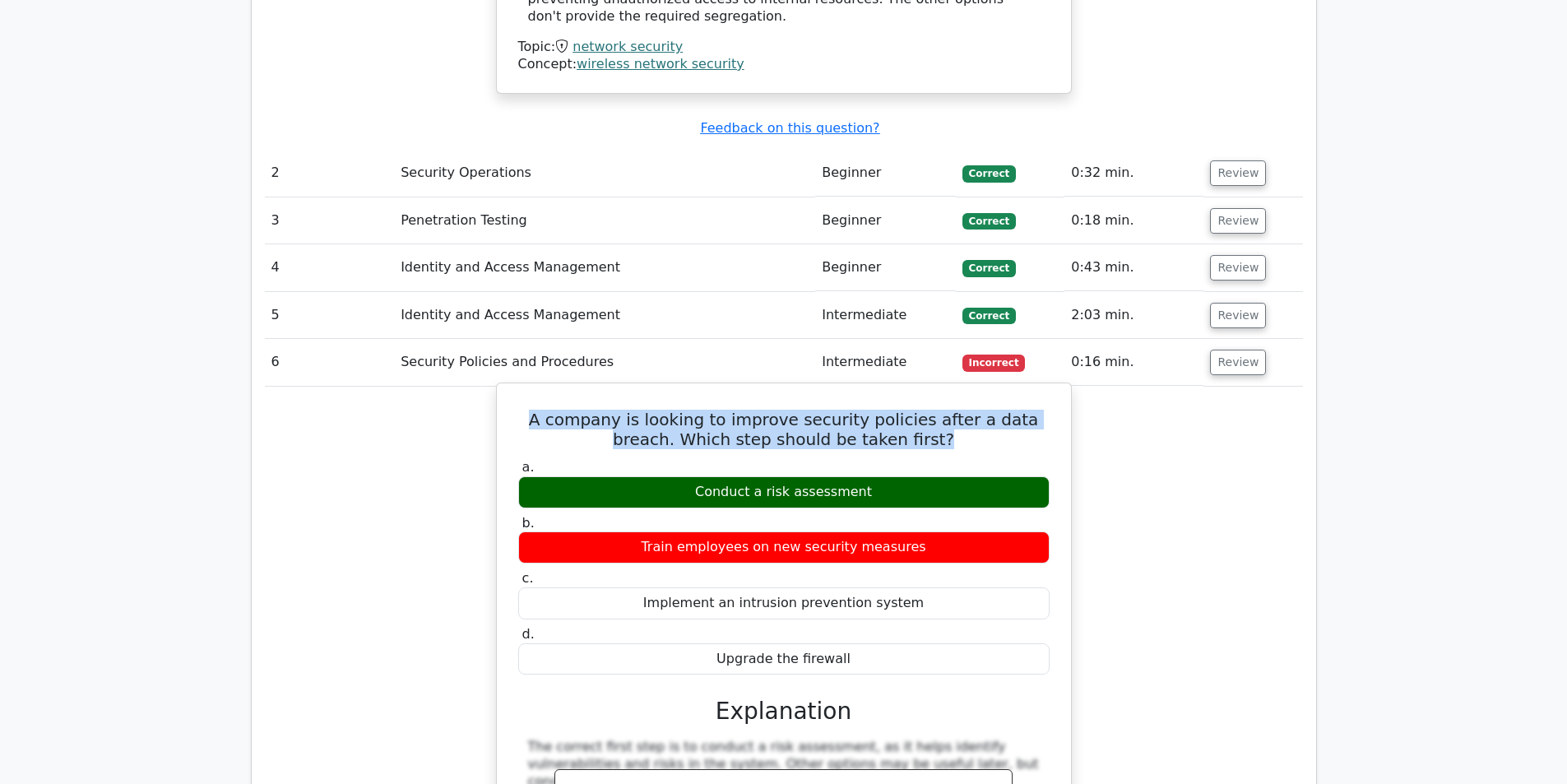
drag, startPoint x: 527, startPoint y: 357, endPoint x: 925, endPoint y: 374, distance: 398.4
click at [925, 409] on h5 "A company is looking to improve security policies after a data breach. Which st…" at bounding box center [784, 429] width 535 height 40
click at [648, 390] on div "A company is looking to improve security policies after a data breach. Which st…" at bounding box center [784, 686] width 561 height 592
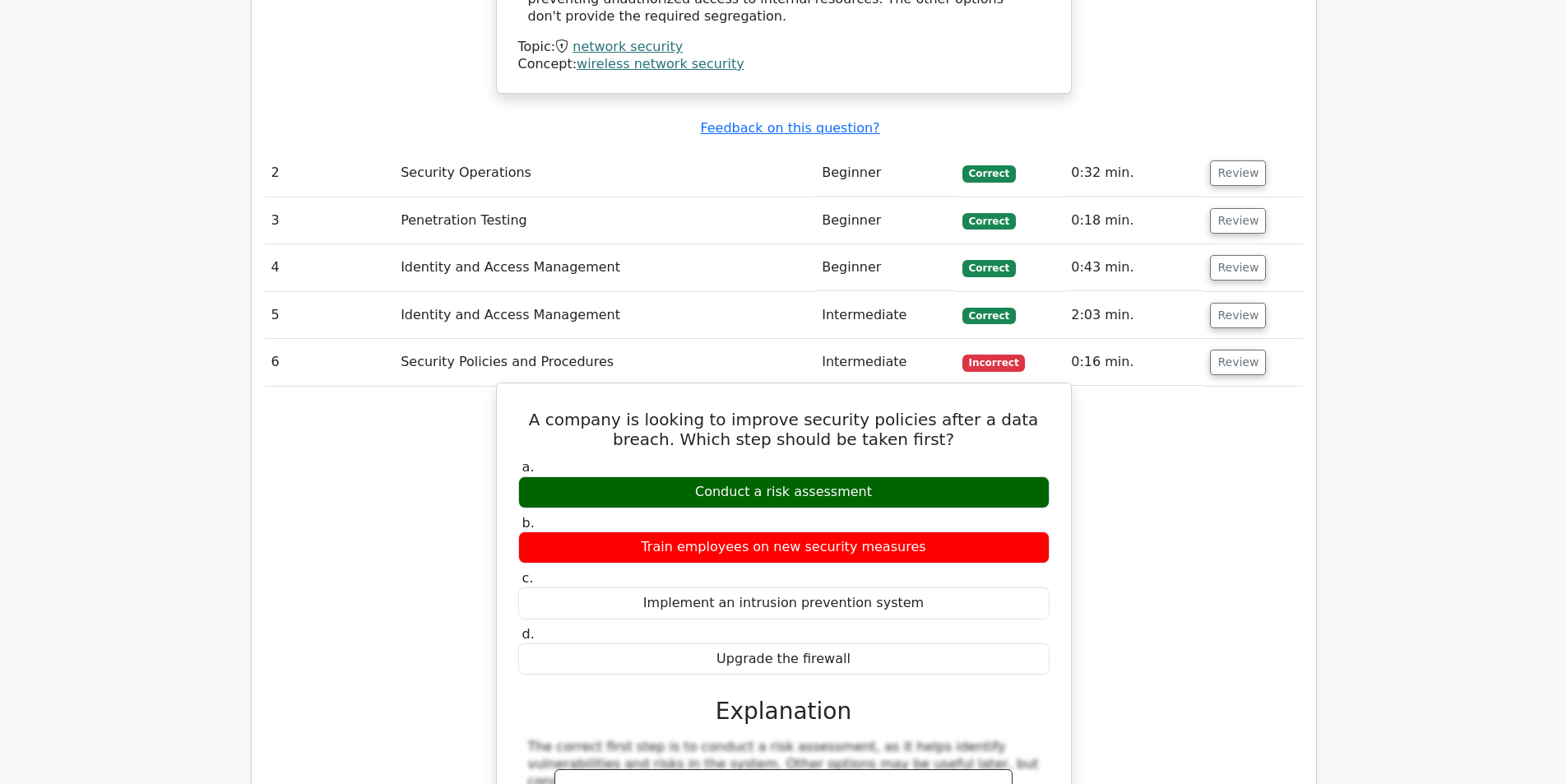
drag, startPoint x: 525, startPoint y: 358, endPoint x: 901, endPoint y: 591, distance: 442.3
click at [901, 591] on div "A company is looking to improve security policies after a data breach. Which st…" at bounding box center [784, 686] width 561 height 592
copy div "A company is looking to improve security policies after a data breach. Which st…"
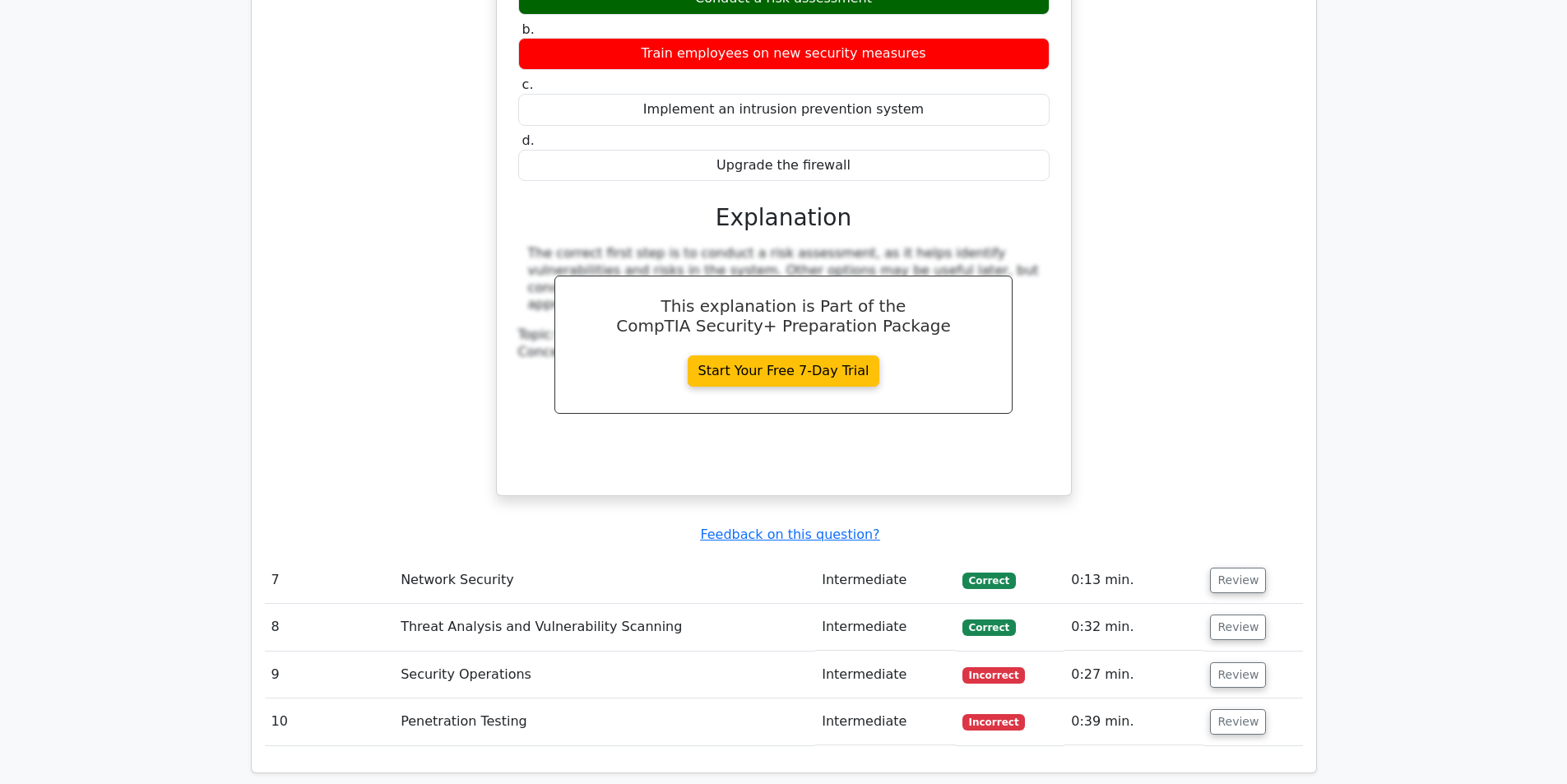
scroll to position [2549, 0]
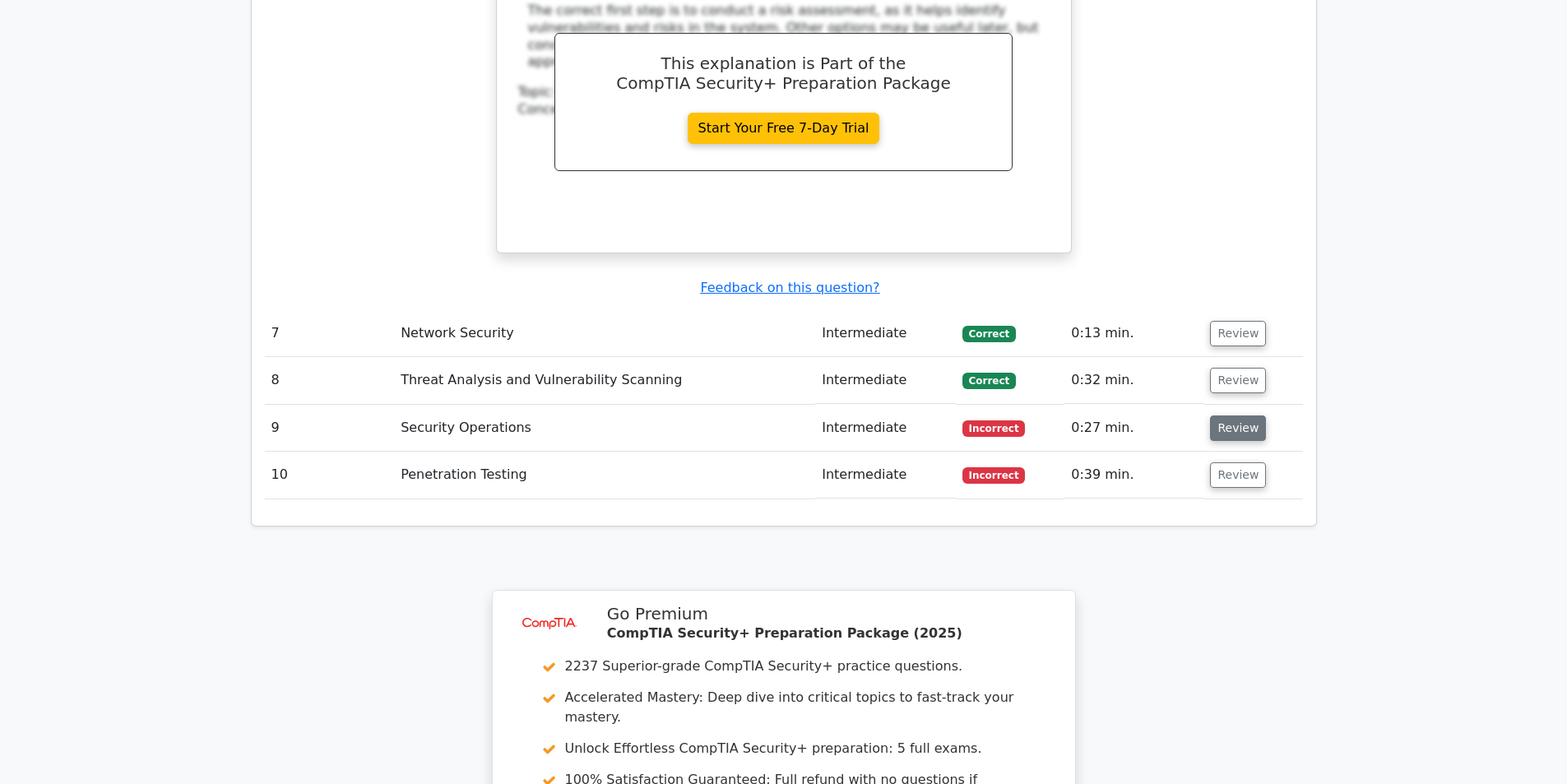
click at [1224, 415] on button "Review" at bounding box center [1238, 428] width 56 height 26
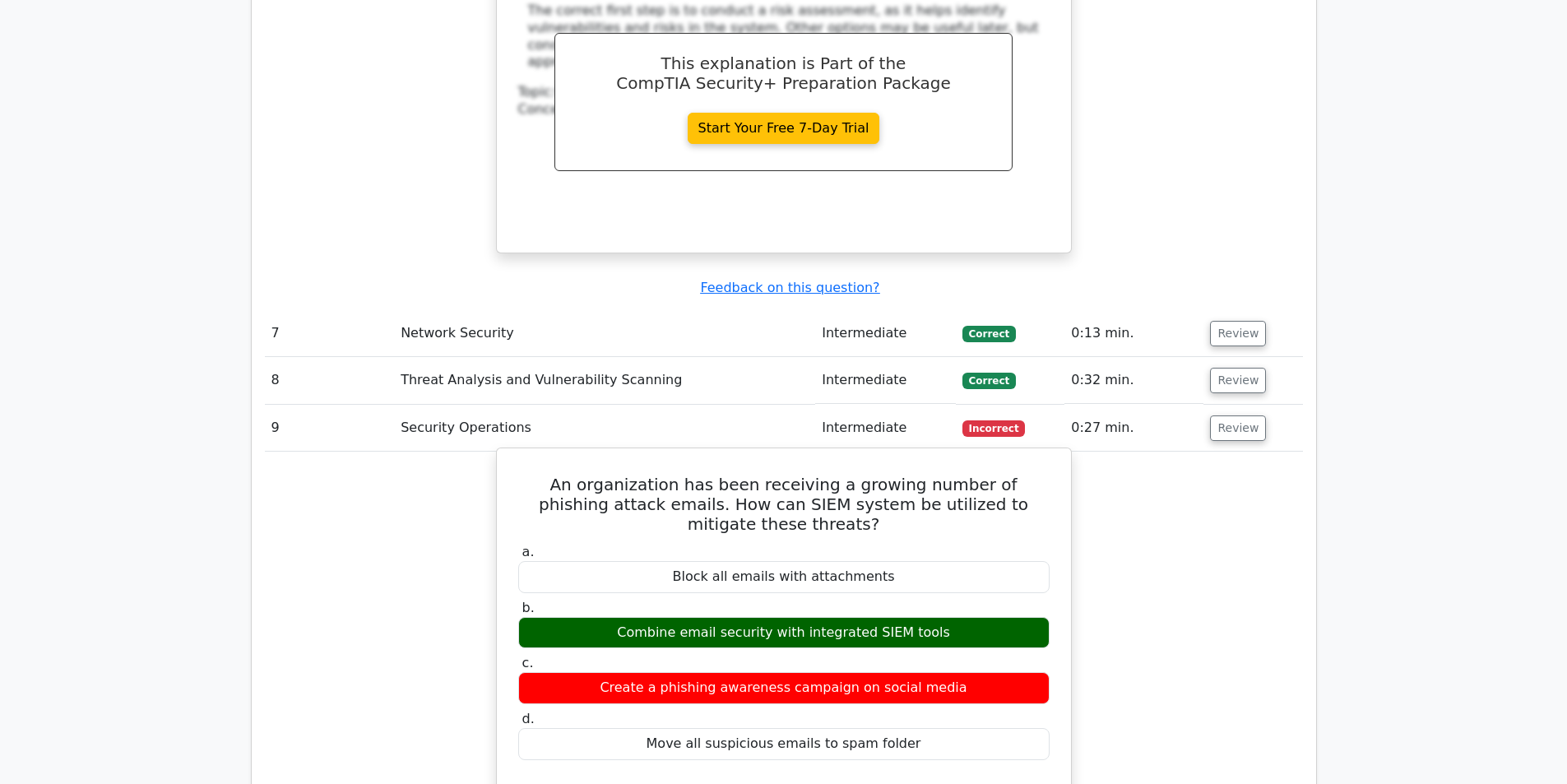
drag, startPoint x: 537, startPoint y: 424, endPoint x: 929, endPoint y: 684, distance: 470.4
click at [929, 684] on div "An organization has been receiving a growing number of phishing attack emails. …" at bounding box center [784, 761] width 561 height 612
copy div "An organization has been receiving a growing number of phishing attack emails. …"
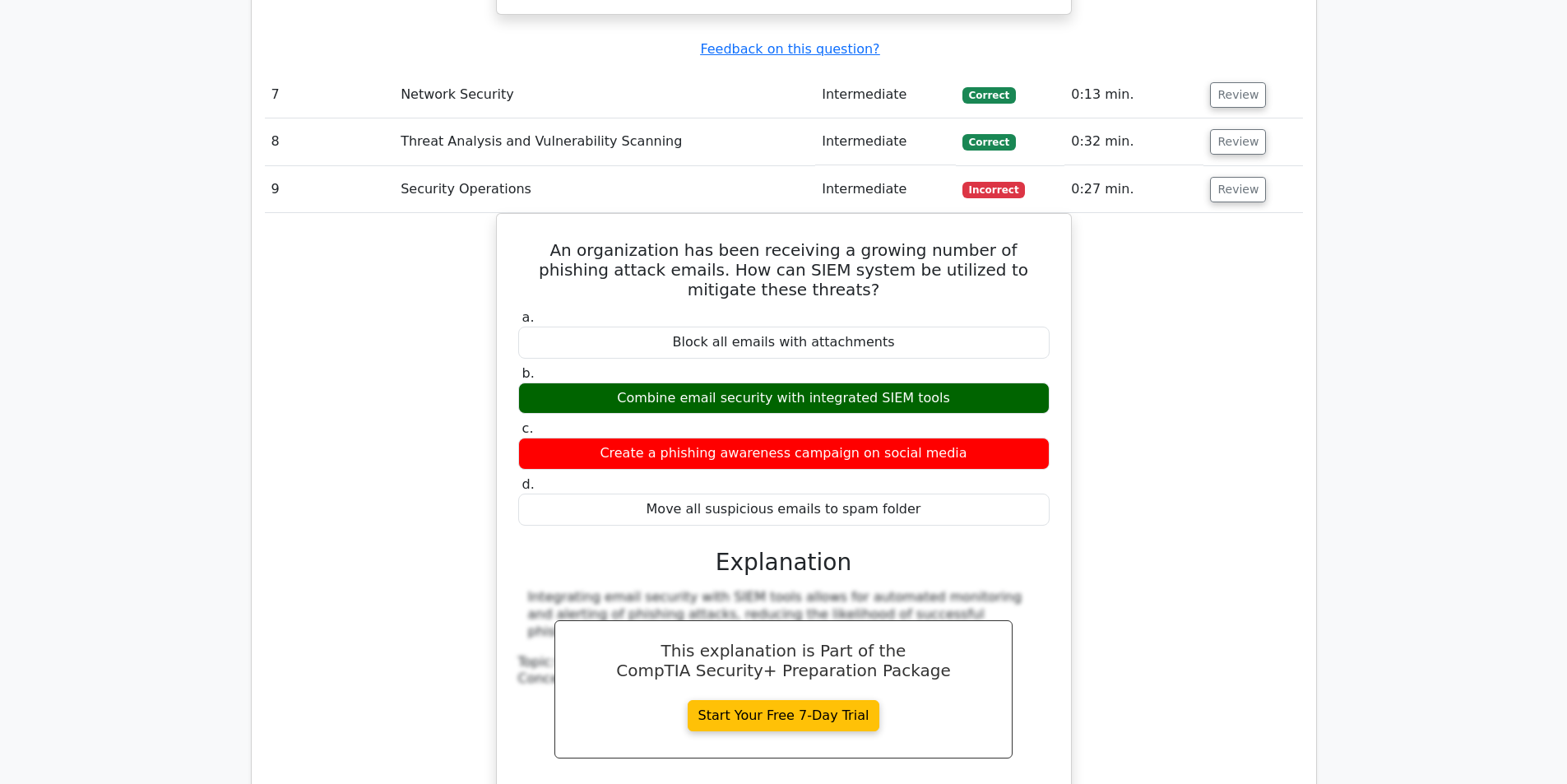
scroll to position [3207, 0]
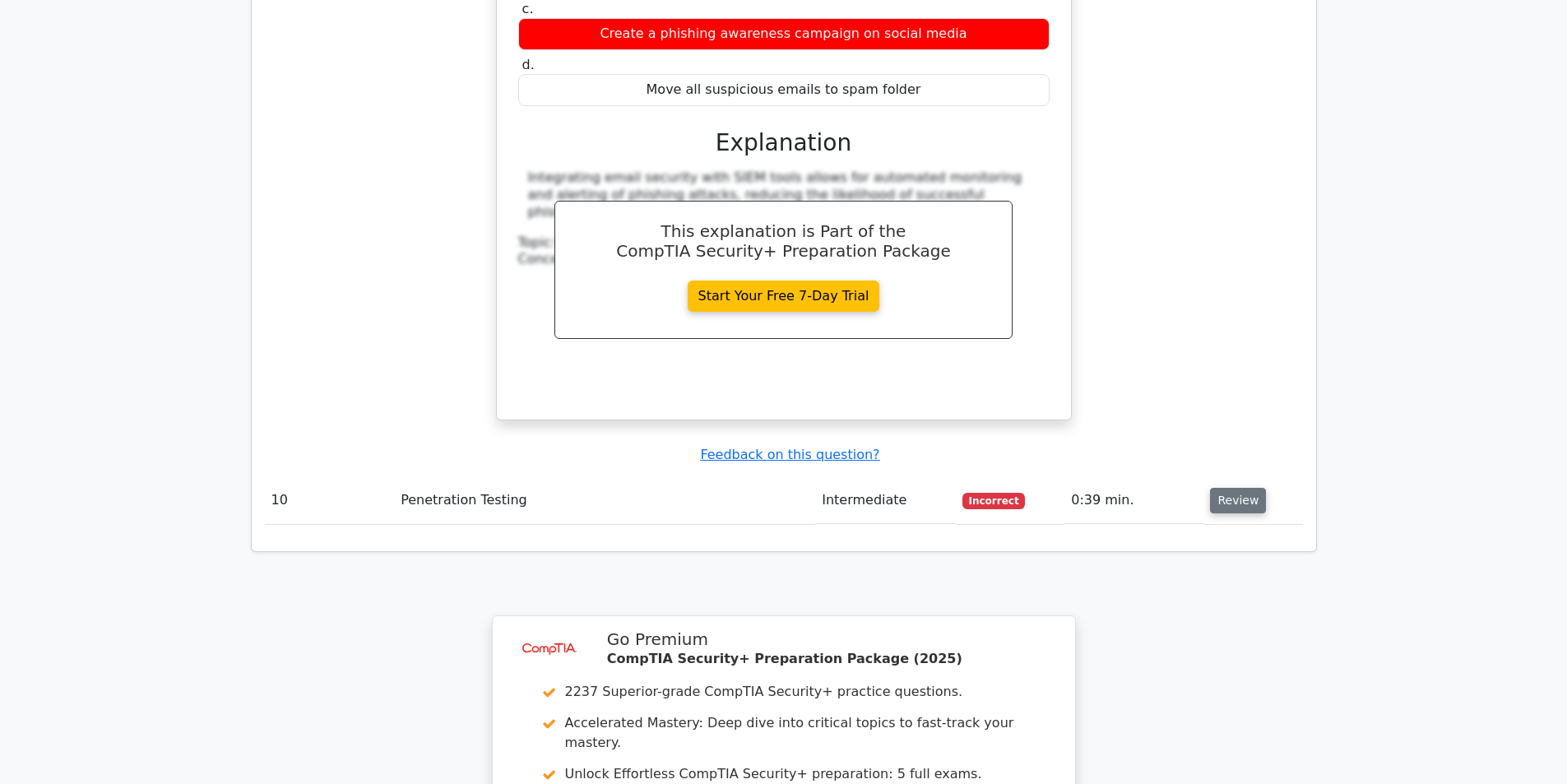
click at [1245, 488] on button "Review" at bounding box center [1238, 501] width 56 height 26
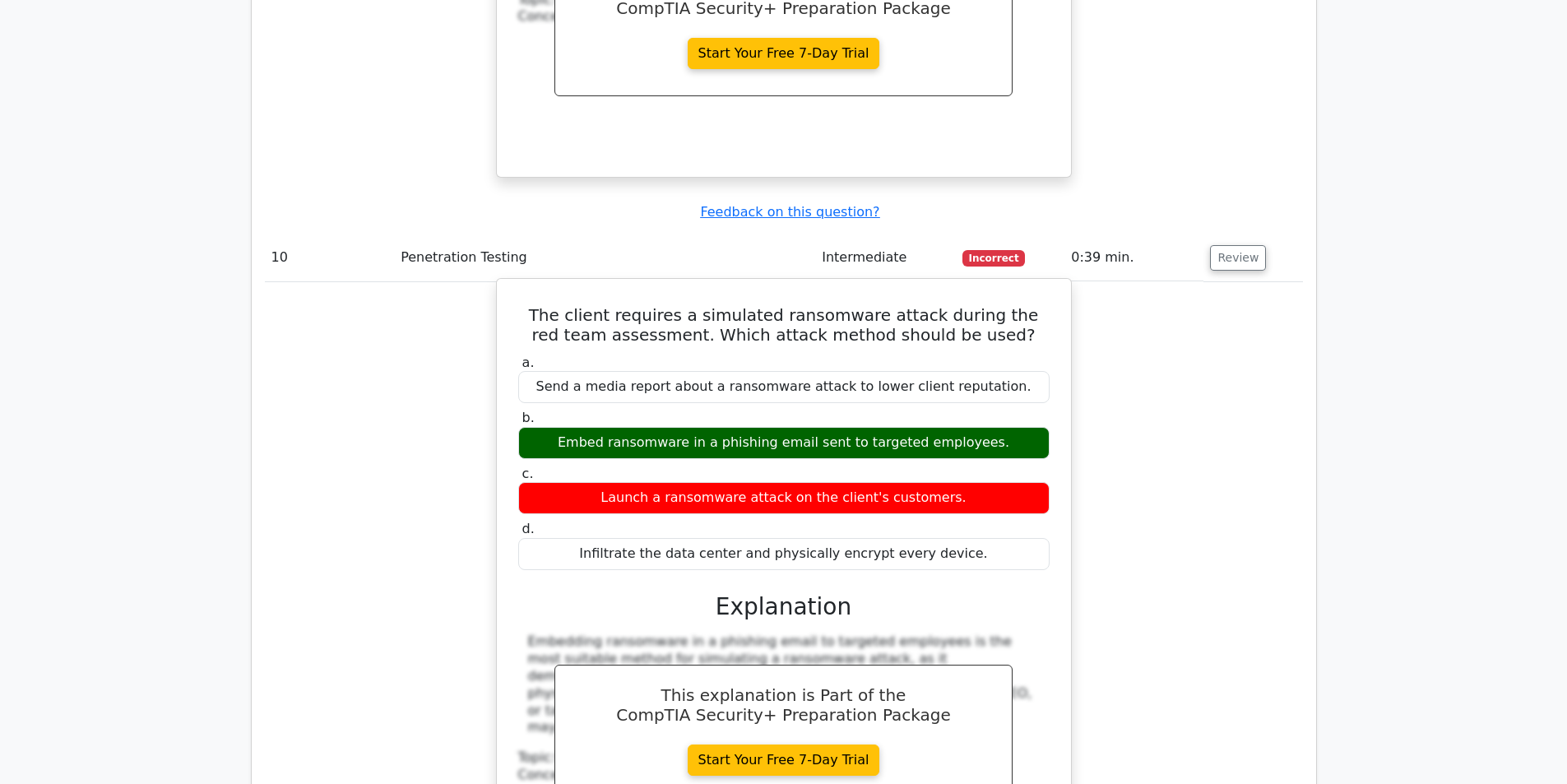
scroll to position [3454, 0]
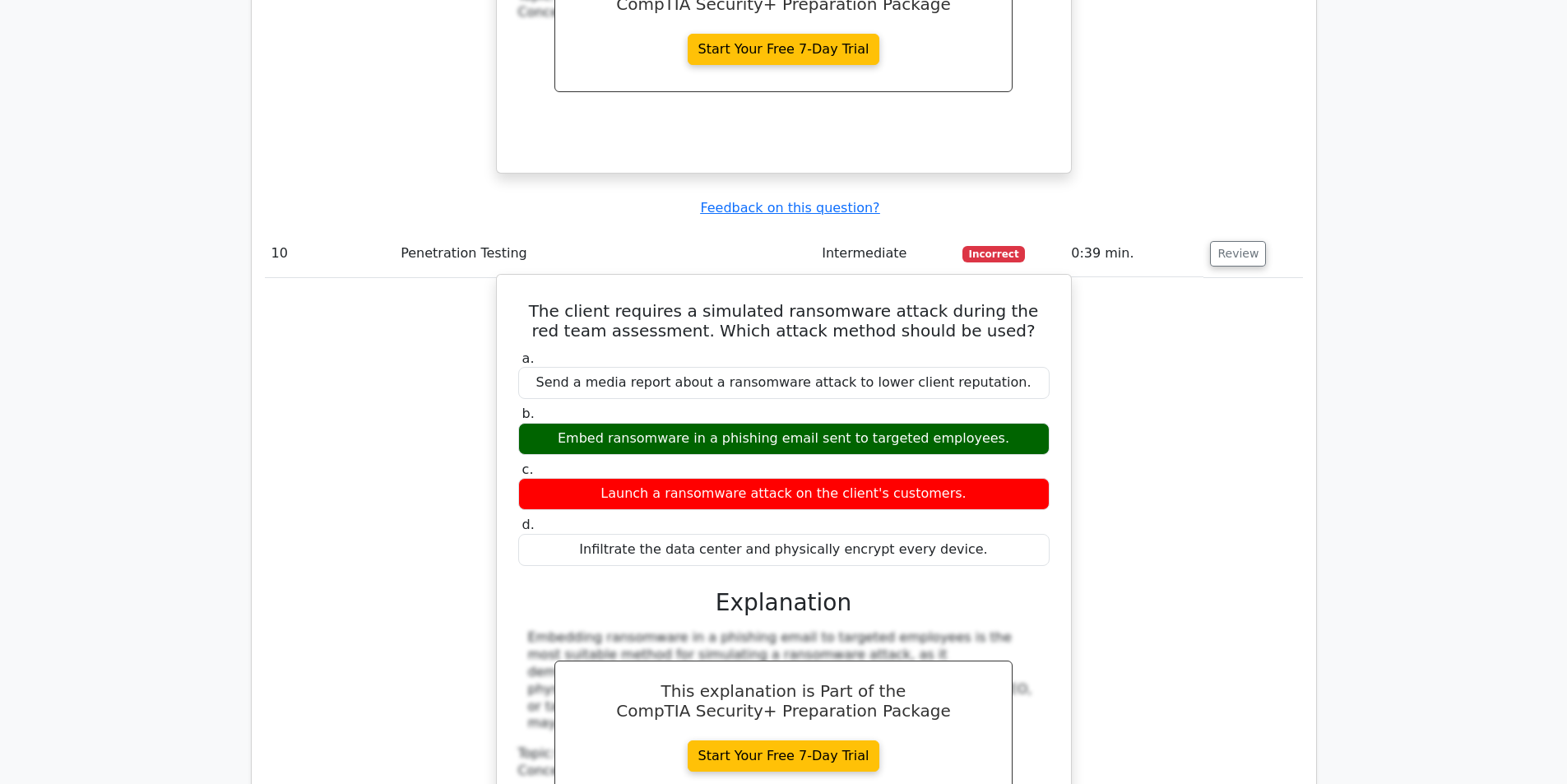
drag, startPoint x: 522, startPoint y: 249, endPoint x: 991, endPoint y: 488, distance: 526.4
click at [991, 488] on div "The client requires a simulated ransomware attack during the red team assessmen…" at bounding box center [784, 578] width 561 height 592
copy div "The client requires a simulated ransomware attack during the red team assessmen…"
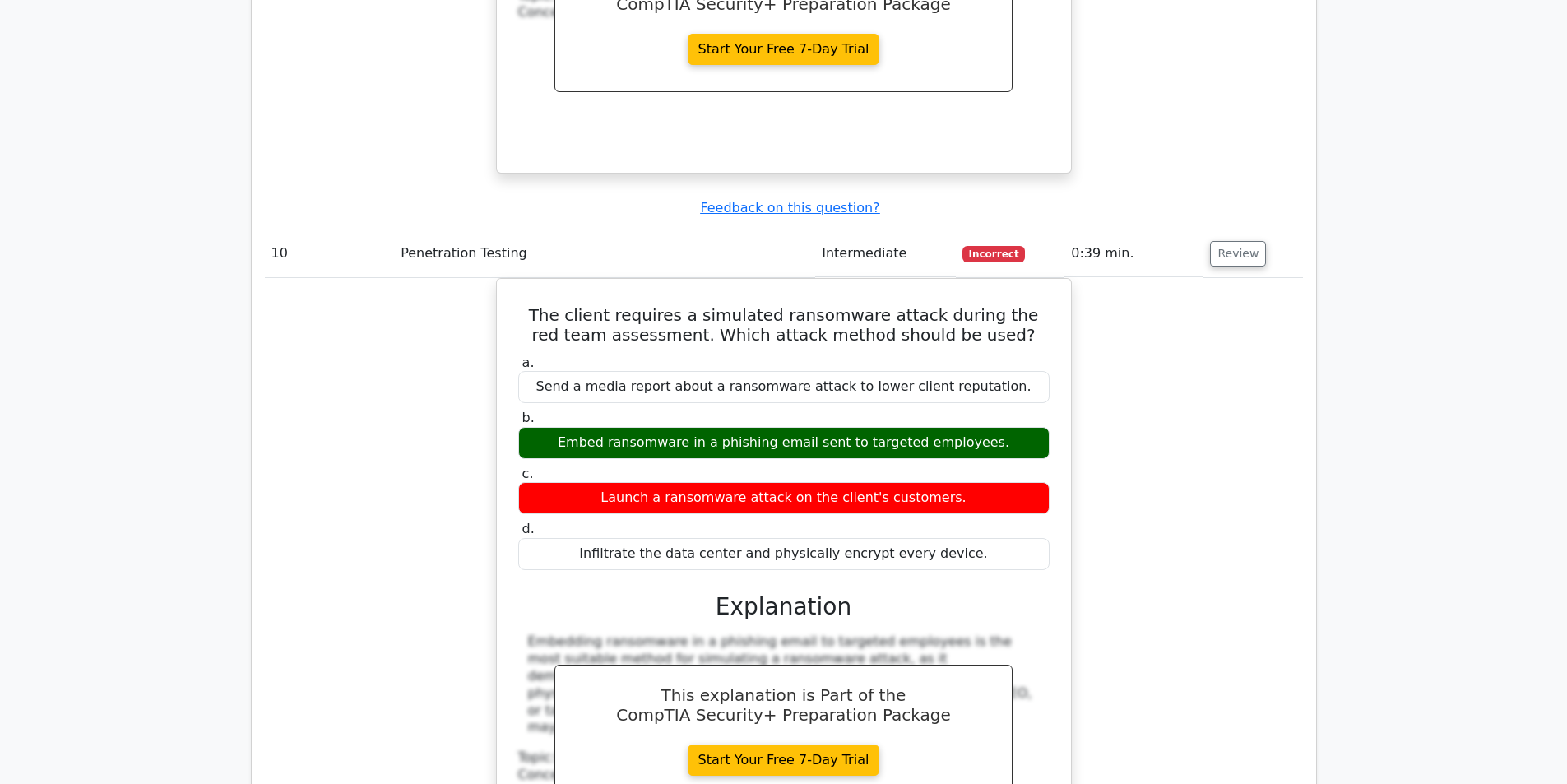
click at [399, 395] on div "The client requires a simulated ransomware attack during the red team assessmen…" at bounding box center [784, 591] width 1038 height 627
